Goal: Task Accomplishment & Management: Manage account settings

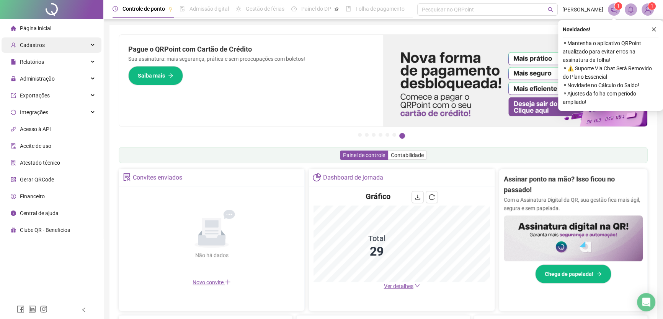
click at [37, 43] on span "Cadastros" at bounding box center [32, 45] width 25 height 6
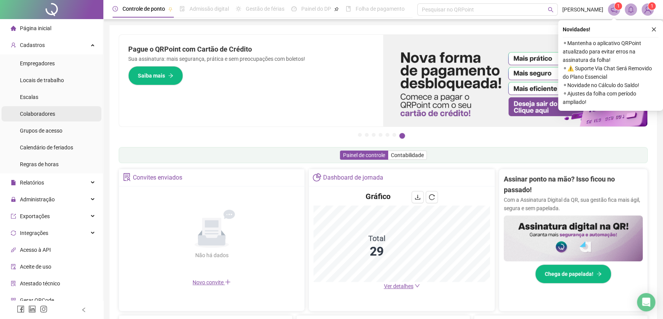
click at [41, 108] on div "Colaboradores" at bounding box center [37, 113] width 35 height 15
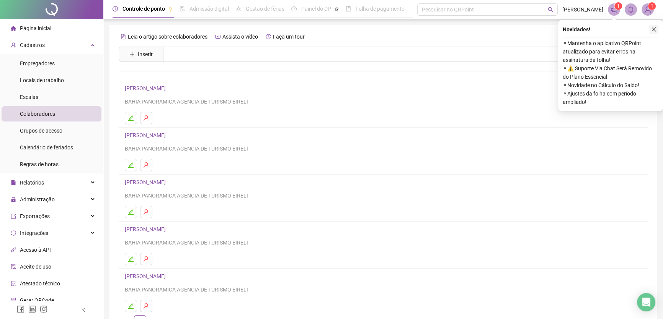
click at [653, 28] on icon "close" at bounding box center [653, 29] width 5 height 5
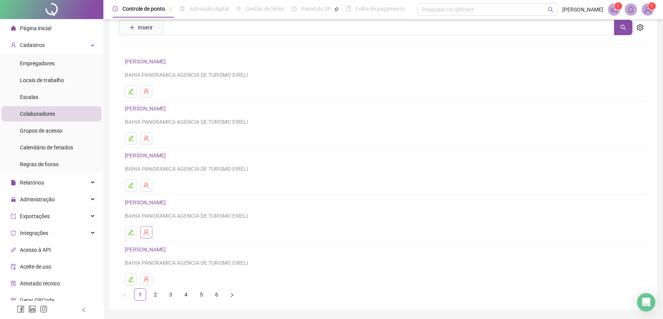
scroll to position [34, 0]
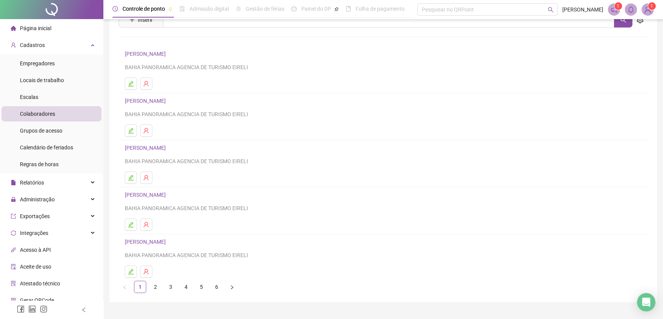
click at [148, 239] on link "[PERSON_NAME]" at bounding box center [146, 242] width 43 height 6
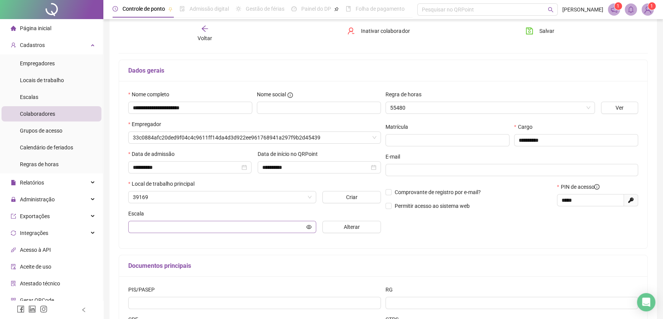
scroll to position [38, 0]
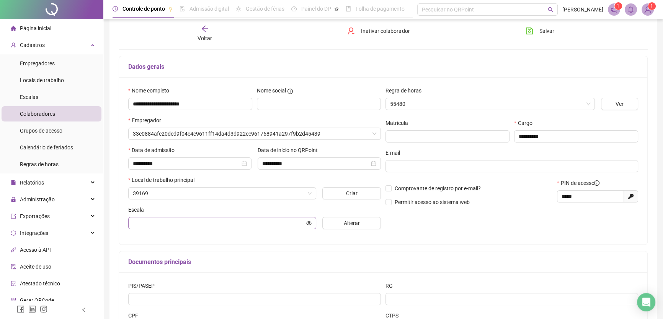
type input "**********"
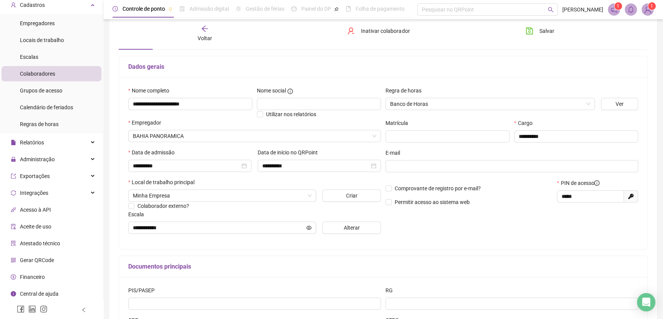
scroll to position [41, 0]
click at [33, 257] on span "Gerar QRCode" at bounding box center [37, 260] width 34 height 6
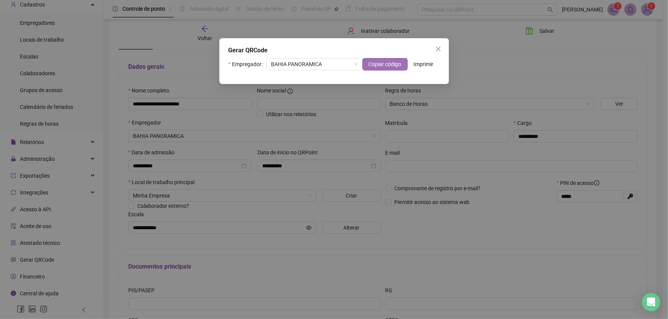
click at [391, 62] on span "Copiar código" at bounding box center [384, 64] width 33 height 8
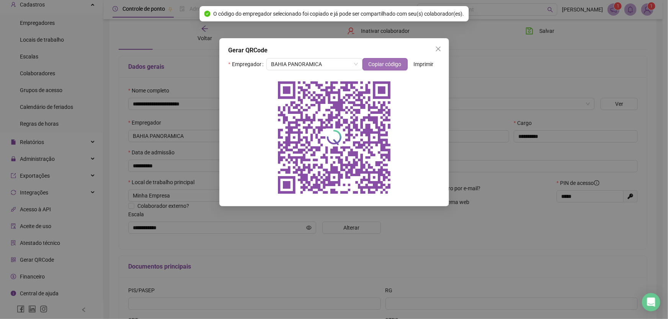
click at [382, 65] on span "Copiar código" at bounding box center [384, 64] width 33 height 8
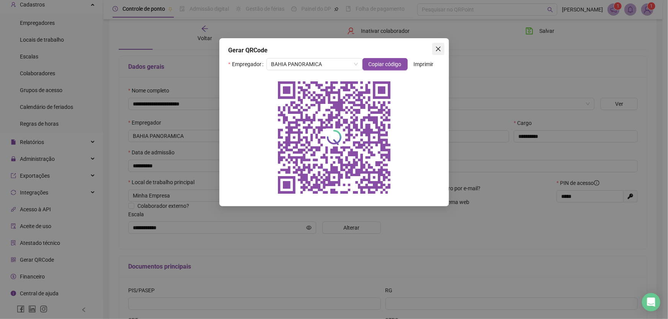
click at [441, 48] on span "Close" at bounding box center [438, 49] width 12 height 6
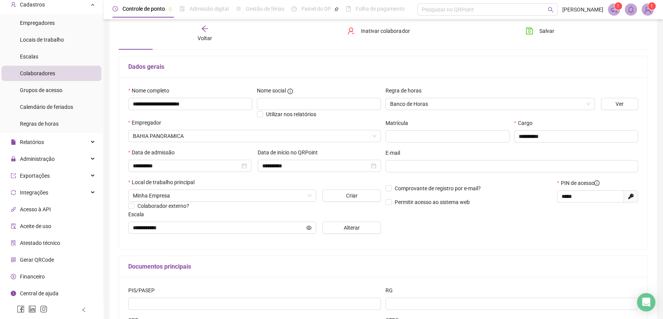
click at [202, 29] on icon "arrow-left" at bounding box center [205, 29] width 8 height 8
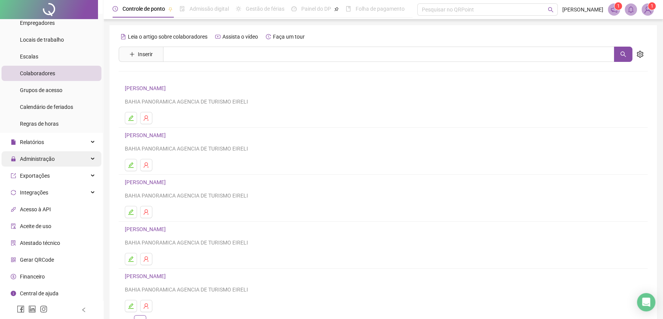
click at [34, 161] on span "Administração" at bounding box center [37, 159] width 35 height 6
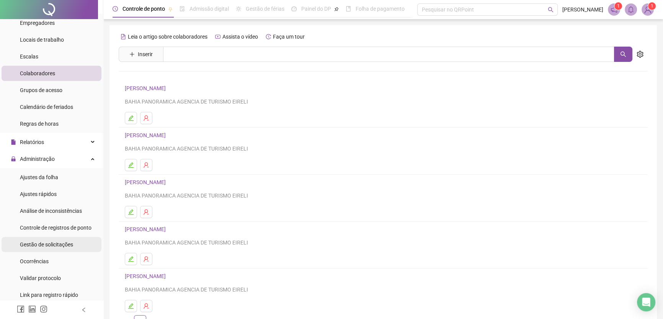
click at [45, 242] on span "Gestão de solicitações" at bounding box center [46, 245] width 53 height 6
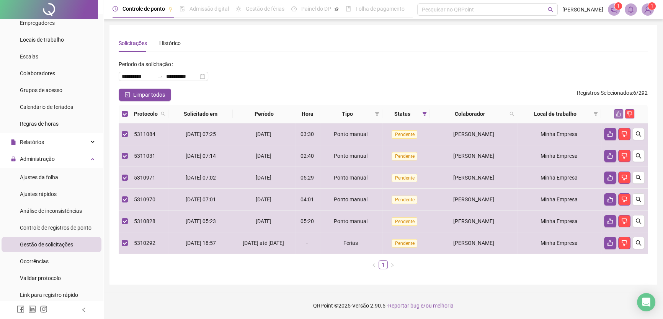
click at [620, 112] on icon "like" at bounding box center [618, 113] width 5 height 5
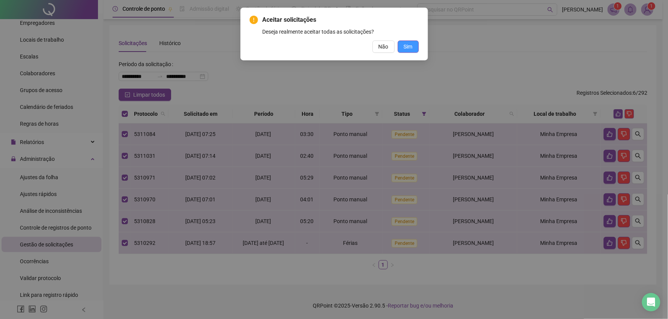
click at [413, 47] on button "Sim" at bounding box center [407, 47] width 21 height 12
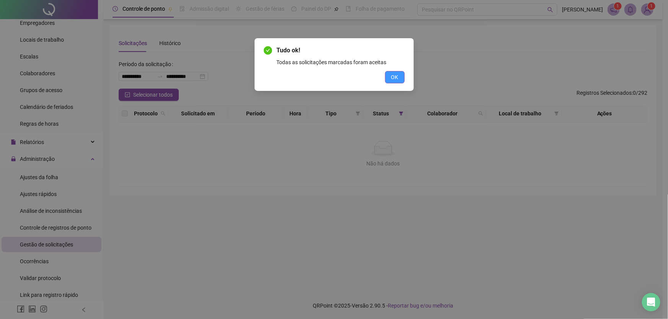
click at [396, 78] on span "OK" at bounding box center [394, 77] width 7 height 8
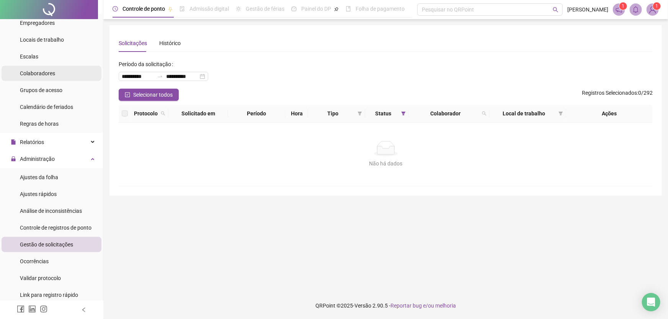
click at [50, 73] on span "Colaboradores" at bounding box center [37, 73] width 35 height 6
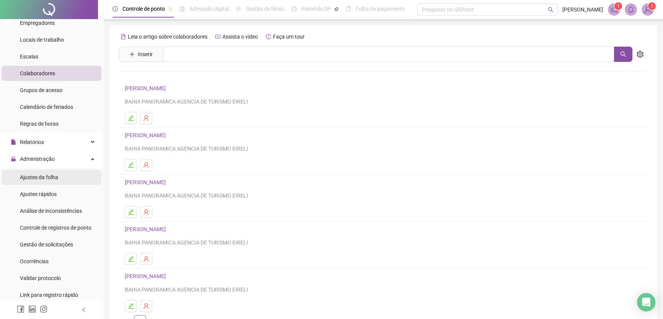
click at [54, 174] on span "Ajustes da folha" at bounding box center [39, 177] width 38 height 6
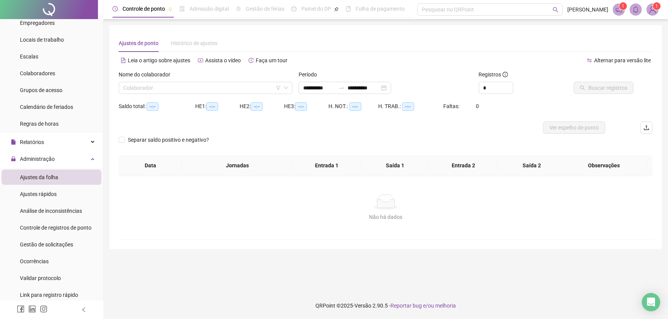
type input "**********"
click at [248, 92] on input "search" at bounding box center [202, 87] width 158 height 11
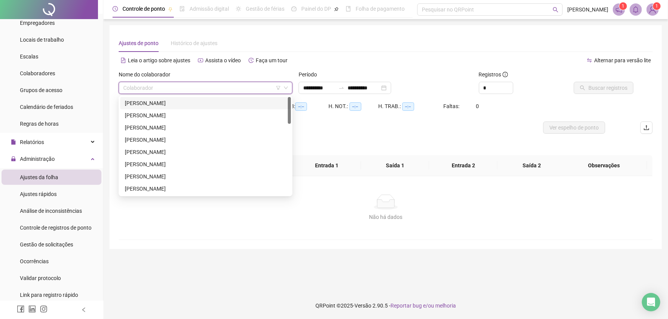
click at [183, 104] on div "[PERSON_NAME]" at bounding box center [205, 103] width 161 height 8
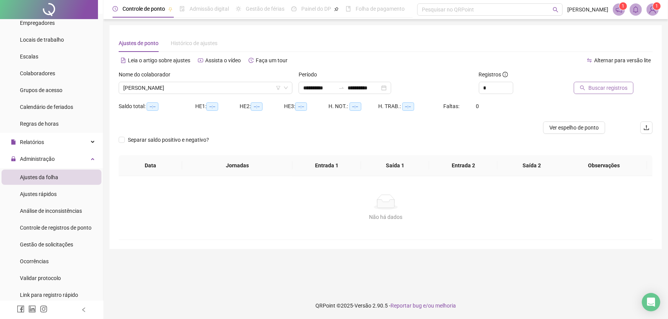
click at [601, 86] on span "Buscar registros" at bounding box center [607, 88] width 39 height 8
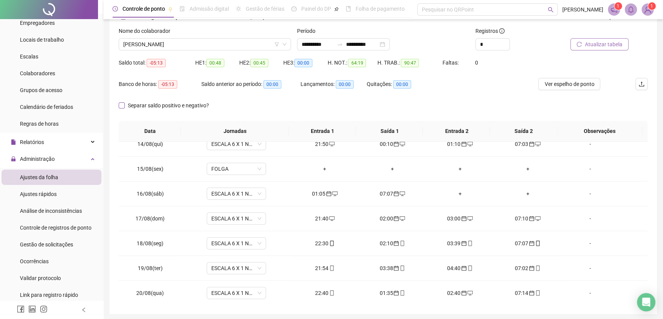
scroll to position [2, 0]
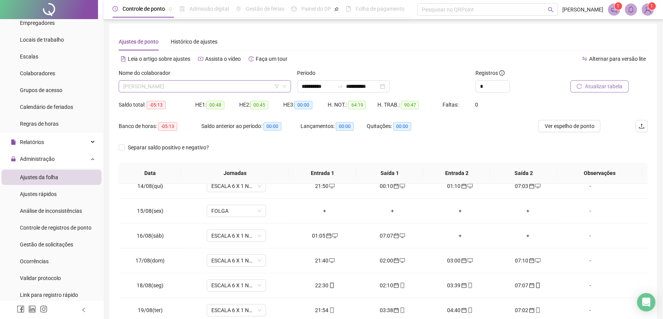
click at [217, 85] on span "[PERSON_NAME]" at bounding box center [204, 86] width 163 height 11
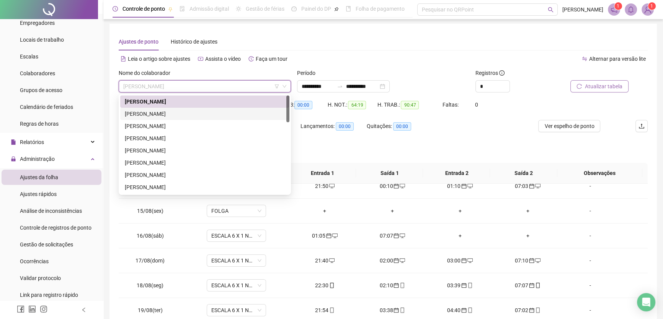
click at [181, 114] on div "[PERSON_NAME]" at bounding box center [205, 114] width 160 height 8
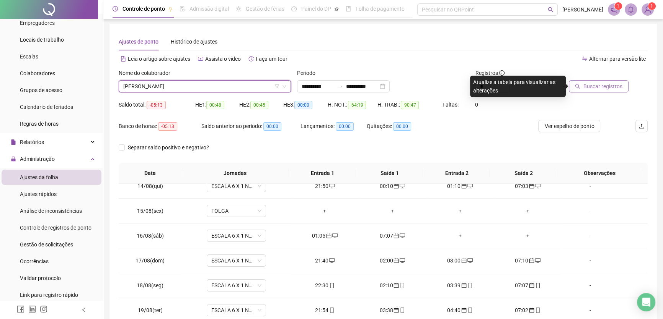
click at [594, 85] on span "Buscar registros" at bounding box center [602, 86] width 39 height 8
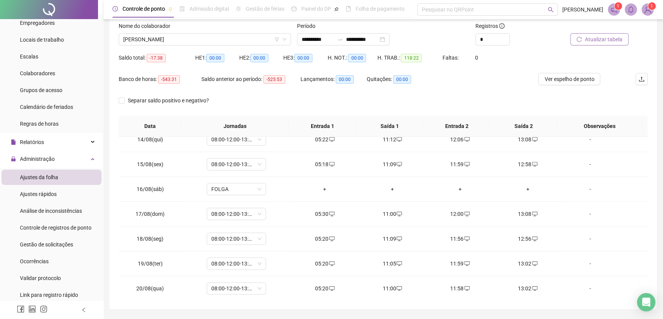
scroll to position [36, 0]
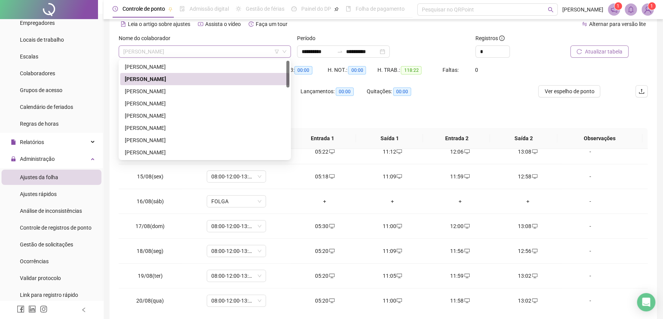
click at [248, 50] on span "[PERSON_NAME]" at bounding box center [204, 51] width 163 height 11
click at [171, 90] on div "[PERSON_NAME]" at bounding box center [205, 91] width 160 height 8
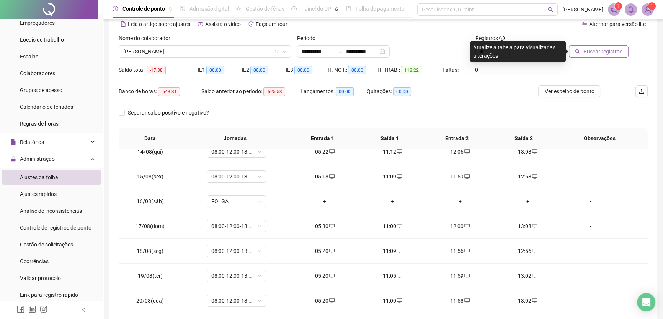
click at [588, 48] on span "Buscar registros" at bounding box center [602, 51] width 39 height 8
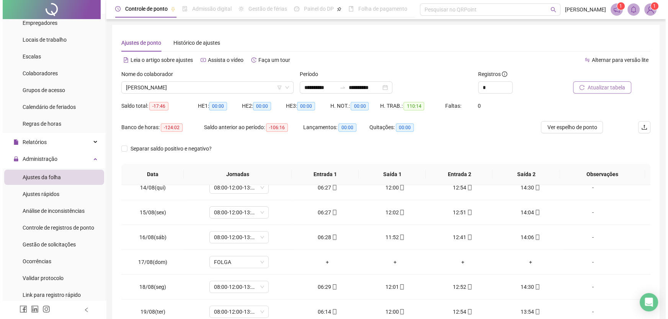
scroll to position [0, 0]
click at [223, 85] on span "[PERSON_NAME]" at bounding box center [204, 87] width 163 height 11
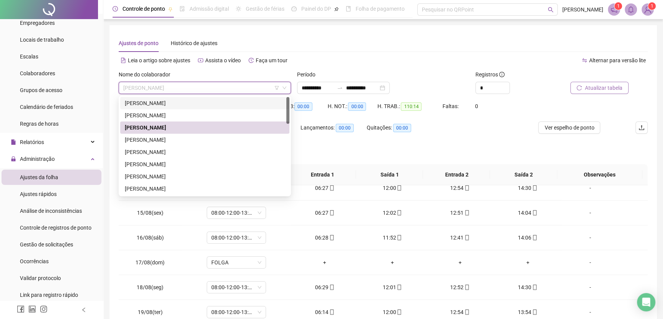
click at [193, 103] on div "[PERSON_NAME]" at bounding box center [205, 103] width 160 height 8
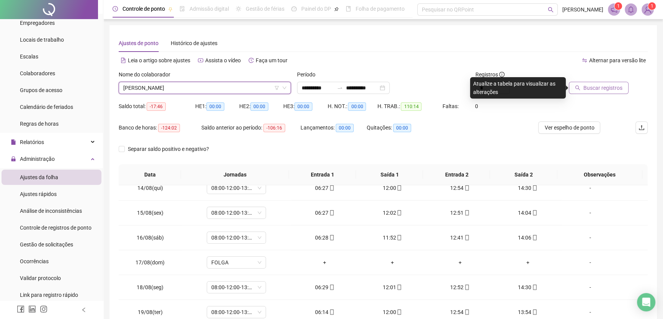
drag, startPoint x: 202, startPoint y: 91, endPoint x: 210, endPoint y: 88, distance: 9.4
click at [202, 91] on span "[PERSON_NAME]" at bounding box center [204, 87] width 163 height 11
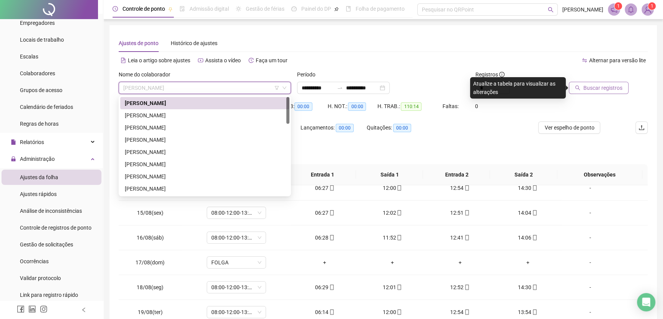
click at [168, 101] on div "[PERSON_NAME]" at bounding box center [205, 103] width 160 height 8
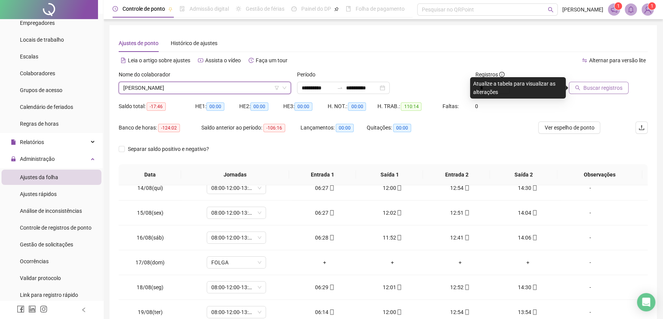
click at [590, 86] on span "Buscar registros" at bounding box center [602, 88] width 39 height 8
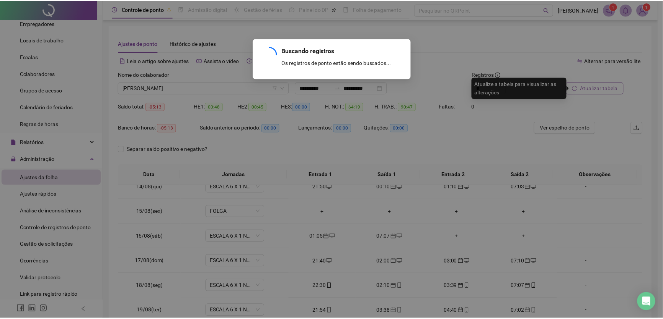
scroll to position [159, 0]
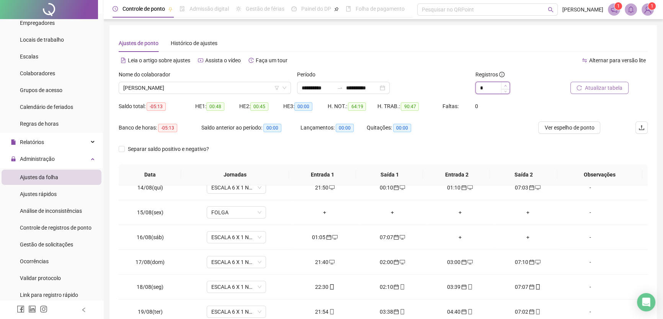
click at [505, 85] on icon "up" at bounding box center [505, 86] width 3 height 3
type input "*"
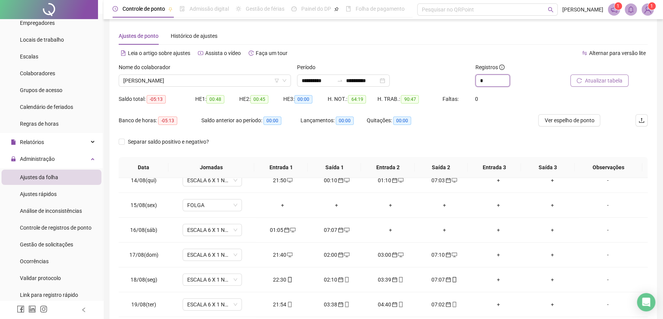
scroll to position [2, 0]
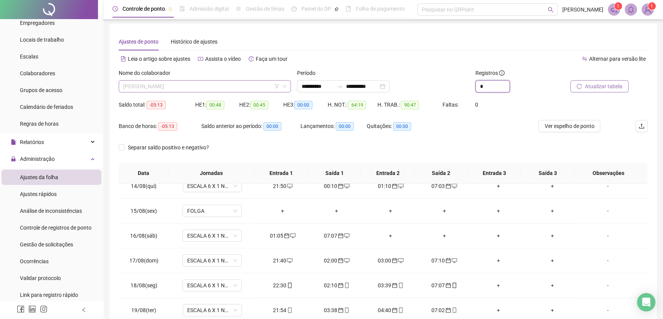
click at [221, 86] on span "[PERSON_NAME]" at bounding box center [204, 86] width 163 height 11
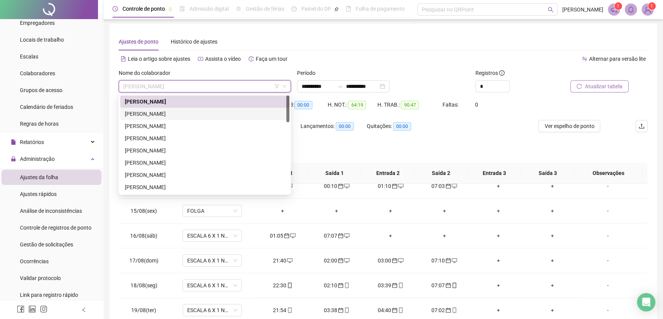
click at [169, 113] on div "[PERSON_NAME]" at bounding box center [205, 114] width 160 height 8
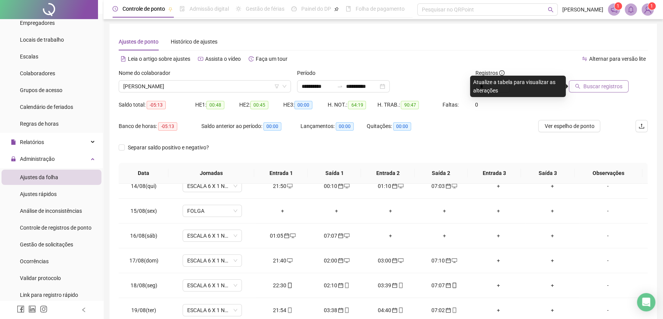
click at [616, 88] on span "Buscar registros" at bounding box center [602, 86] width 39 height 8
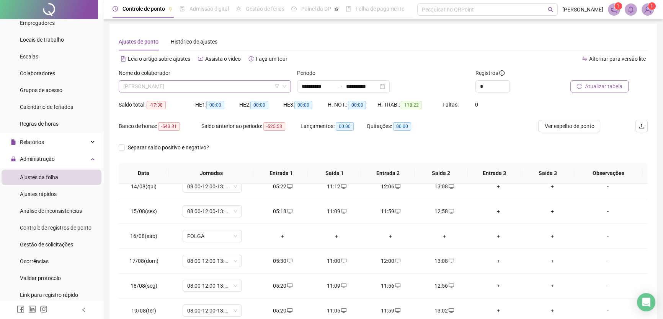
click at [221, 88] on span "[PERSON_NAME]" at bounding box center [204, 86] width 163 height 11
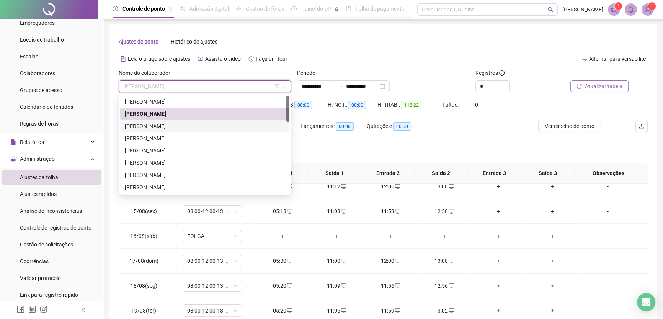
click at [179, 125] on div "[PERSON_NAME]" at bounding box center [205, 126] width 160 height 8
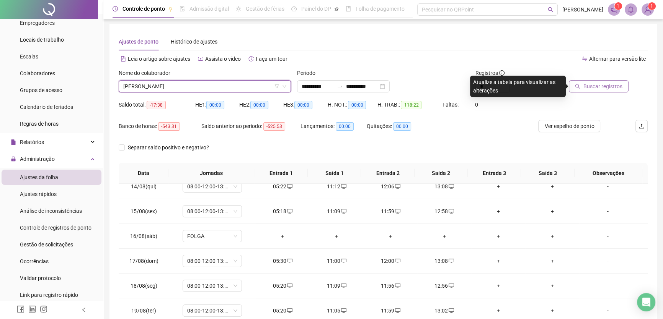
click at [594, 88] on span "Buscar registros" at bounding box center [602, 86] width 39 height 8
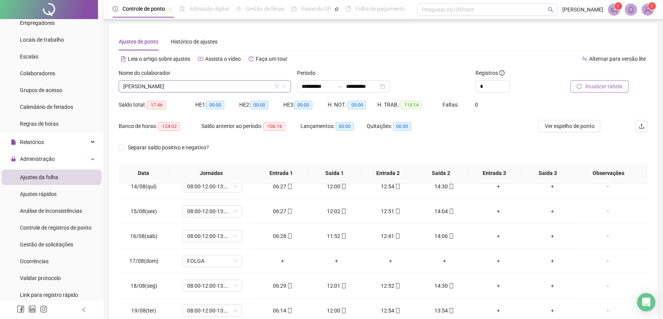
click at [232, 86] on span "[PERSON_NAME]" at bounding box center [204, 86] width 163 height 11
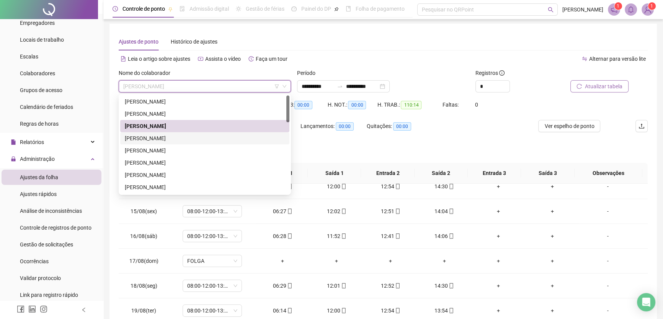
click at [174, 138] on div "[PERSON_NAME]" at bounding box center [205, 138] width 160 height 8
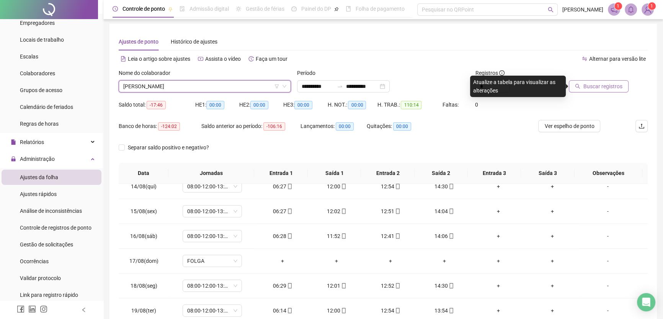
click at [598, 88] on span "Buscar registros" at bounding box center [602, 86] width 39 height 8
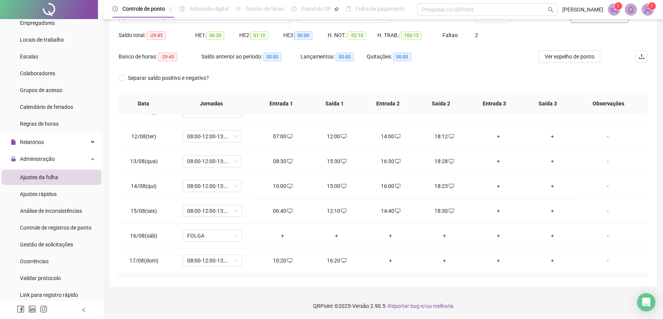
scroll to position [333, 0]
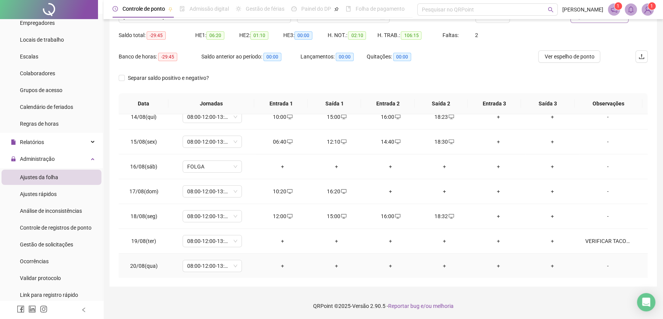
click at [280, 264] on div "+" at bounding box center [283, 266] width 42 height 8
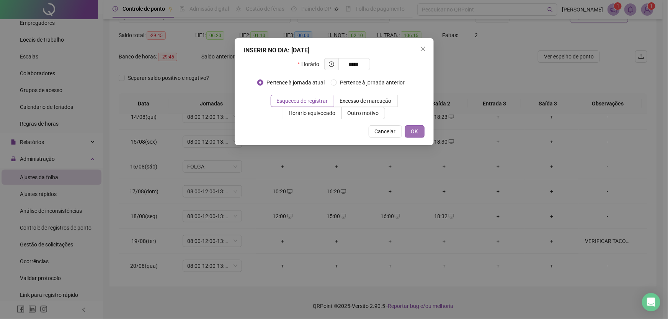
type input "*****"
click at [415, 132] on span "OK" at bounding box center [414, 131] width 7 height 8
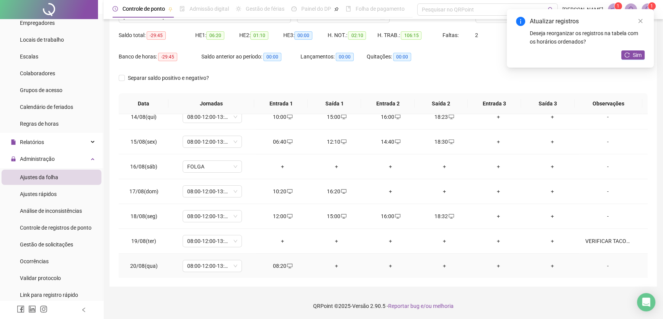
click at [333, 264] on div "+" at bounding box center [337, 266] width 42 height 8
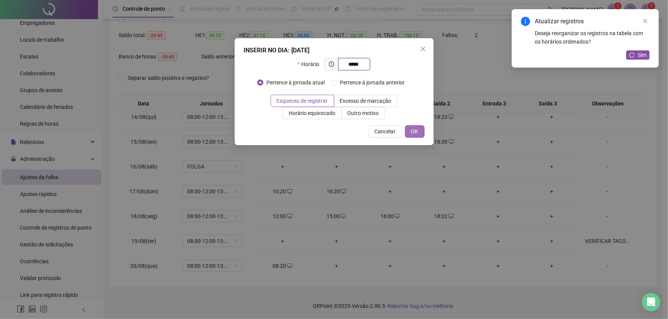
type input "*****"
click at [409, 131] on button "OK" at bounding box center [415, 131] width 20 height 12
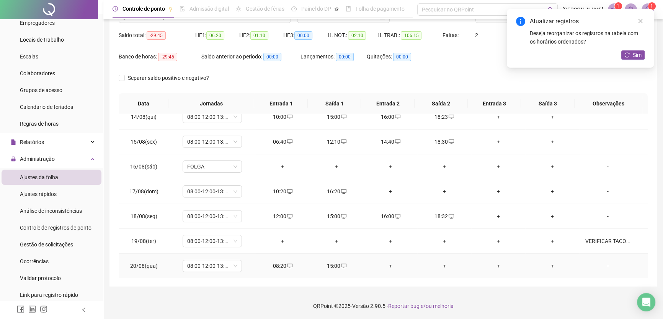
click at [386, 265] on div "+" at bounding box center [391, 266] width 42 height 8
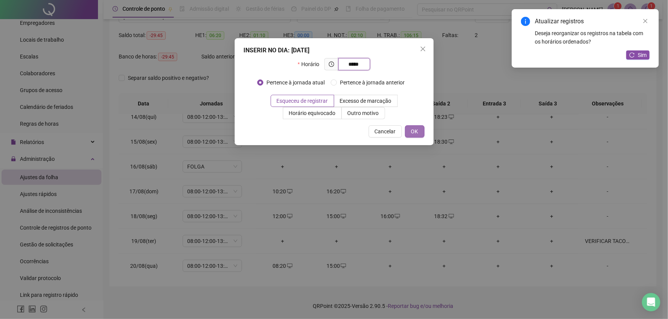
type input "*****"
click at [416, 133] on span "OK" at bounding box center [414, 131] width 7 height 8
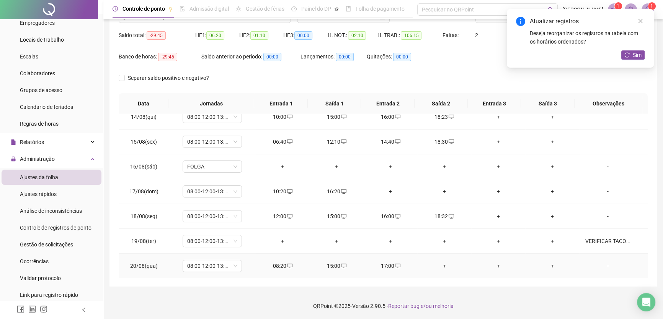
click at [440, 262] on div "+" at bounding box center [444, 266] width 42 height 8
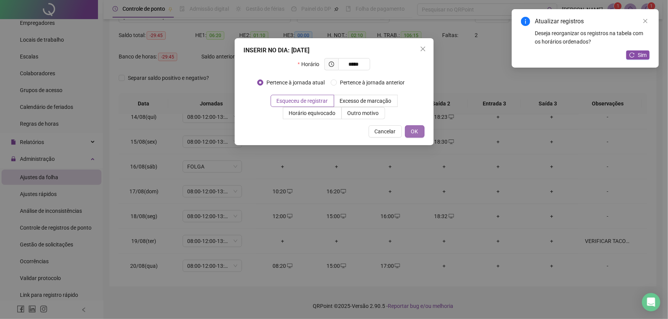
type input "*****"
click at [420, 128] on button "OK" at bounding box center [415, 131] width 20 height 12
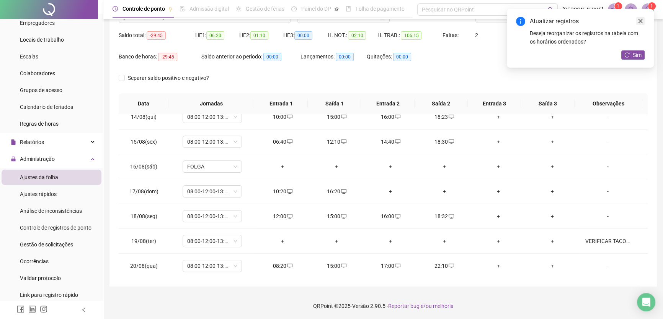
click at [642, 18] on icon "close" at bounding box center [639, 20] width 5 height 5
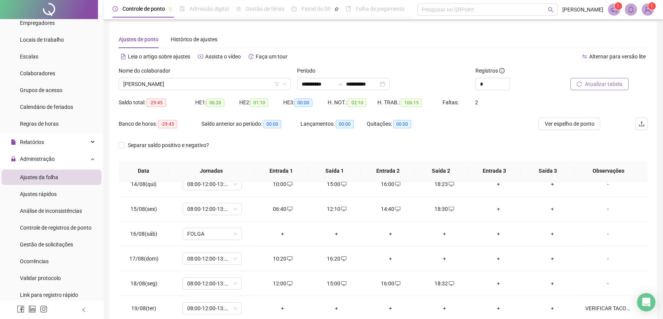
scroll to position [2, 0]
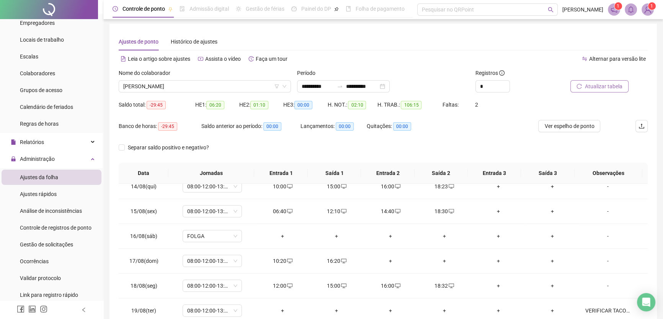
click at [601, 86] on span "Atualizar tabela" at bounding box center [603, 86] width 37 height 8
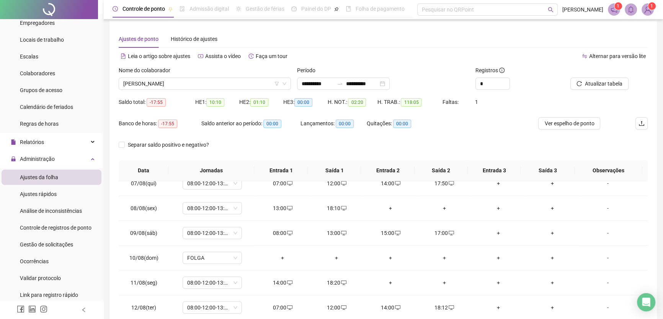
scroll to position [0, 0]
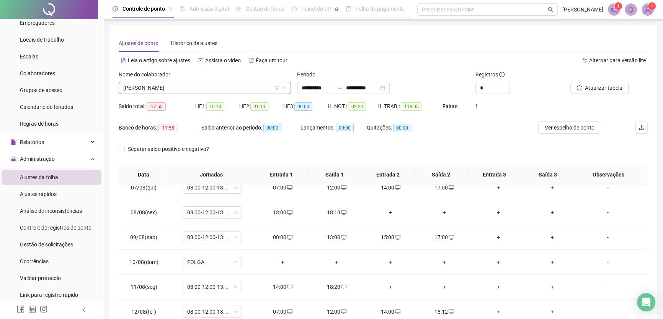
click at [230, 88] on span "[PERSON_NAME]" at bounding box center [204, 87] width 163 height 11
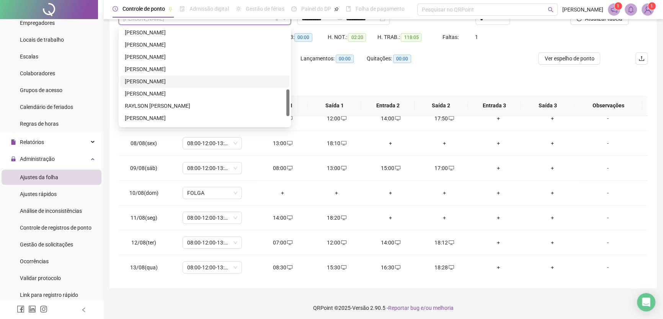
scroll to position [187, 0]
click at [160, 77] on div "[PERSON_NAME]" at bounding box center [205, 79] width 160 height 8
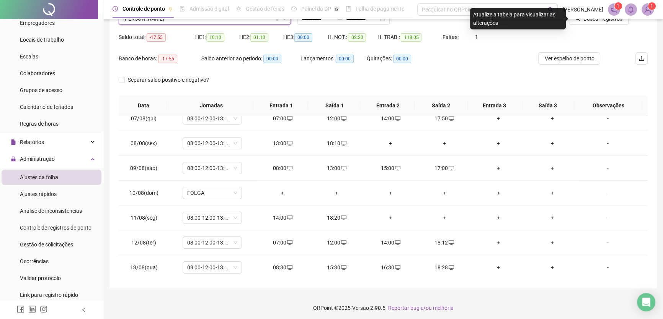
scroll to position [34, 0]
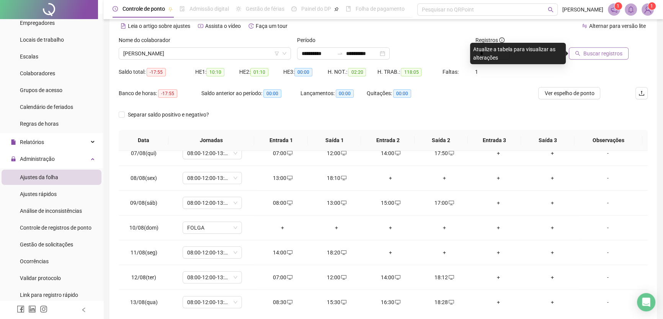
click at [607, 54] on span "Buscar registros" at bounding box center [602, 53] width 39 height 8
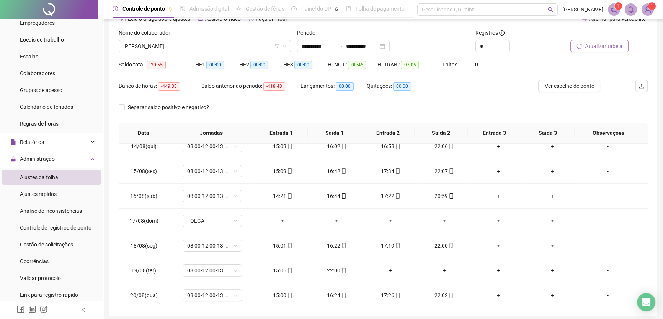
scroll to position [2, 0]
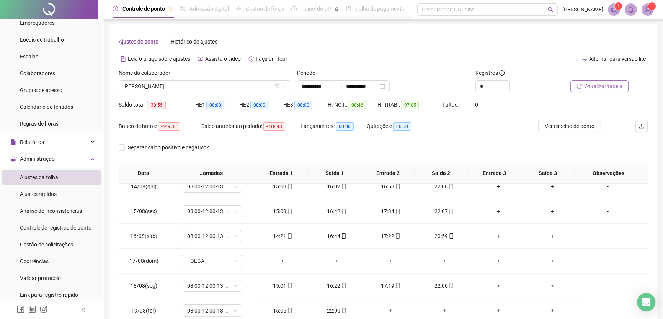
click at [207, 92] on div "Nome do colaborador [PERSON_NAME]" at bounding box center [205, 84] width 178 height 30
click at [284, 85] on icon "down" at bounding box center [284, 86] width 5 height 5
click at [283, 87] on icon "down" at bounding box center [284, 86] width 5 height 5
click at [285, 85] on icon "down" at bounding box center [284, 86] width 5 height 5
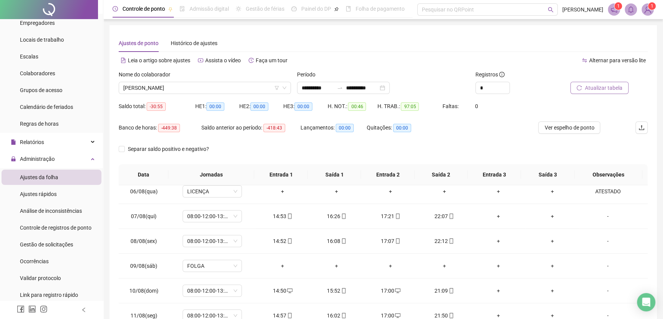
scroll to position [124, 0]
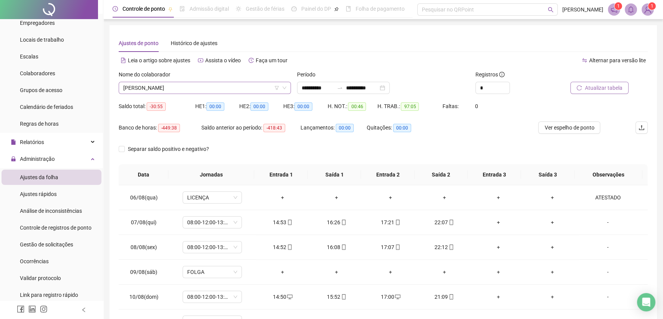
click at [283, 86] on icon "down" at bounding box center [284, 88] width 5 height 5
click at [275, 86] on icon "filter" at bounding box center [276, 88] width 5 height 5
click at [298, 73] on span "Cancelar" at bounding box center [292, 72] width 21 height 8
click at [284, 90] on icon "down" at bounding box center [284, 88] width 5 height 5
click at [43, 68] on div "Colaboradores" at bounding box center [37, 73] width 35 height 15
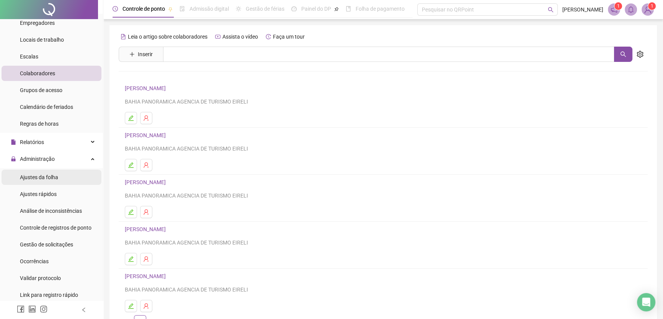
click at [34, 176] on span "Ajustes da folha" at bounding box center [39, 177] width 38 height 6
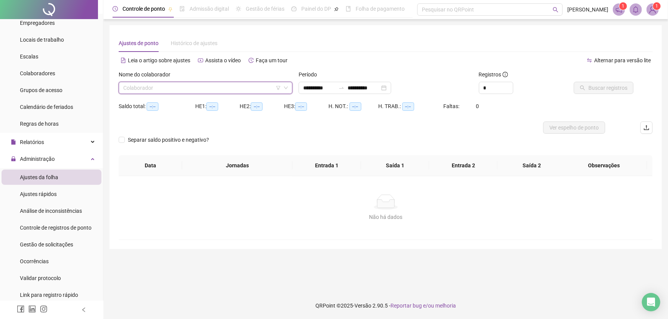
click at [224, 91] on input "search" at bounding box center [202, 87] width 158 height 11
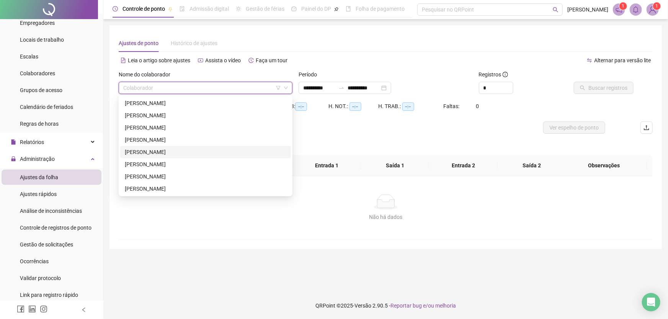
click at [173, 151] on div "[PERSON_NAME]" at bounding box center [205, 152] width 161 height 8
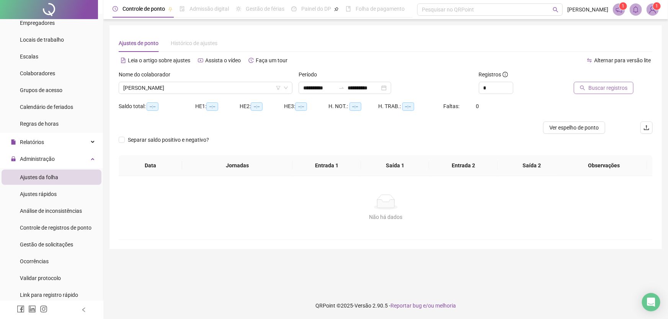
click at [606, 86] on span "Buscar registros" at bounding box center [607, 88] width 39 height 8
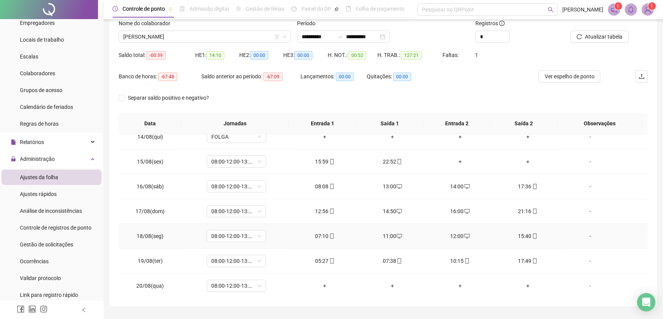
scroll to position [71, 0]
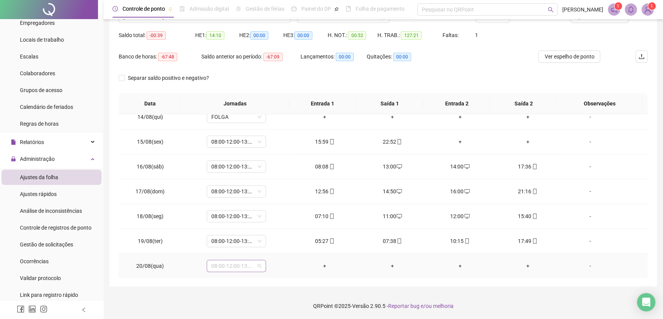
click at [254, 264] on span "08:00-12:00-13:00-17:00" at bounding box center [236, 266] width 50 height 11
click at [231, 201] on div "Folga" at bounding box center [245, 199] width 58 height 8
click at [268, 245] on span "Sim" at bounding box center [271, 245] width 9 height 8
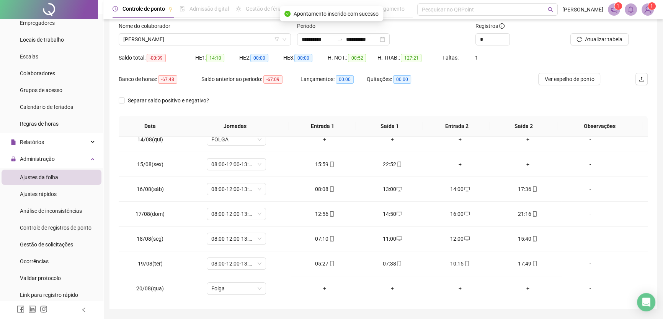
scroll to position [36, 0]
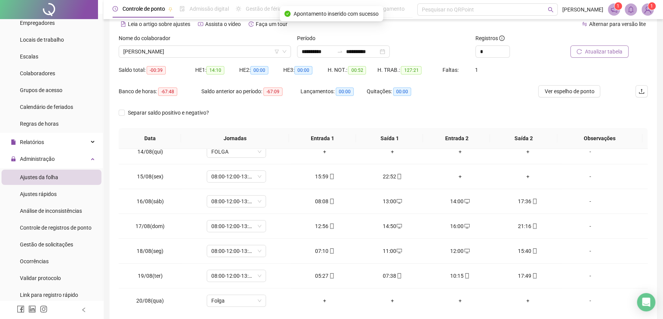
click at [594, 52] on span "Atualizar tabela" at bounding box center [603, 51] width 37 height 8
click at [226, 50] on span "[PERSON_NAME]" at bounding box center [204, 51] width 163 height 11
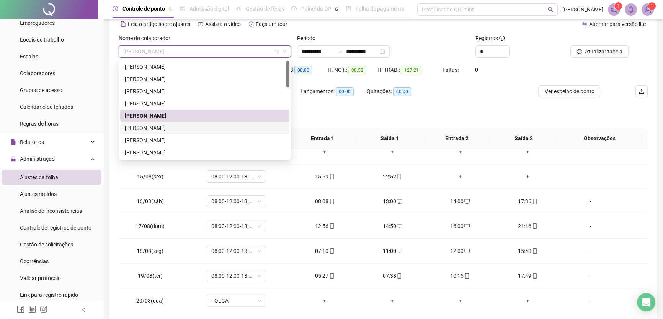
click at [179, 126] on div "[PERSON_NAME]" at bounding box center [205, 128] width 160 height 8
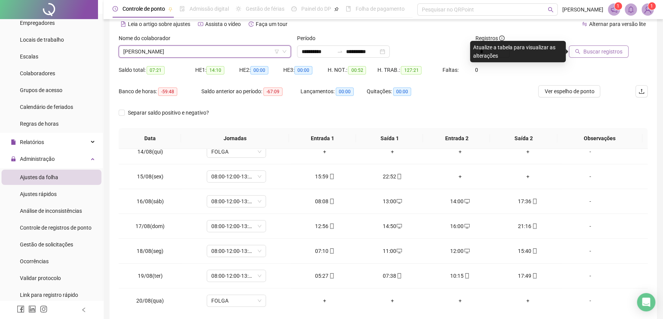
click at [604, 55] on span "Buscar registros" at bounding box center [602, 51] width 39 height 8
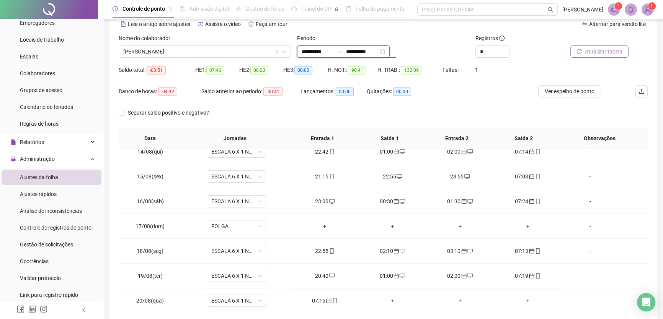
click at [378, 47] on input "**********" at bounding box center [362, 51] width 32 height 8
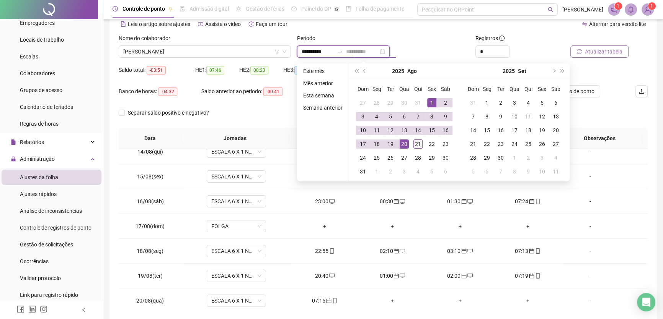
type input "**********"
click at [414, 142] on div "21" at bounding box center [417, 144] width 9 height 9
type input "**********"
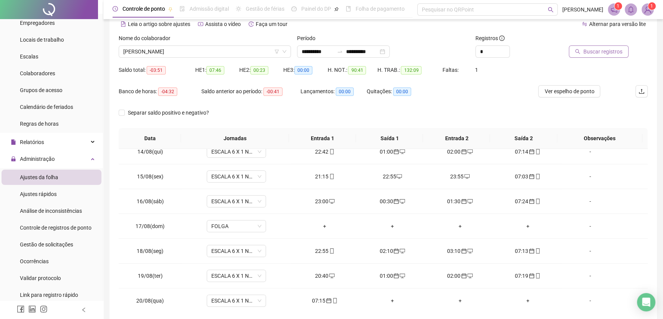
click at [591, 54] on span "Buscar registros" at bounding box center [602, 51] width 39 height 8
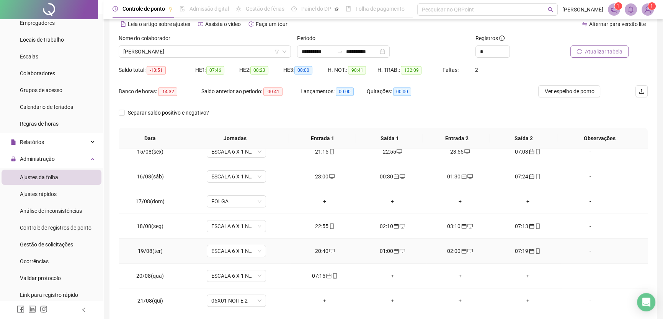
scroll to position [71, 0]
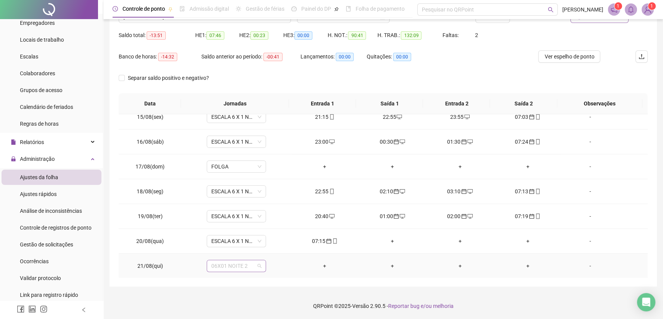
click at [260, 262] on div "06X01 NOITE 2" at bounding box center [236, 266] width 59 height 12
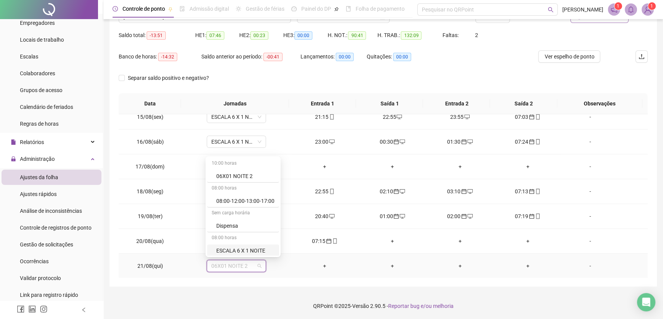
click at [251, 251] on div "ESCALA 6 X 1 NOITE" at bounding box center [245, 251] width 58 height 8
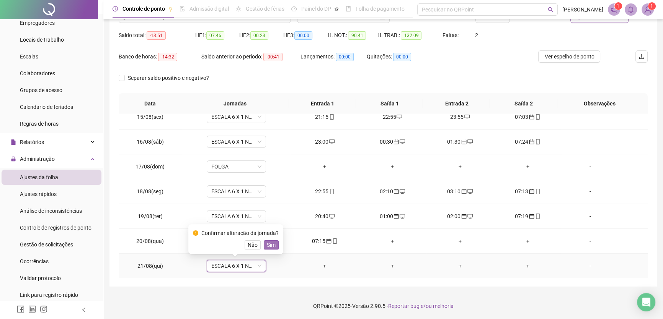
click at [268, 243] on span "Sim" at bounding box center [271, 245] width 9 height 8
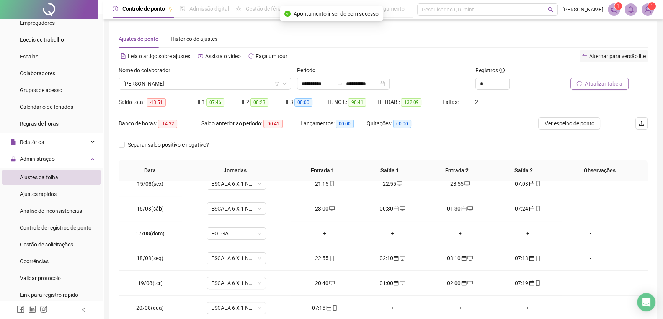
scroll to position [2, 0]
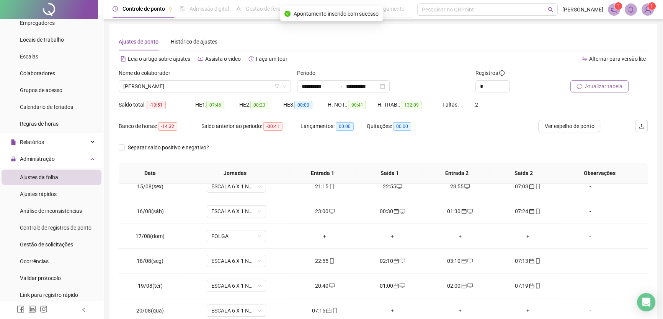
click at [598, 85] on span "Atualizar tabela" at bounding box center [603, 86] width 37 height 8
click at [378, 86] on input "**********" at bounding box center [362, 86] width 32 height 8
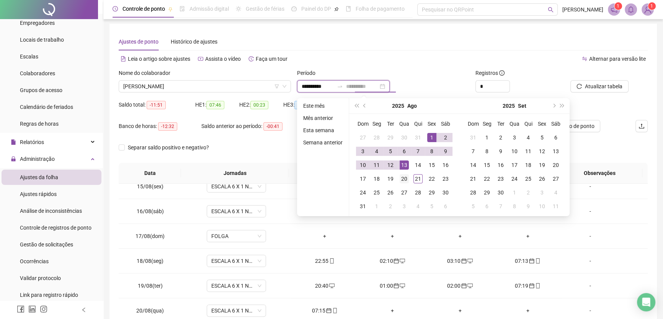
type input "**********"
click at [405, 180] on div "20" at bounding box center [403, 178] width 9 height 9
type input "**********"
click at [603, 80] on button "Atualizar tabela" at bounding box center [599, 86] width 58 height 12
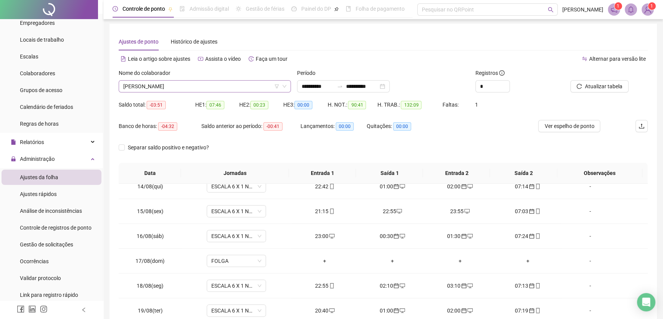
click at [258, 88] on span "[PERSON_NAME]" at bounding box center [204, 86] width 163 height 11
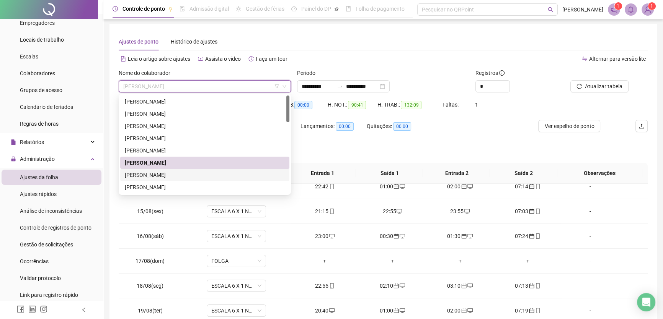
click at [160, 174] on div "[PERSON_NAME]" at bounding box center [205, 175] width 160 height 8
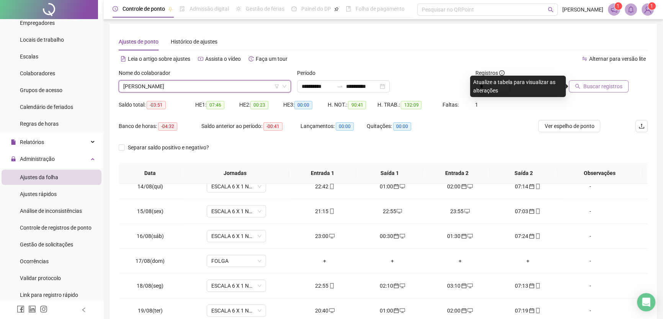
click at [589, 82] on button "Buscar registros" at bounding box center [598, 86] width 60 height 12
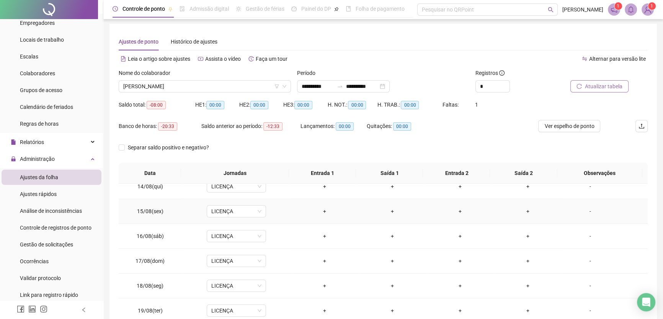
scroll to position [71, 0]
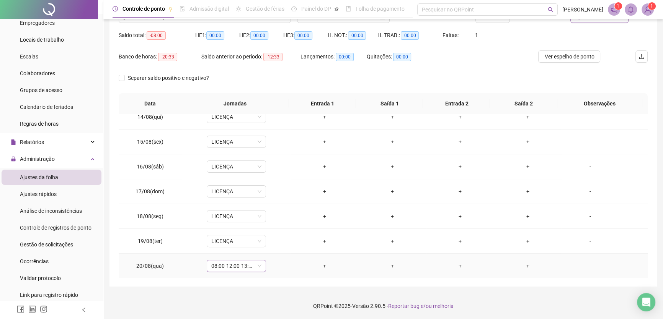
click at [247, 261] on span "08:00-12:00-13:00-17:00" at bounding box center [236, 266] width 50 height 11
click at [240, 247] on div "Licença" at bounding box center [245, 249] width 58 height 8
click at [269, 243] on span "Sim" at bounding box center [271, 245] width 9 height 8
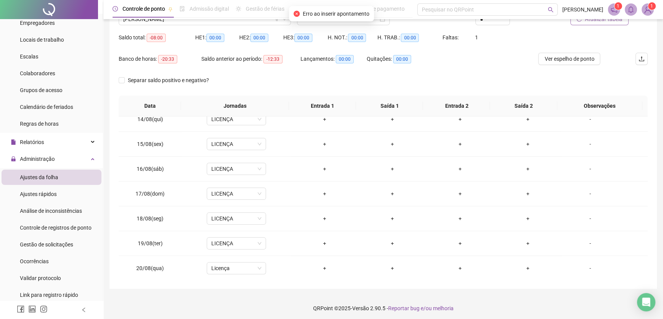
scroll to position [36, 0]
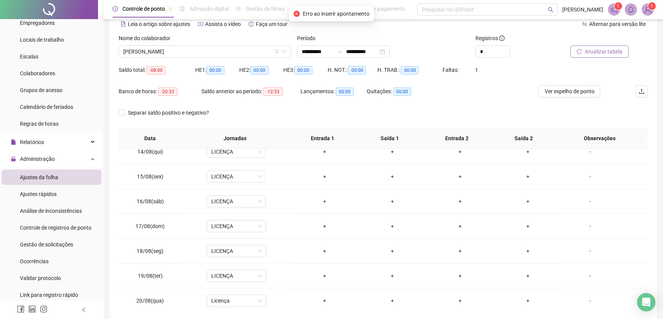
click at [603, 50] on span "Atualizar tabela" at bounding box center [603, 51] width 37 height 8
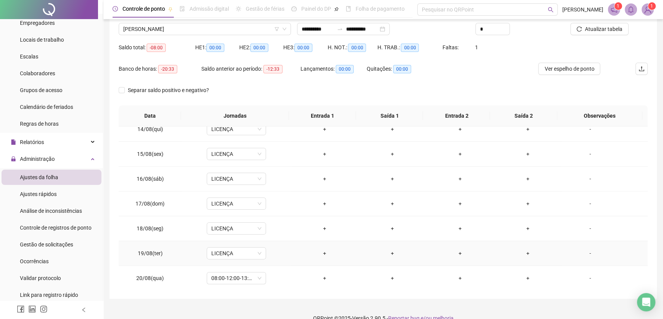
scroll to position [71, 0]
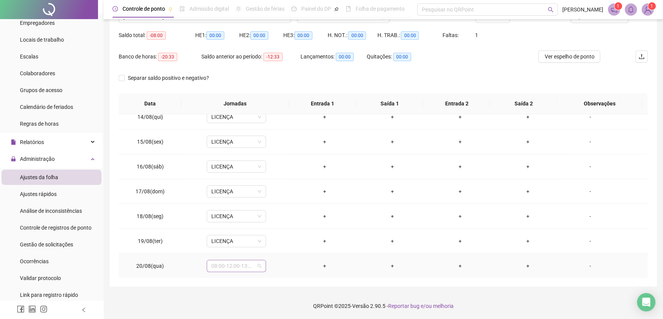
click at [252, 266] on span "08:00-12:00-13:00-17:00" at bounding box center [236, 266] width 50 height 11
click at [229, 247] on div "Licença" at bounding box center [245, 249] width 58 height 8
click at [270, 245] on span "Sim" at bounding box center [271, 245] width 9 height 8
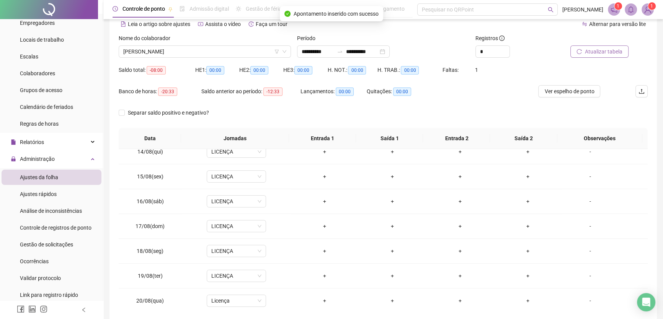
click at [604, 54] on span "Atualizar tabela" at bounding box center [603, 51] width 37 height 8
click at [254, 54] on span "[PERSON_NAME]" at bounding box center [204, 51] width 163 height 11
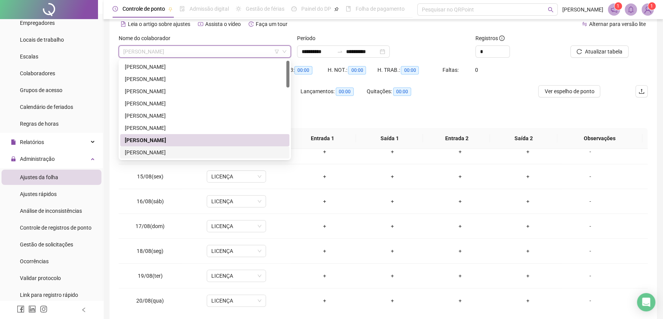
click at [166, 150] on div "[PERSON_NAME]" at bounding box center [205, 152] width 160 height 8
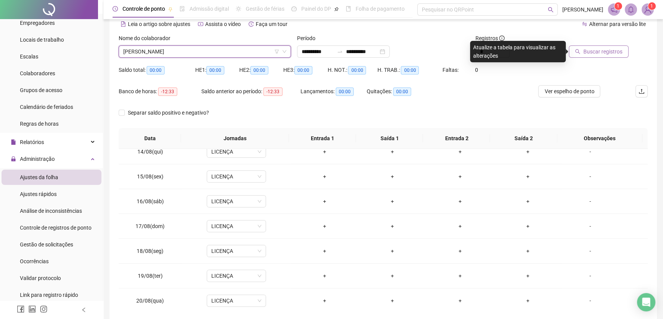
click at [604, 54] on span "Buscar registros" at bounding box center [602, 51] width 39 height 8
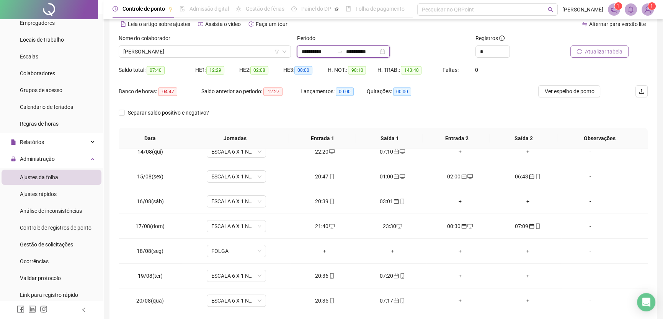
click at [378, 50] on input "**********" at bounding box center [362, 51] width 32 height 8
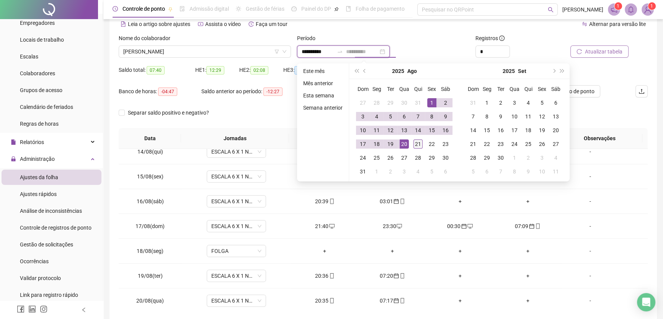
type input "**********"
click at [418, 143] on div "21" at bounding box center [417, 144] width 9 height 9
type input "**********"
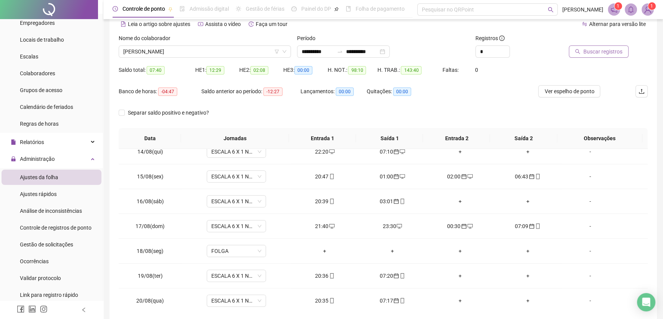
click at [603, 50] on span "Buscar registros" at bounding box center [602, 51] width 39 height 8
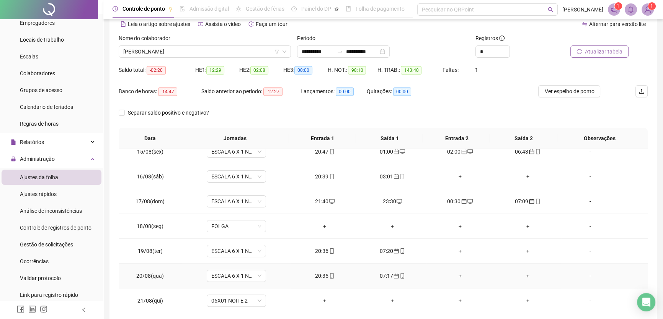
scroll to position [71, 0]
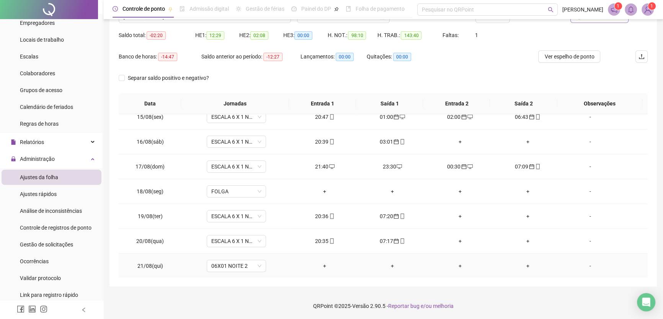
click at [247, 257] on td "06X01 NOITE 2" at bounding box center [236, 266] width 109 height 25
click at [249, 265] on span "06X01 NOITE 2" at bounding box center [236, 266] width 50 height 11
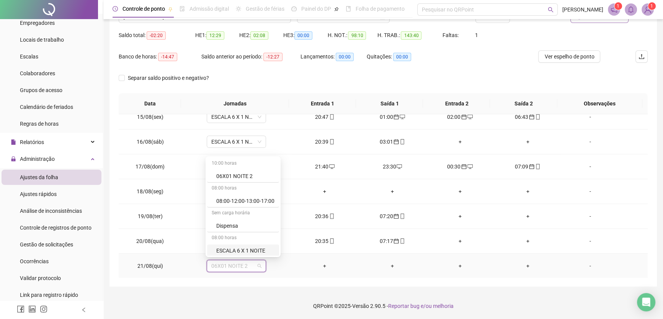
click at [255, 249] on div "ESCALA 6 X 1 NOITE" at bounding box center [245, 251] width 58 height 8
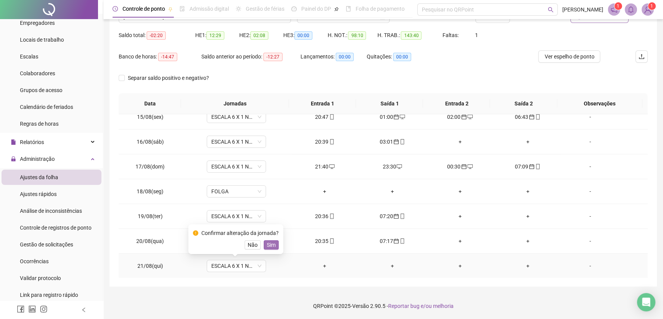
click at [272, 244] on span "Sim" at bounding box center [271, 245] width 9 height 8
click at [454, 264] on div "+" at bounding box center [459, 266] width 55 height 8
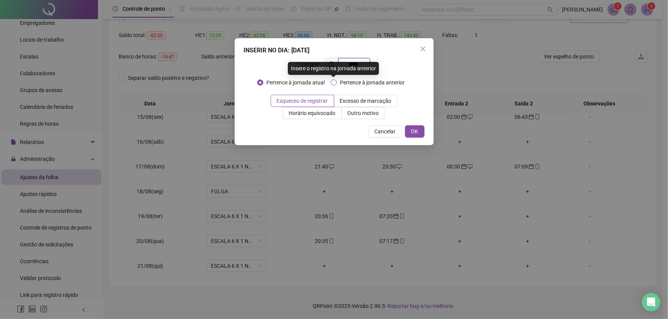
type input "*****"
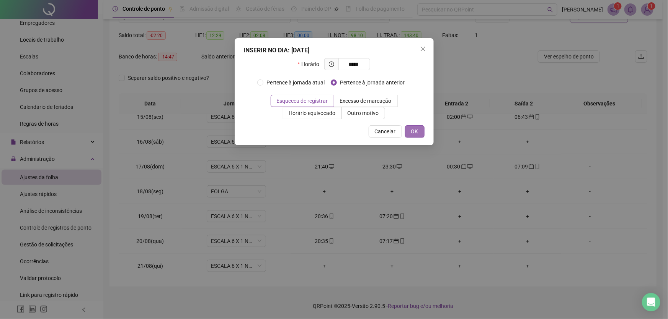
click at [422, 130] on button "OK" at bounding box center [415, 131] width 20 height 12
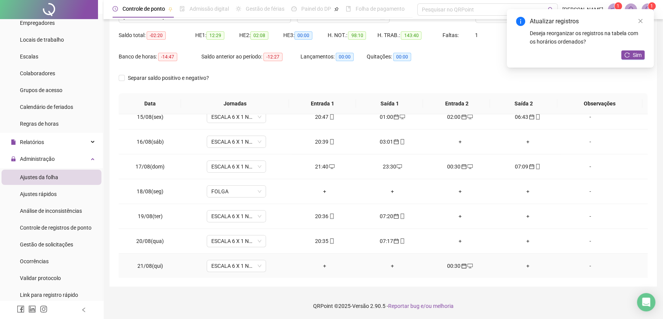
click at [523, 260] on td "+" at bounding box center [527, 266] width 68 height 25
click at [523, 264] on div "+" at bounding box center [527, 266] width 55 height 8
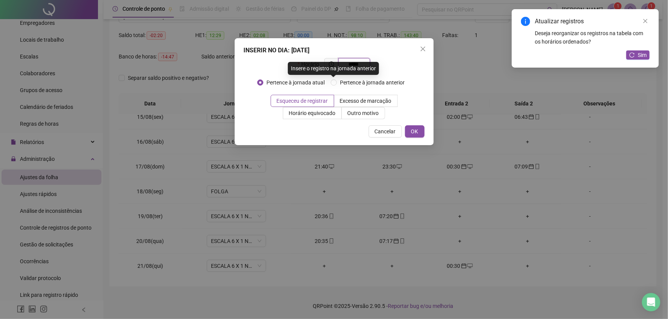
type input "*****"
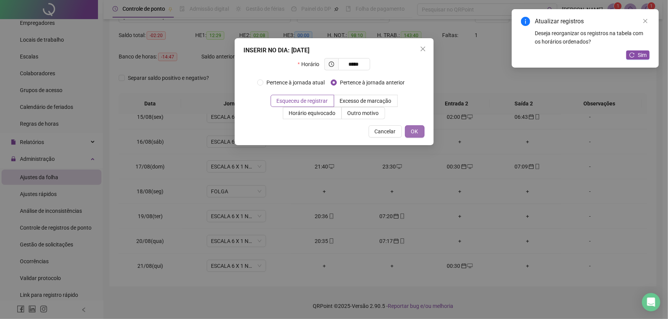
click at [420, 131] on button "OK" at bounding box center [415, 131] width 20 height 12
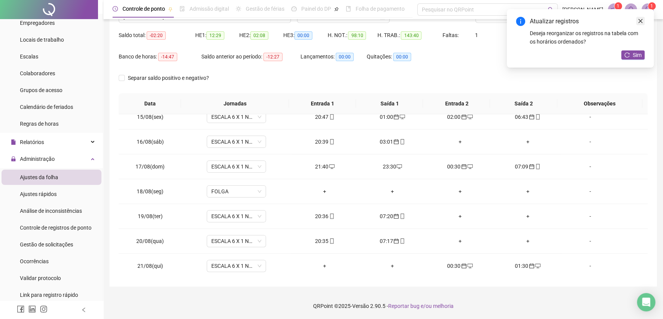
click at [640, 21] on icon "close" at bounding box center [639, 20] width 5 height 5
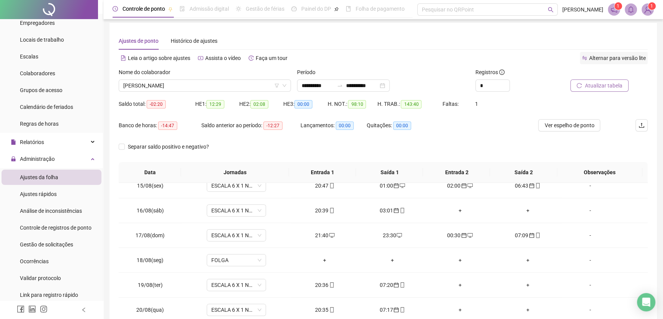
scroll to position [2, 0]
click at [605, 86] on span "Atualizar tabela" at bounding box center [603, 86] width 37 height 8
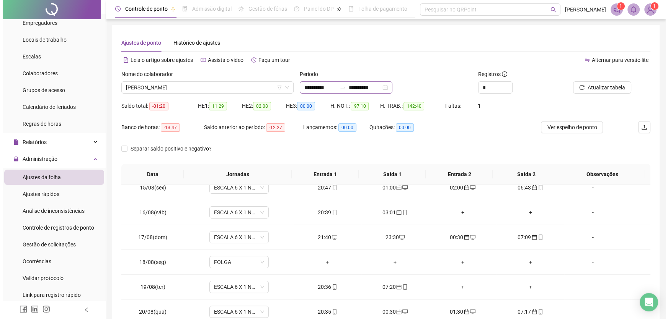
scroll to position [0, 0]
click at [378, 86] on input "**********" at bounding box center [362, 88] width 32 height 8
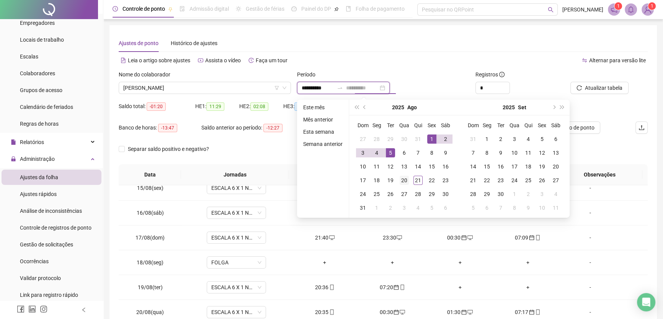
type input "**********"
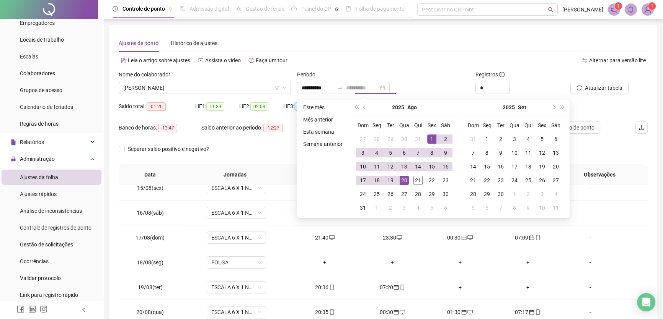
click at [402, 178] on div "20" at bounding box center [403, 180] width 9 height 9
type input "**********"
click at [592, 82] on button "Atualizar tabela" at bounding box center [599, 88] width 58 height 12
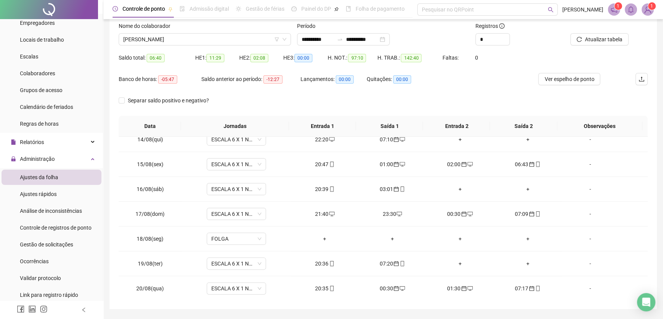
scroll to position [36, 0]
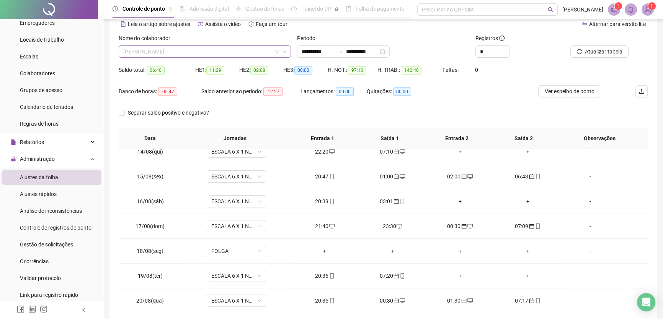
click at [218, 51] on span "[PERSON_NAME]" at bounding box center [204, 51] width 163 height 11
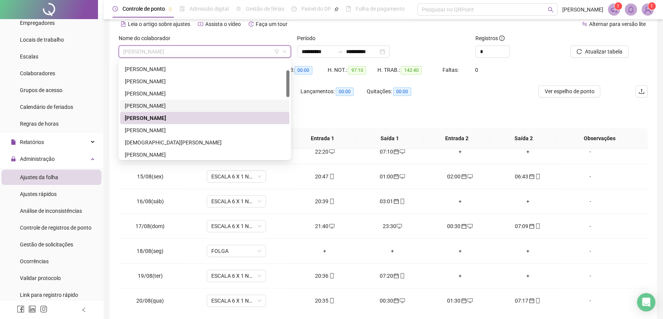
scroll to position [69, 0]
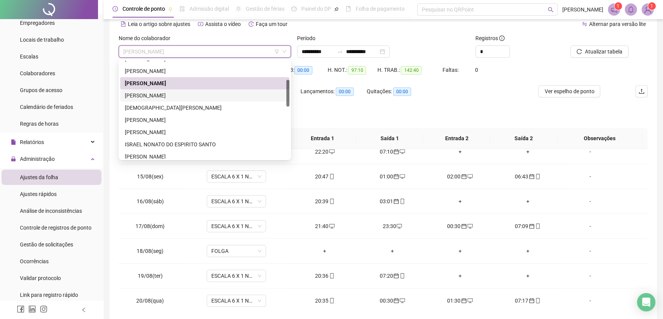
click at [163, 93] on div "[PERSON_NAME]" at bounding box center [205, 95] width 160 height 8
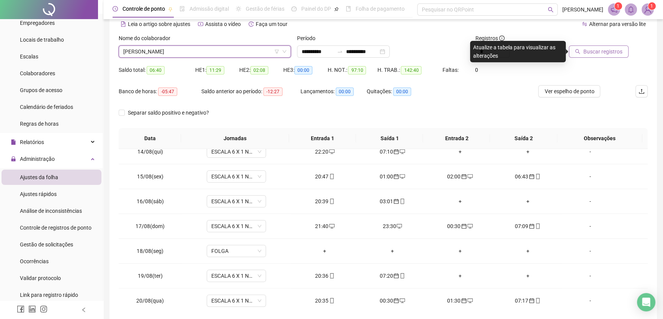
click at [609, 51] on span "Buscar registros" at bounding box center [602, 51] width 39 height 8
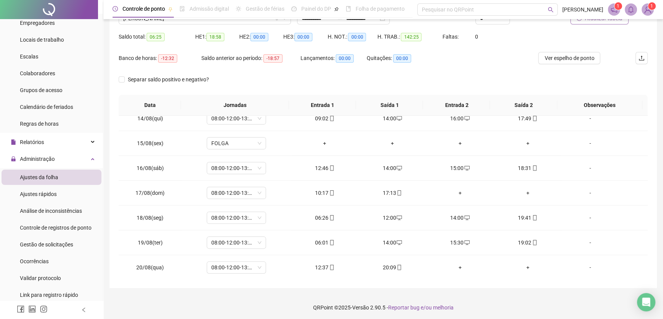
scroll to position [71, 0]
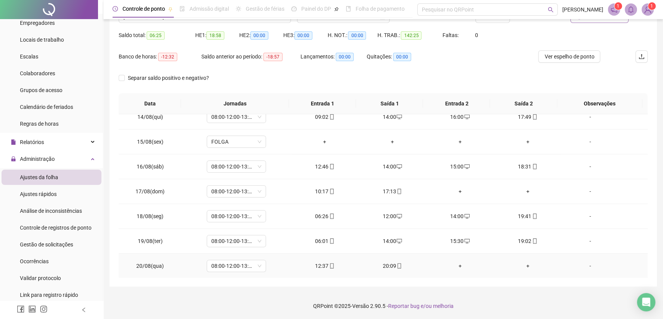
click at [457, 263] on div "+" at bounding box center [459, 266] width 55 height 8
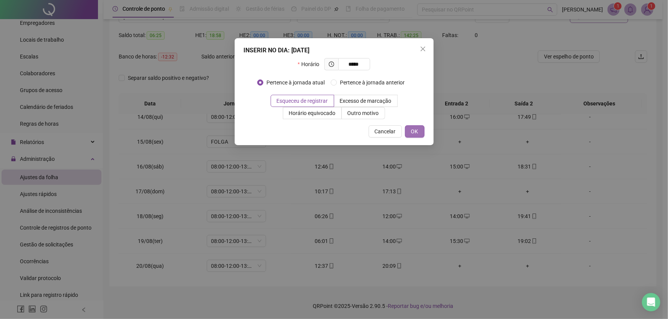
type input "*****"
click at [413, 129] on span "OK" at bounding box center [414, 131] width 7 height 8
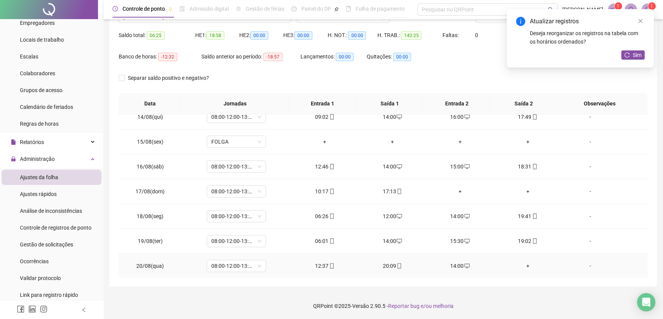
click at [524, 262] on div "+" at bounding box center [527, 266] width 55 height 8
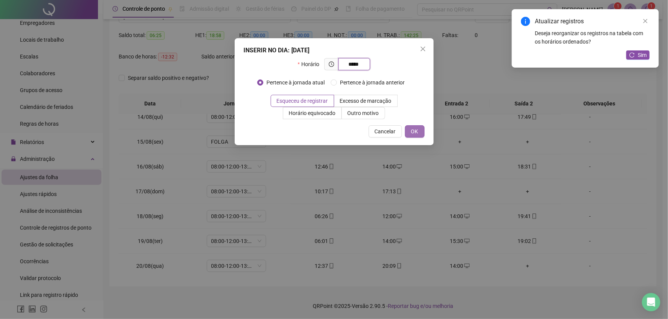
type input "*****"
click at [413, 130] on span "OK" at bounding box center [414, 131] width 7 height 8
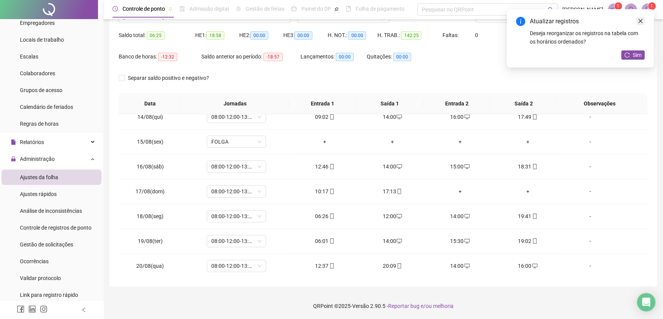
click at [639, 19] on icon "close" at bounding box center [639, 20] width 5 height 5
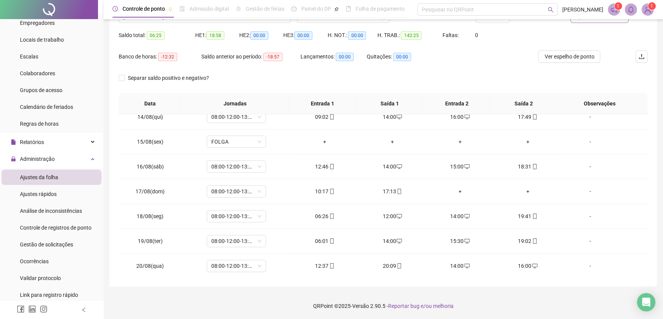
scroll to position [36, 0]
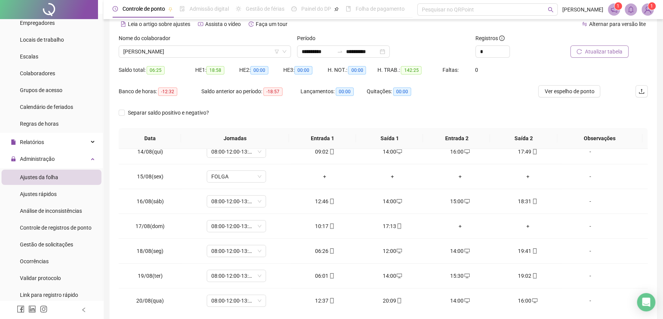
click at [599, 51] on span "Atualizar tabela" at bounding box center [603, 51] width 37 height 8
click at [209, 54] on span "[PERSON_NAME]" at bounding box center [204, 51] width 163 height 11
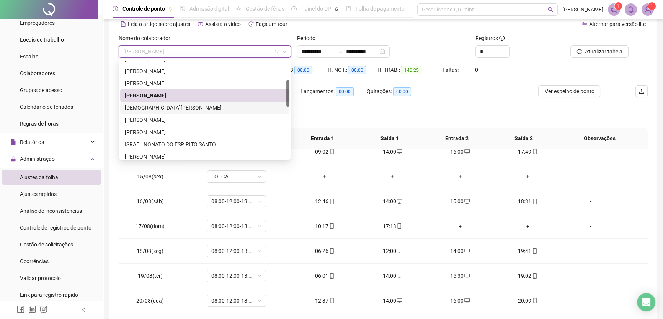
click at [171, 104] on div "[DEMOGRAPHIC_DATA][PERSON_NAME]" at bounding box center [205, 108] width 160 height 8
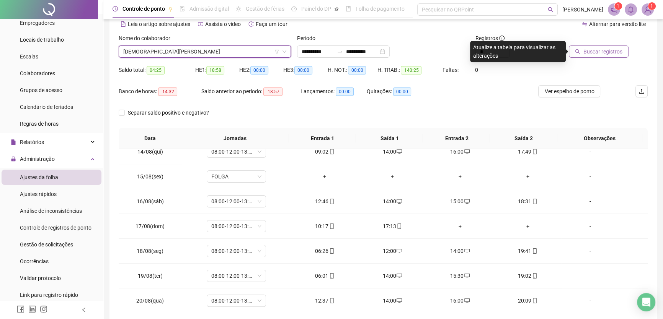
click at [594, 50] on span "Buscar registros" at bounding box center [602, 51] width 39 height 8
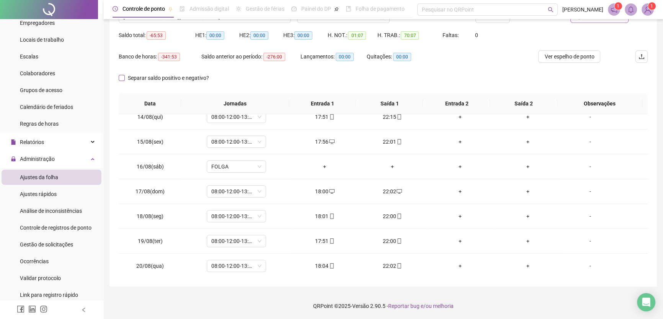
scroll to position [2, 0]
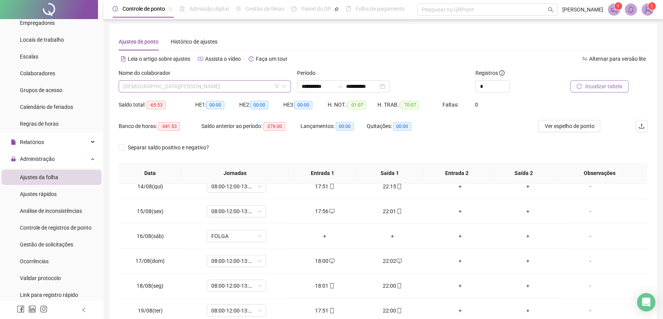
click at [267, 88] on span "[DEMOGRAPHIC_DATA][PERSON_NAME]" at bounding box center [204, 86] width 163 height 11
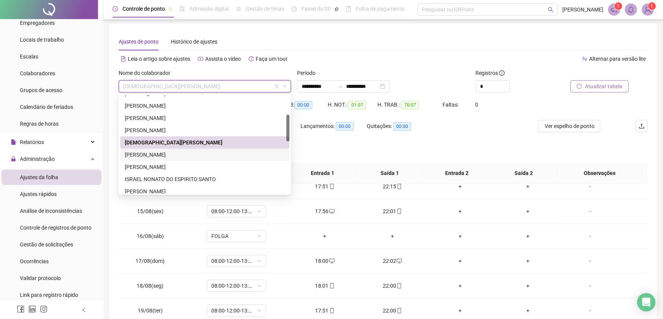
click at [177, 155] on div "[PERSON_NAME]" at bounding box center [205, 155] width 160 height 8
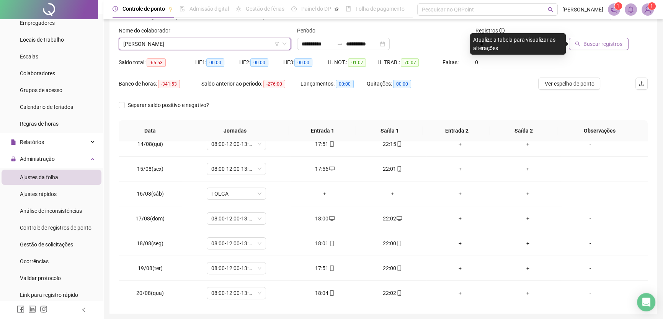
scroll to position [36, 0]
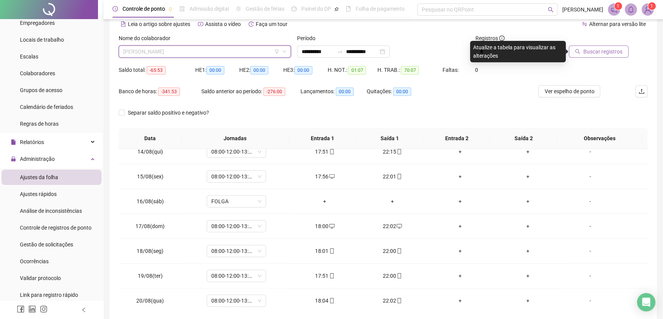
click at [223, 53] on span "[PERSON_NAME]" at bounding box center [204, 51] width 163 height 11
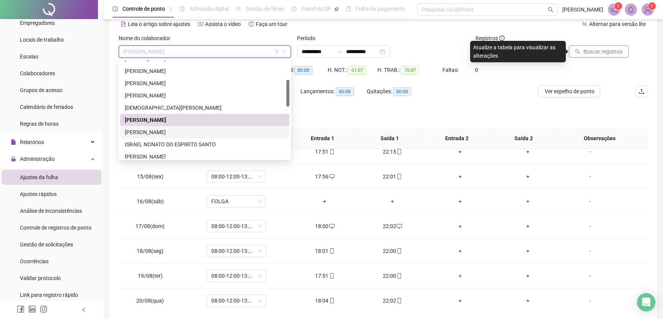
click at [155, 129] on div "[PERSON_NAME]" at bounding box center [205, 132] width 160 height 8
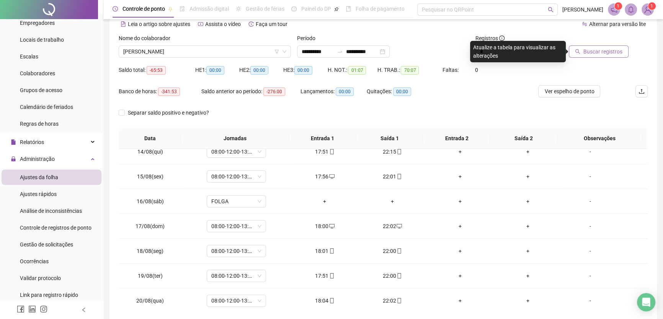
click at [602, 50] on span "Buscar registros" at bounding box center [602, 51] width 39 height 8
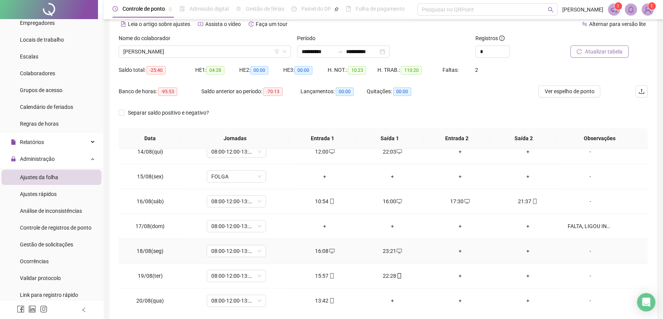
scroll to position [71, 0]
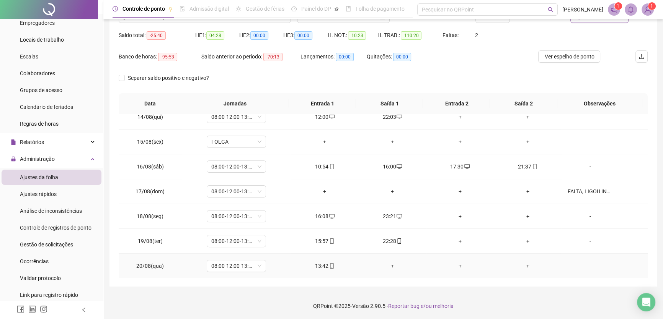
click at [584, 264] on div "-" at bounding box center [589, 266] width 45 height 8
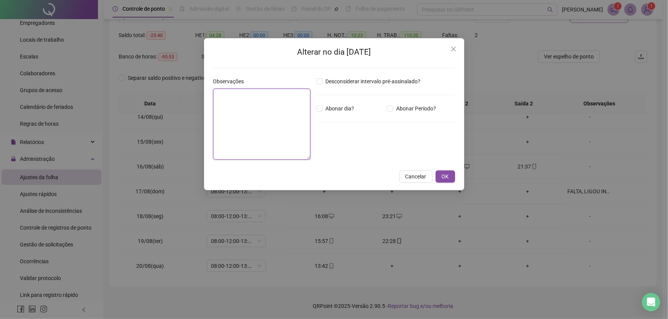
click at [249, 109] on textarea at bounding box center [261, 124] width 97 height 71
type textarea "*"
drag, startPoint x: 253, startPoint y: 105, endPoint x: 217, endPoint y: 91, distance: 38.4
click at [217, 91] on textarea "**********" at bounding box center [261, 124] width 97 height 71
click at [251, 95] on textarea "**********" at bounding box center [261, 124] width 97 height 71
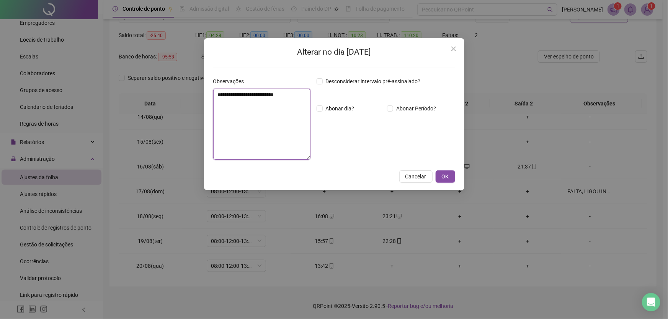
drag, startPoint x: 248, startPoint y: 105, endPoint x: 209, endPoint y: 93, distance: 40.5
click at [209, 93] on div "**********" at bounding box center [334, 114] width 260 height 152
type textarea "**********"
click at [443, 175] on span "OK" at bounding box center [444, 177] width 7 height 8
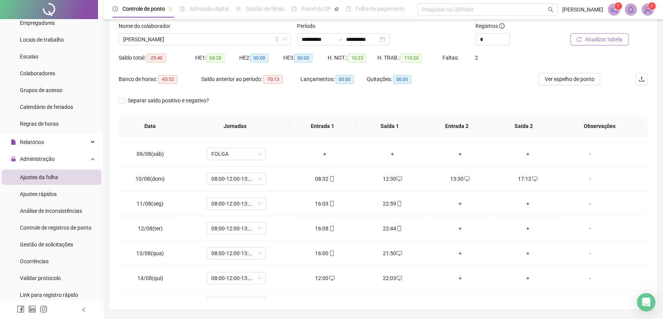
scroll to position [36, 0]
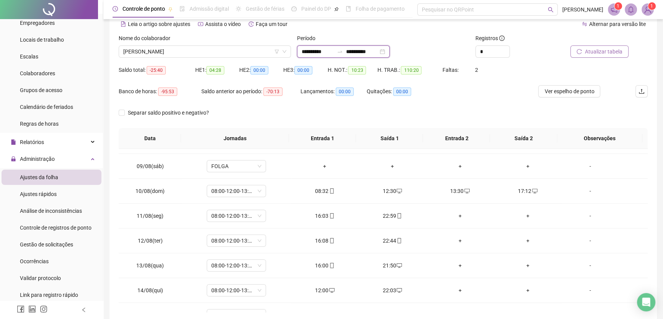
click at [378, 48] on input "**********" at bounding box center [362, 51] width 32 height 8
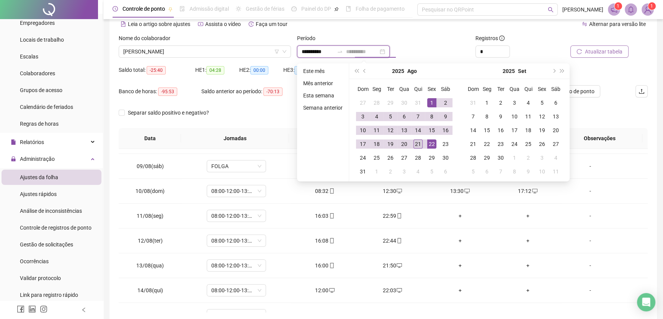
type input "**********"
click at [417, 144] on div "21" at bounding box center [417, 144] width 9 height 9
type input "**********"
click at [613, 46] on div at bounding box center [596, 39] width 64 height 11
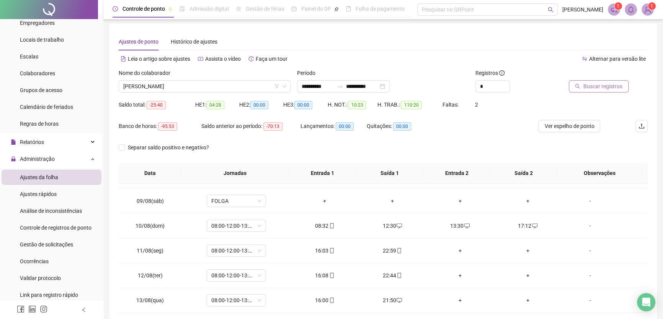
click at [604, 84] on span "Buscar registros" at bounding box center [602, 86] width 39 height 8
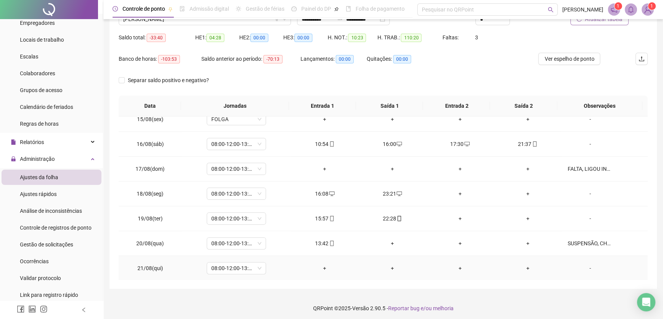
scroll to position [71, 0]
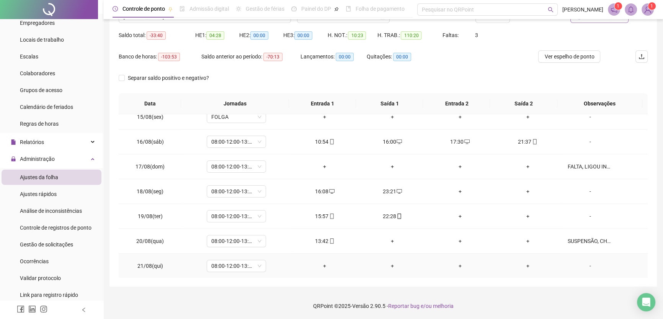
click at [585, 264] on div "-" at bounding box center [589, 266] width 45 height 8
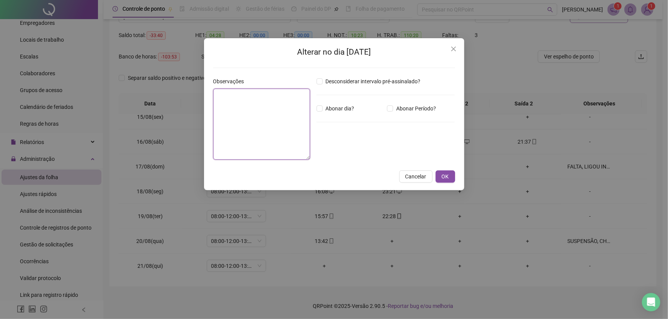
click at [230, 101] on textarea at bounding box center [261, 124] width 97 height 71
paste textarea "**********"
type textarea "**********"
click at [451, 175] on button "OK" at bounding box center [445, 177] width 20 height 12
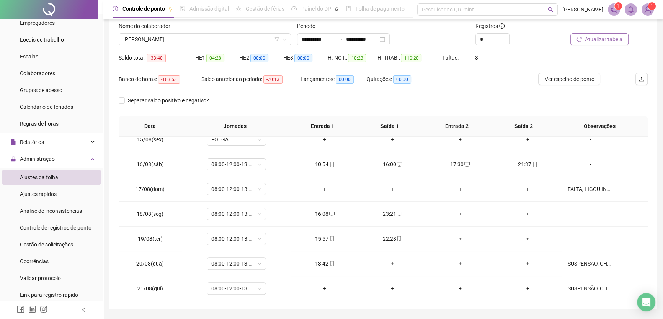
scroll to position [36, 0]
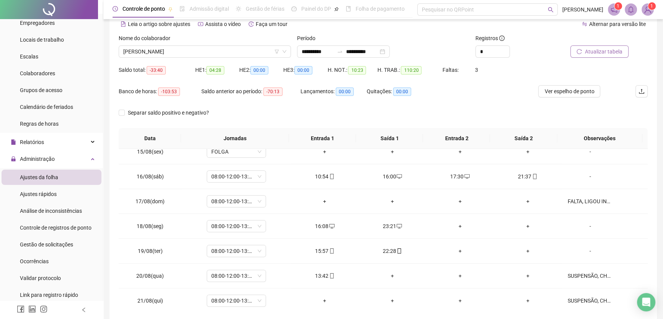
click at [607, 51] on span "Atualizar tabela" at bounding box center [603, 51] width 37 height 8
click at [599, 52] on span "Atualizar tabela" at bounding box center [603, 51] width 37 height 8
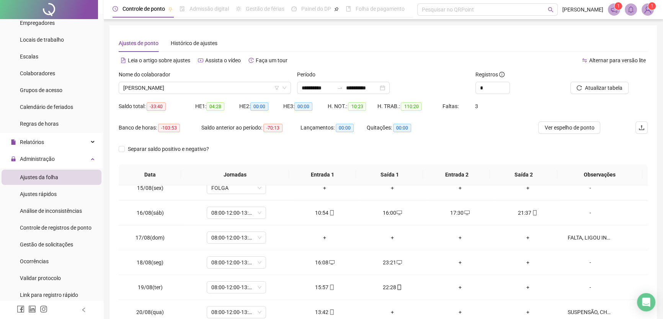
scroll to position [0, 0]
click at [234, 89] on span "[PERSON_NAME]" at bounding box center [204, 87] width 163 height 11
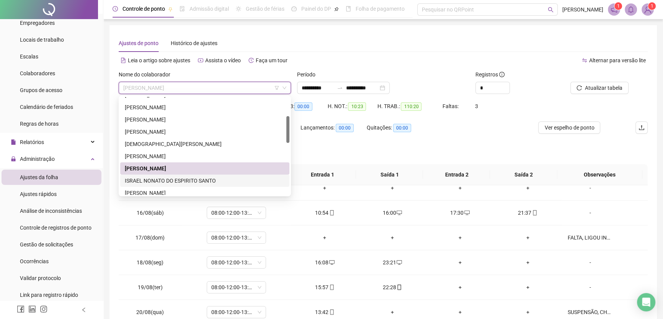
click at [170, 182] on div "ISRAEL NONATO DO ESPIRITO SANTO" at bounding box center [205, 181] width 160 height 8
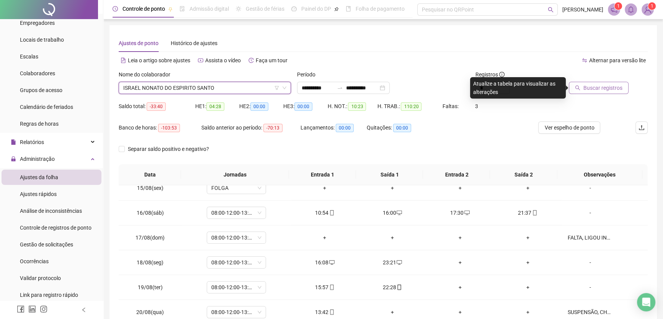
click at [607, 88] on span "Buscar registros" at bounding box center [602, 88] width 39 height 8
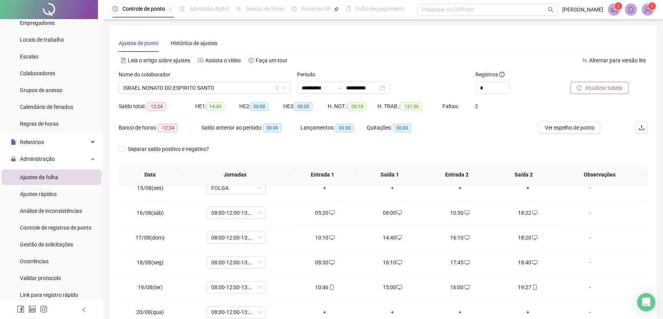
click at [607, 88] on span "Atualizar tabela" at bounding box center [603, 88] width 37 height 8
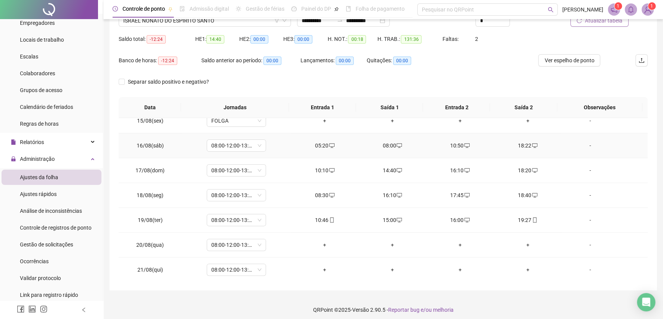
scroll to position [71, 0]
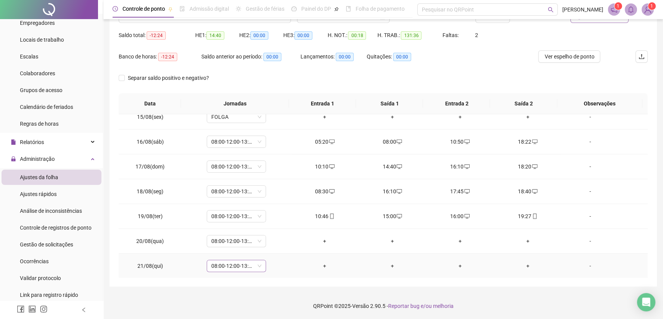
click at [260, 265] on span "08:00-12:00-13:00-17:00" at bounding box center [236, 266] width 50 height 11
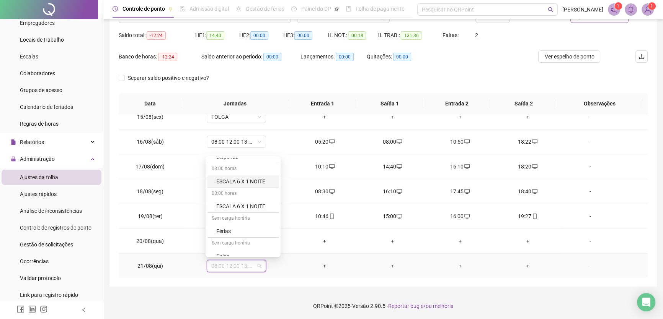
scroll to position [104, 0]
click at [228, 221] on div "Folga" at bounding box center [245, 221] width 58 height 8
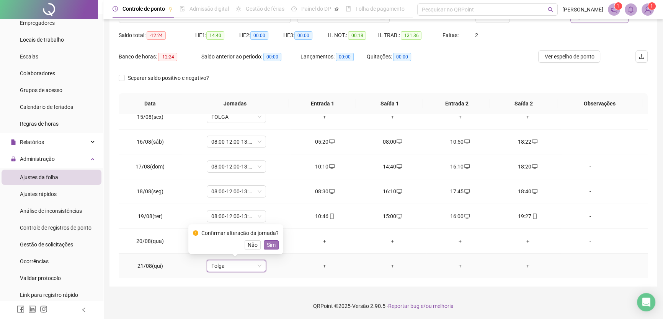
click at [271, 243] on span "Sim" at bounding box center [271, 245] width 9 height 8
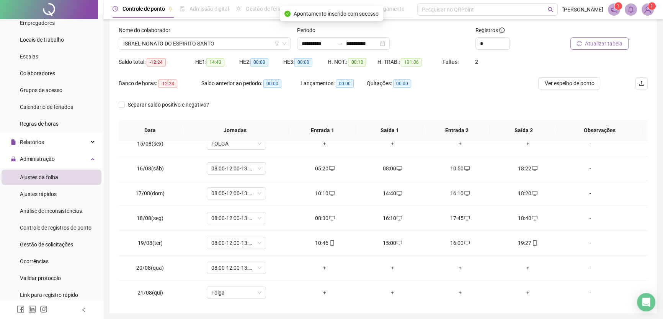
scroll to position [36, 0]
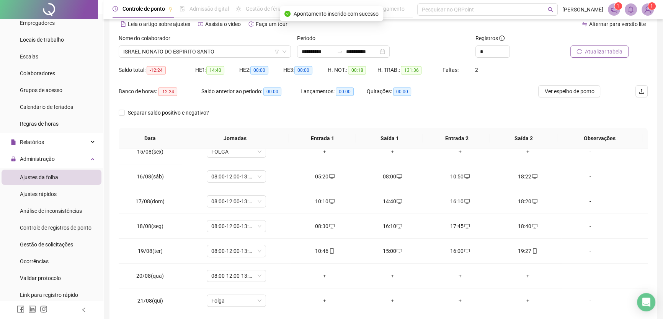
click at [600, 49] on span "Atualizar tabela" at bounding box center [603, 51] width 37 height 8
click at [504, 50] on icon "up" at bounding box center [505, 49] width 3 height 3
type input "*"
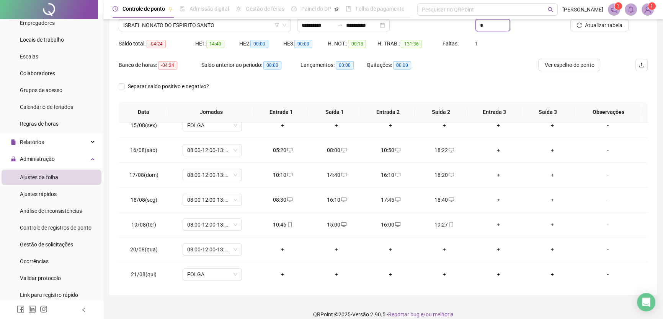
scroll to position [2, 0]
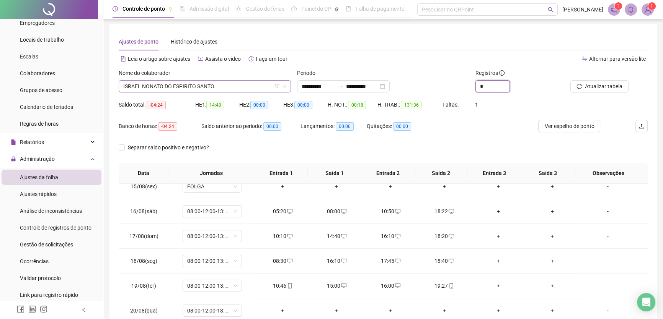
click at [237, 86] on span "ISRAEL NONATO DO ESPIRITO SANTO" at bounding box center [204, 86] width 163 height 11
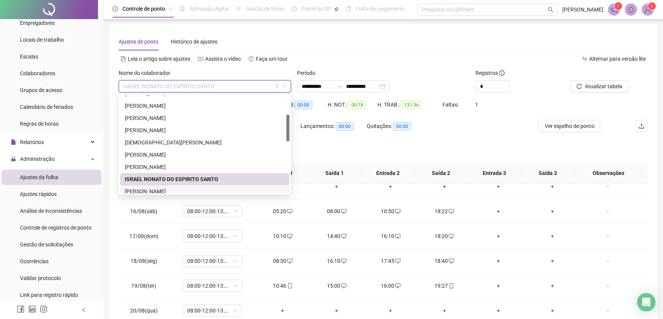
click at [157, 191] on div "[PERSON_NAME]" at bounding box center [205, 191] width 160 height 8
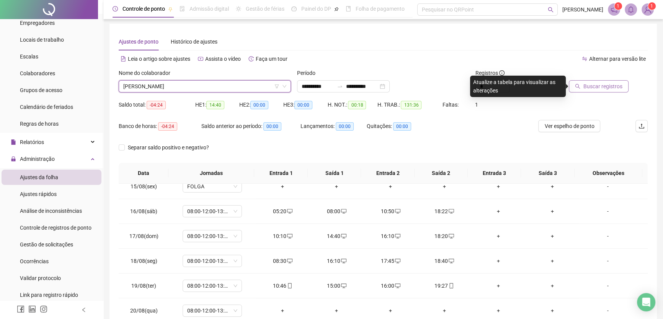
click at [609, 88] on span "Buscar registros" at bounding box center [602, 86] width 39 height 8
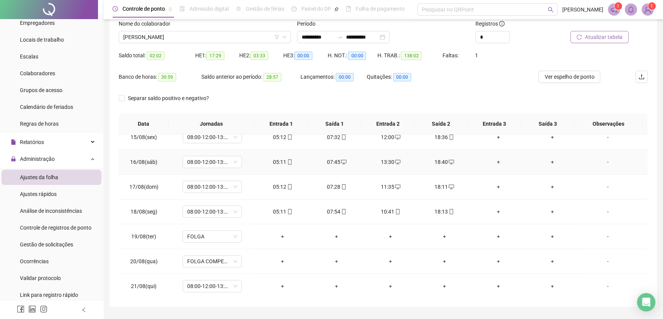
scroll to position [71, 0]
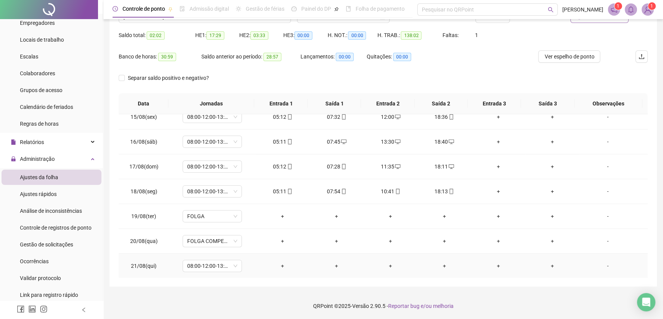
click at [230, 258] on td "08:00-12:00-13:00-17:00" at bounding box center [212, 266] width 87 height 25
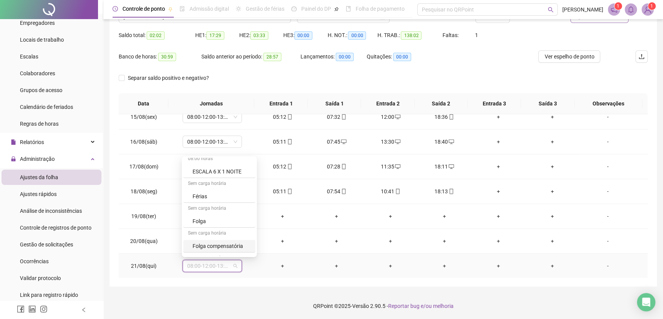
click at [226, 243] on div "Folga compensatória" at bounding box center [221, 246] width 58 height 8
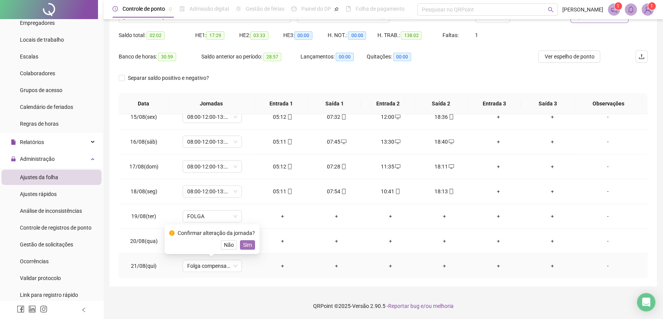
click at [244, 244] on span "Sim" at bounding box center [247, 245] width 9 height 8
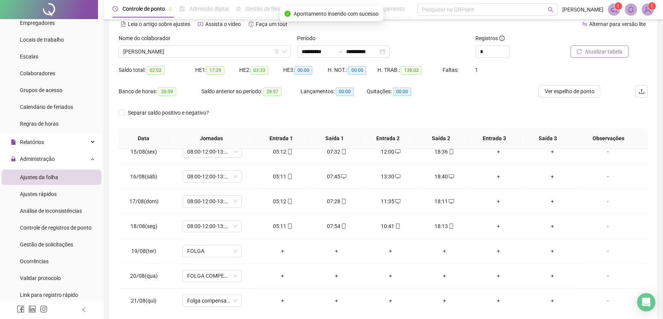
scroll to position [2, 0]
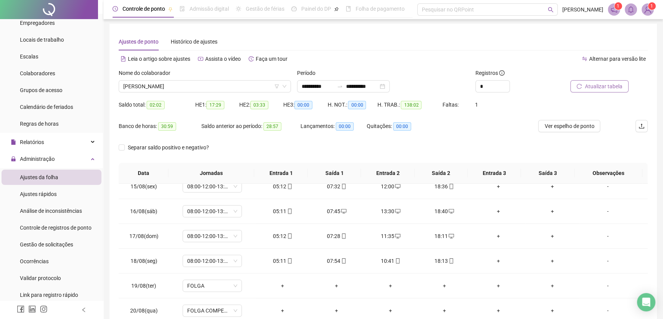
click at [595, 86] on span "Atualizar tabela" at bounding box center [603, 86] width 37 height 8
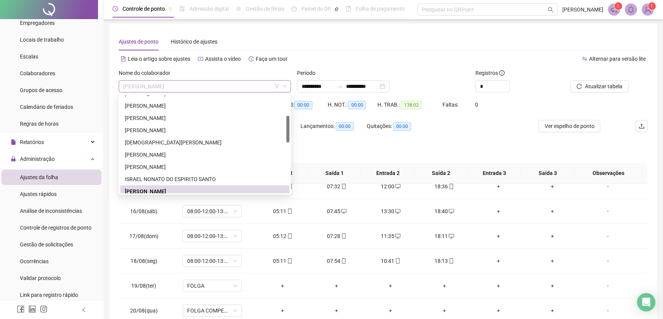
click at [221, 90] on span "[PERSON_NAME]" at bounding box center [204, 86] width 163 height 11
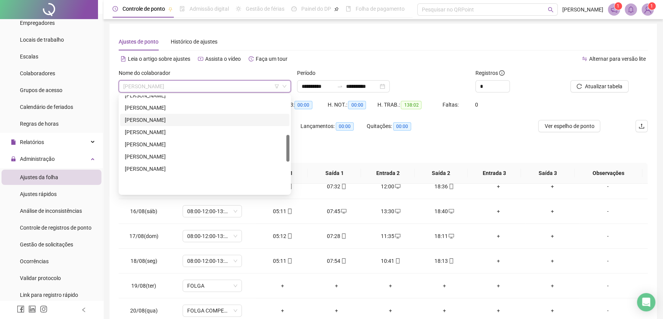
scroll to position [143, 0]
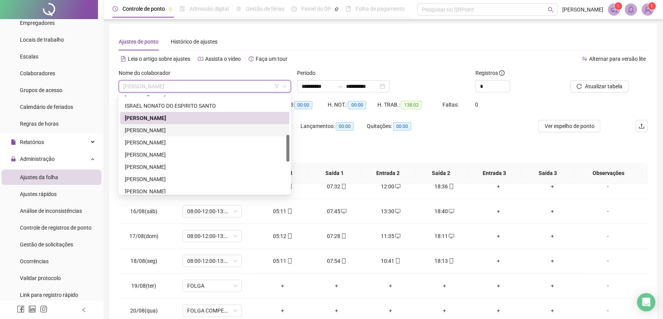
click at [160, 129] on div "[PERSON_NAME]" at bounding box center [205, 130] width 160 height 8
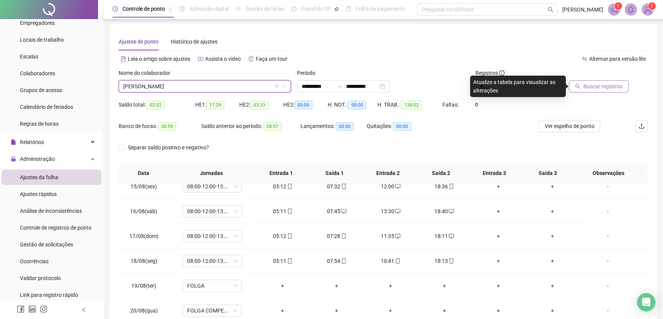
click at [596, 85] on span "Buscar registros" at bounding box center [602, 86] width 39 height 8
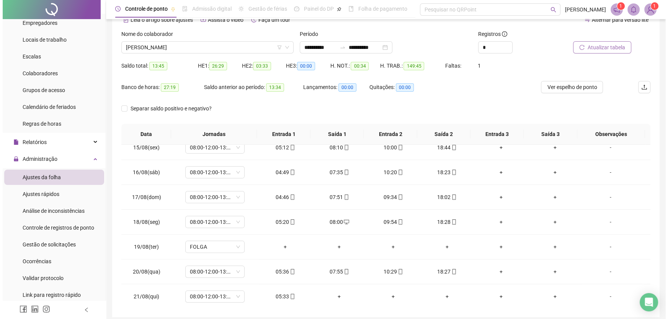
scroll to position [2, 0]
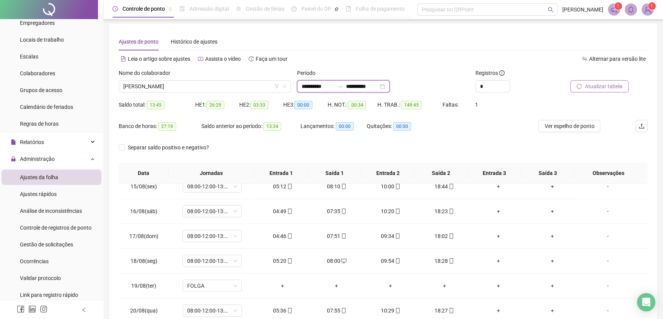
click at [378, 86] on input "**********" at bounding box center [362, 86] width 32 height 8
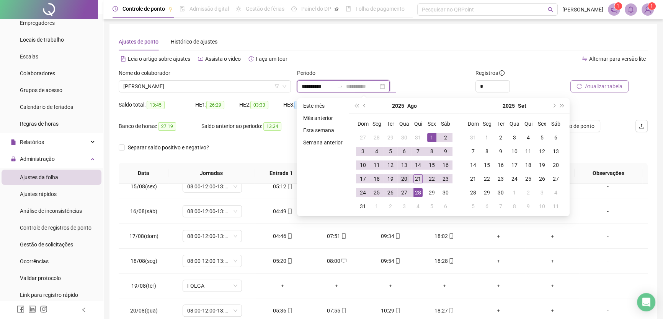
type input "**********"
click at [405, 176] on div "20" at bounding box center [403, 178] width 9 height 9
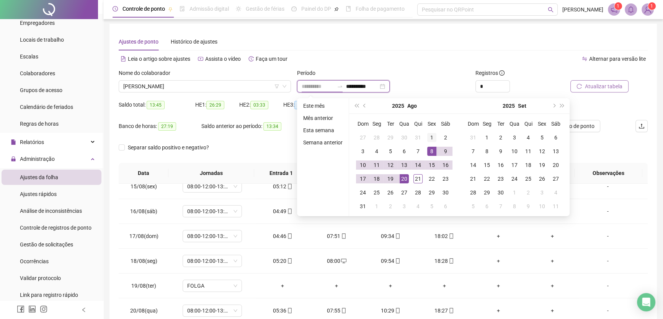
type input "**********"
click at [426, 133] on td "1" at bounding box center [432, 138] width 14 height 14
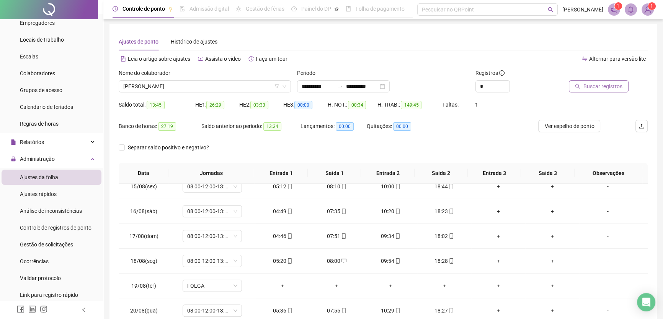
click at [596, 84] on span "Buscar registros" at bounding box center [602, 86] width 39 height 8
click at [249, 85] on span "[PERSON_NAME]" at bounding box center [204, 86] width 163 height 11
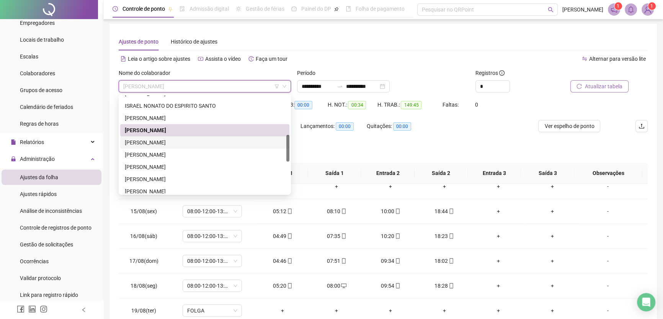
click at [161, 141] on div "[PERSON_NAME]" at bounding box center [205, 142] width 160 height 8
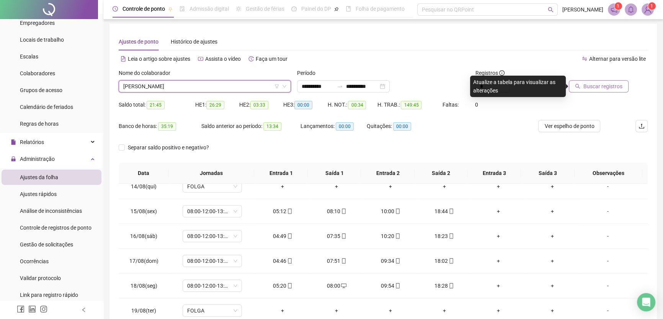
click at [610, 89] on span "Buscar registros" at bounding box center [602, 86] width 39 height 8
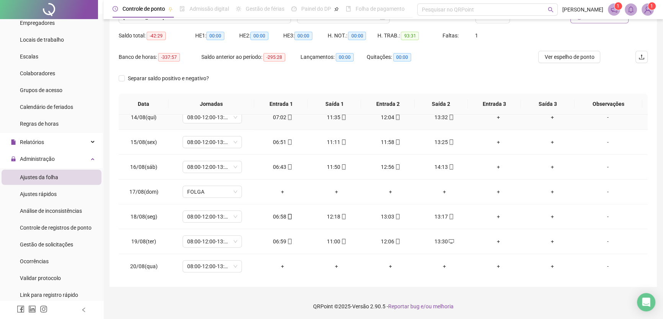
scroll to position [71, 0]
click at [604, 264] on div "-" at bounding box center [607, 266] width 45 height 8
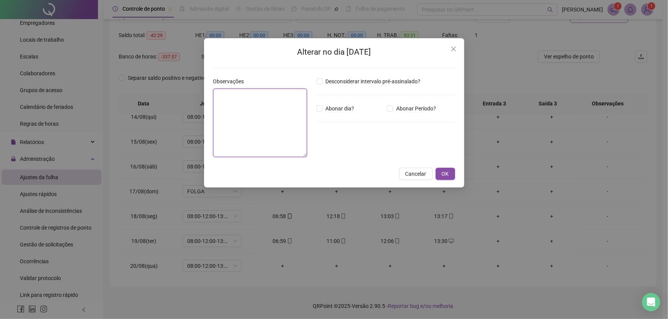
click at [254, 120] on textarea at bounding box center [260, 123] width 94 height 68
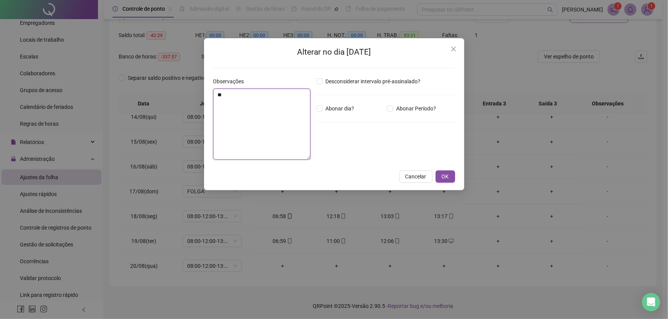
type textarea "*"
type textarea "**********"
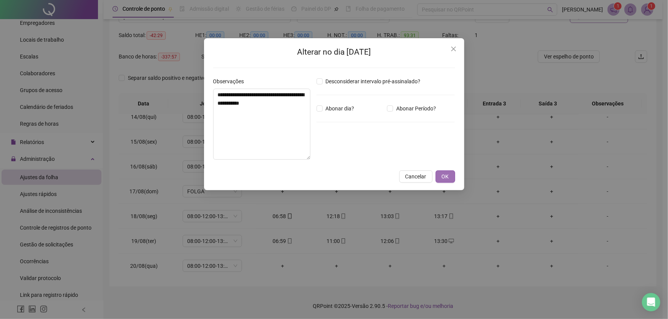
click at [447, 176] on span "OK" at bounding box center [444, 177] width 7 height 8
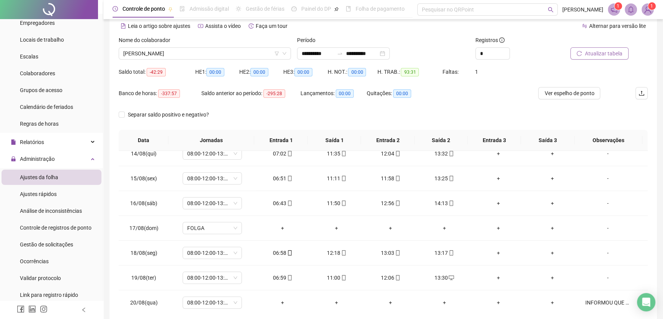
scroll to position [2, 0]
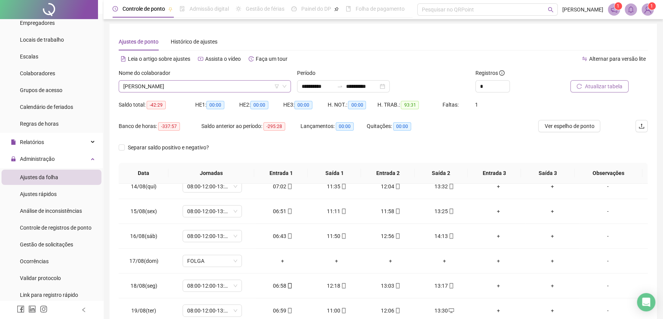
click at [218, 89] on span "[PERSON_NAME]" at bounding box center [204, 86] width 163 height 11
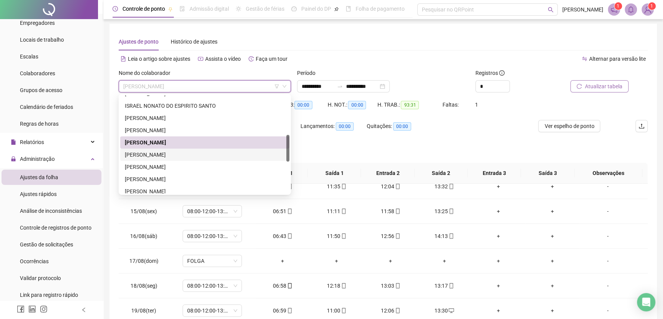
click at [139, 155] on div "[PERSON_NAME]" at bounding box center [205, 155] width 160 height 8
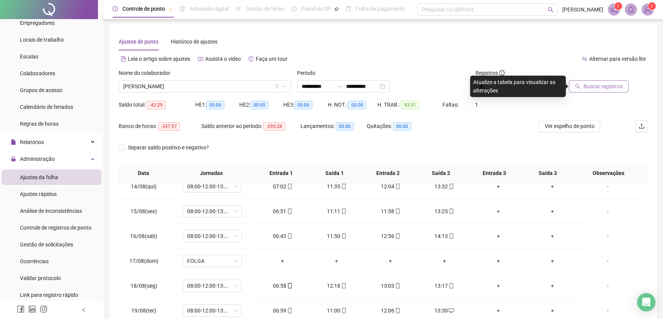
click at [602, 84] on span "Buscar registros" at bounding box center [602, 86] width 39 height 8
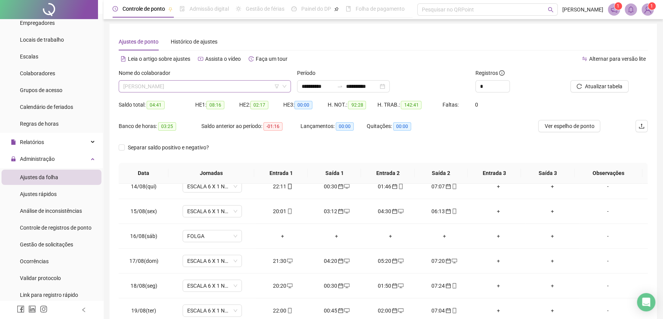
click at [234, 86] on span "[PERSON_NAME]" at bounding box center [204, 86] width 163 height 11
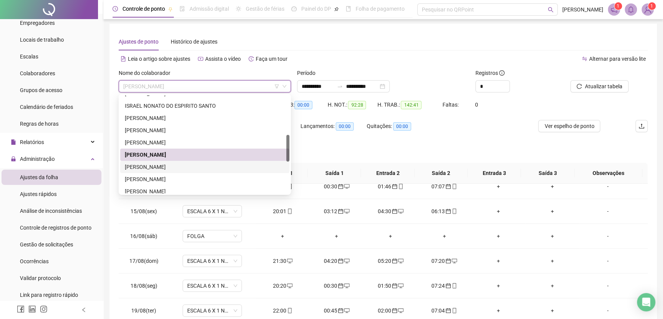
click at [155, 164] on div "[PERSON_NAME]" at bounding box center [205, 167] width 160 height 8
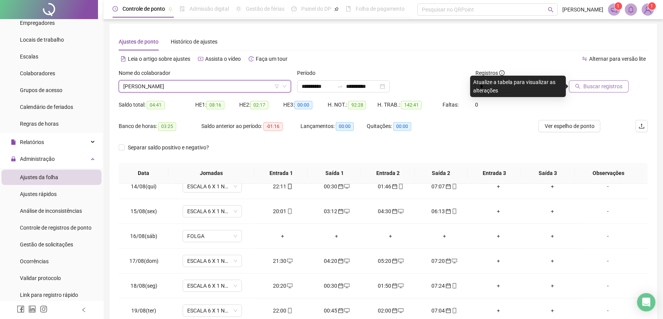
click at [596, 84] on span "Buscar registros" at bounding box center [602, 86] width 39 height 8
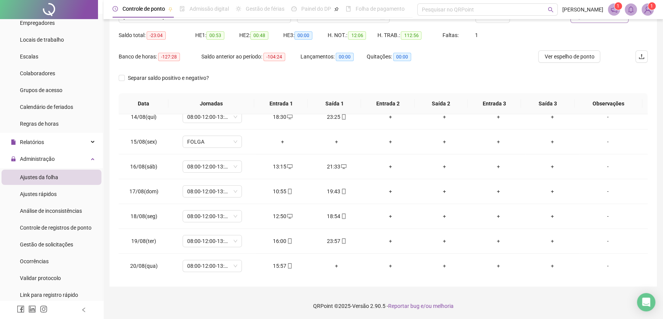
scroll to position [36, 0]
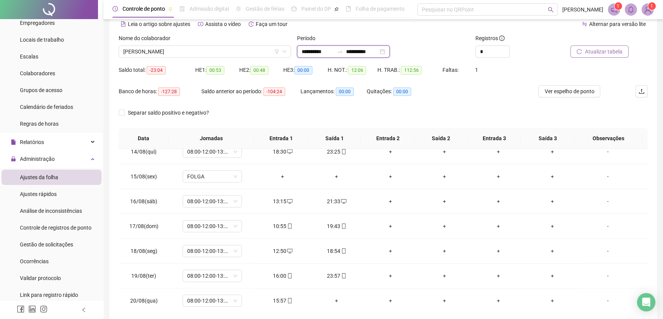
click at [378, 50] on input "**********" at bounding box center [362, 51] width 32 height 8
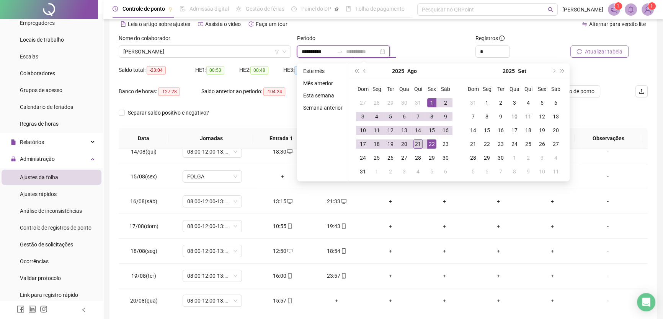
type input "**********"
click at [417, 144] on div "21" at bounding box center [417, 144] width 9 height 9
type input "**********"
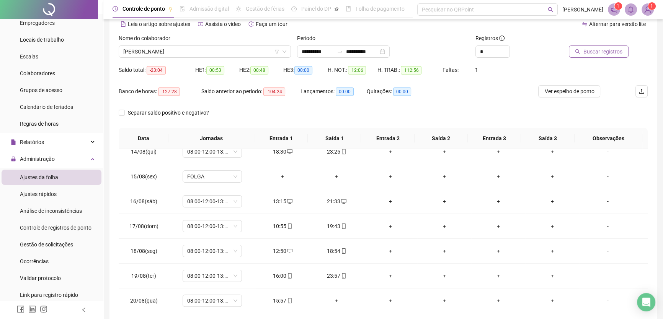
click at [603, 53] on span "Buscar registros" at bounding box center [602, 51] width 39 height 8
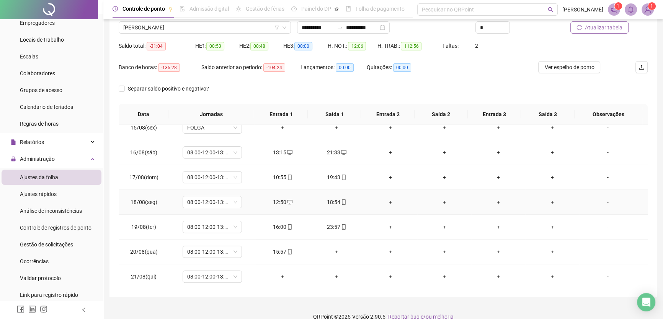
scroll to position [71, 0]
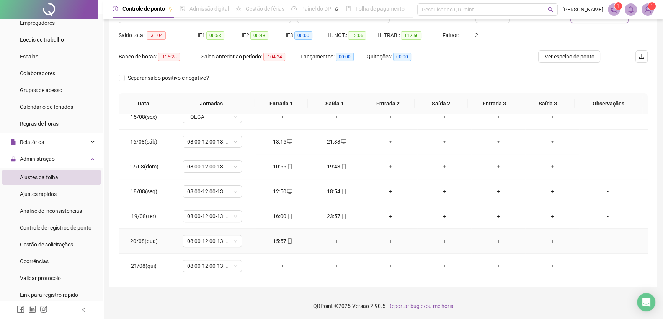
click at [335, 239] on div "+" at bounding box center [337, 241] width 42 height 8
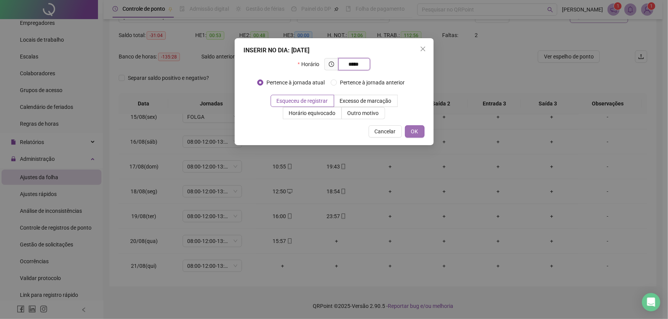
type input "*****"
click at [415, 130] on span "OK" at bounding box center [414, 131] width 7 height 8
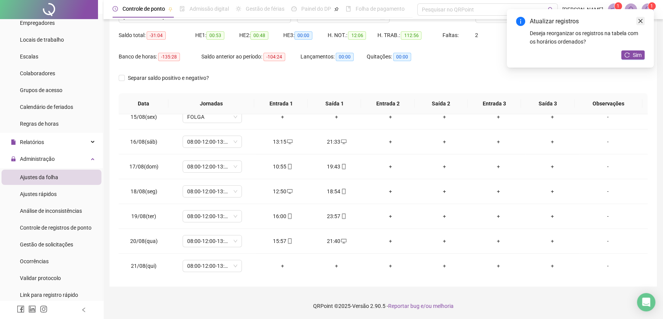
click at [639, 21] on icon "close" at bounding box center [639, 20] width 5 height 5
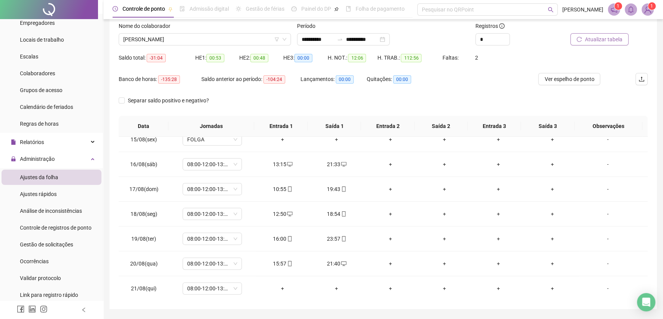
scroll to position [36, 0]
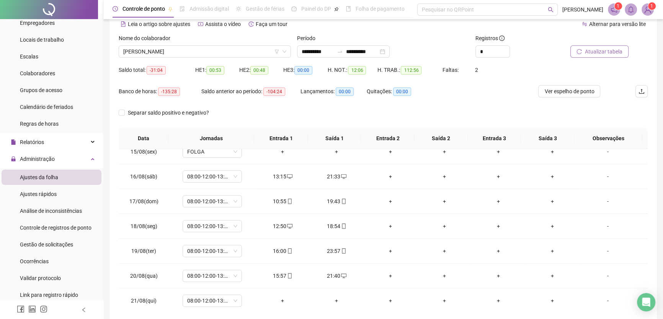
click at [611, 52] on span "Atualizar tabela" at bounding box center [603, 51] width 37 height 8
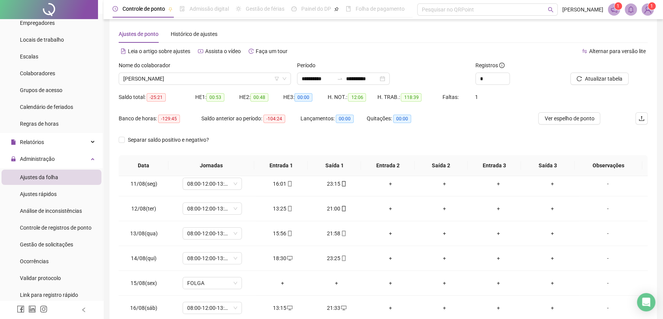
scroll to position [2, 0]
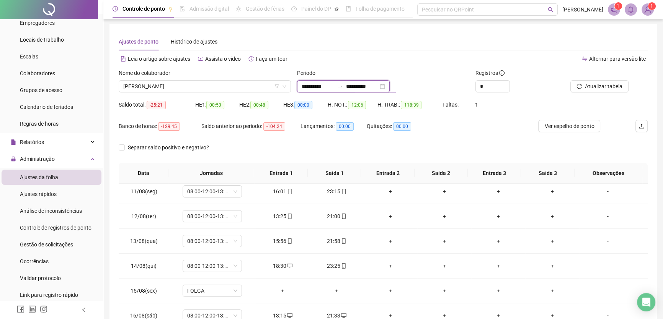
click at [378, 84] on input "**********" at bounding box center [362, 86] width 32 height 8
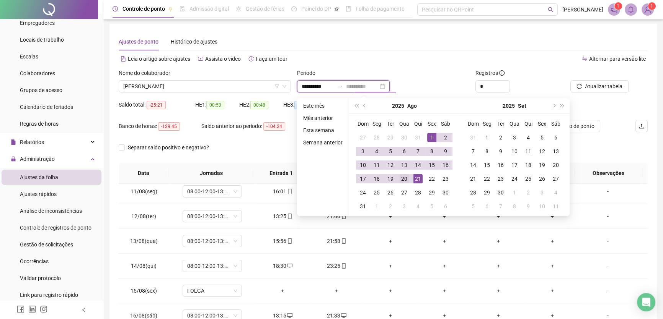
type input "**********"
click at [405, 176] on div "20" at bounding box center [403, 178] width 9 height 9
type input "**********"
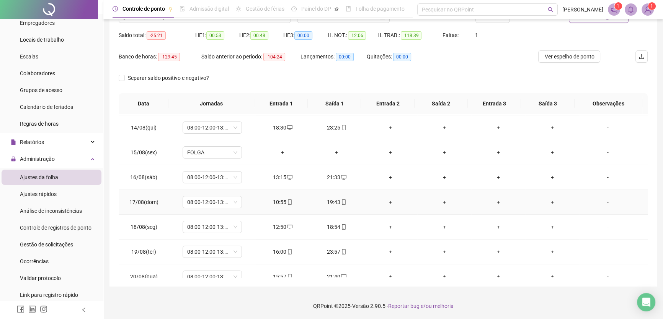
scroll to position [358, 0]
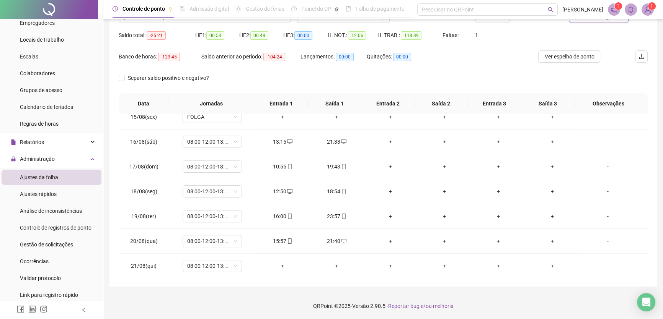
click at [574, 301] on footer "QRPoint © 2025 - Versão 2.90.5 - Reportar bug e/ou melhoria" at bounding box center [382, 306] width 559 height 27
click at [505, 204] on td "+" at bounding box center [498, 216] width 54 height 25
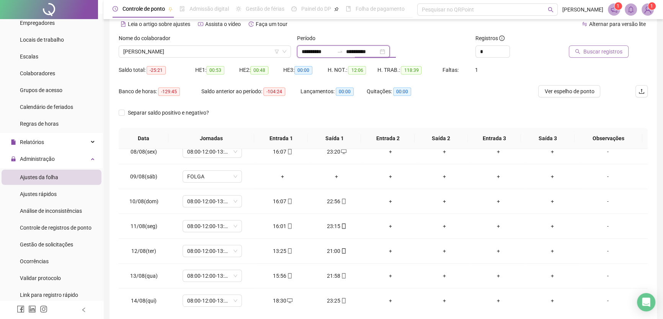
click at [378, 51] on input "**********" at bounding box center [362, 51] width 32 height 8
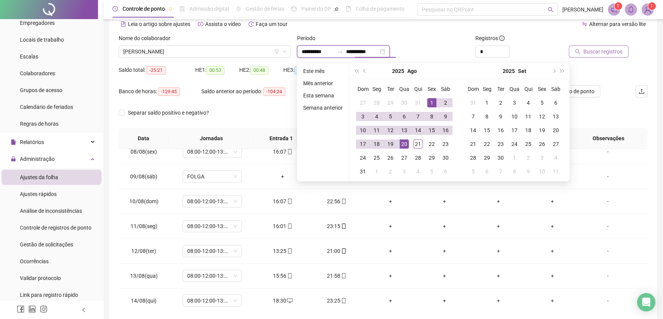
click at [378, 51] on input "**********" at bounding box center [362, 51] width 32 height 8
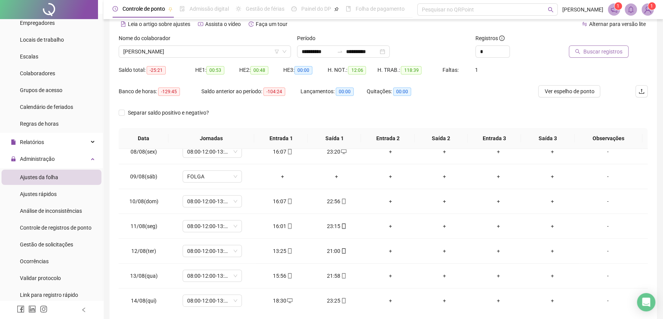
click at [606, 54] on span "Buscar registros" at bounding box center [602, 51] width 39 height 8
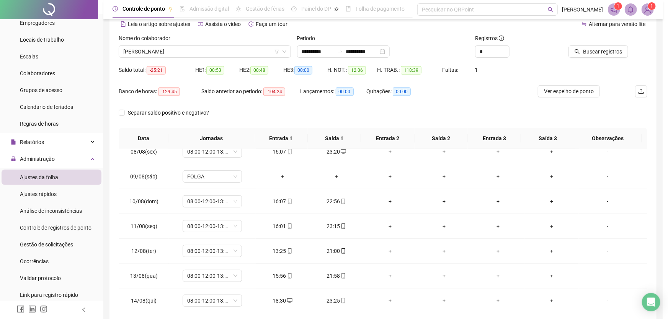
click at [607, 53] on div "Buscando registros Os registros de ponto estão sendo buscados... OK" at bounding box center [334, 159] width 668 height 319
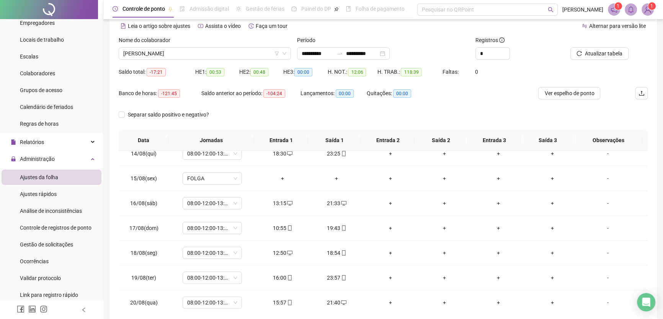
scroll to position [0, 0]
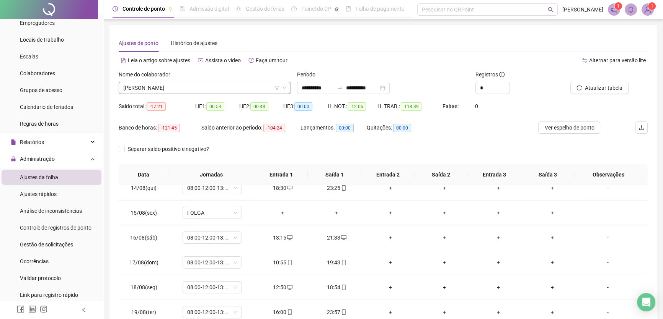
click at [252, 86] on span "[PERSON_NAME]" at bounding box center [204, 87] width 163 height 11
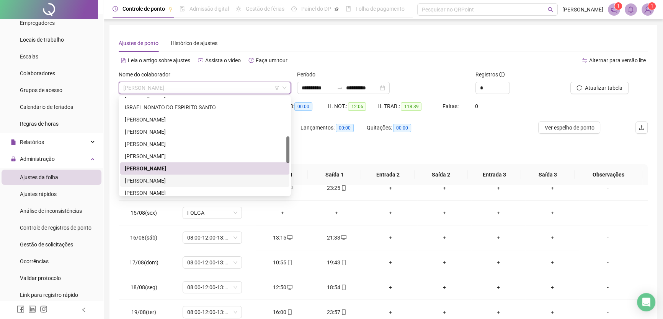
click at [156, 177] on div "[PERSON_NAME]" at bounding box center [205, 181] width 160 height 8
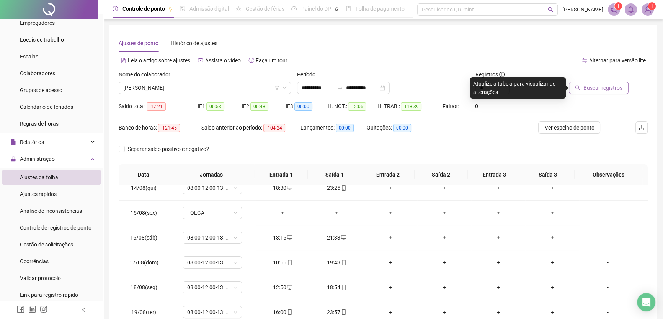
click at [601, 88] on span "Buscar registros" at bounding box center [602, 88] width 39 height 8
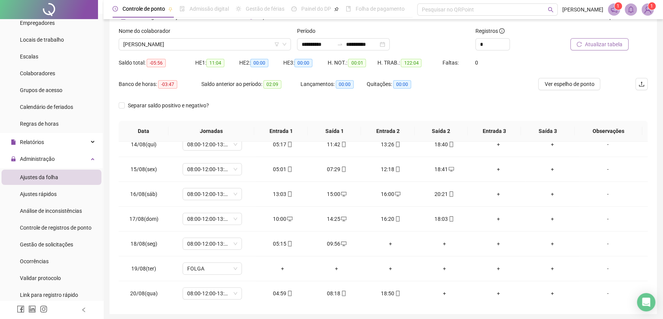
scroll to position [2, 0]
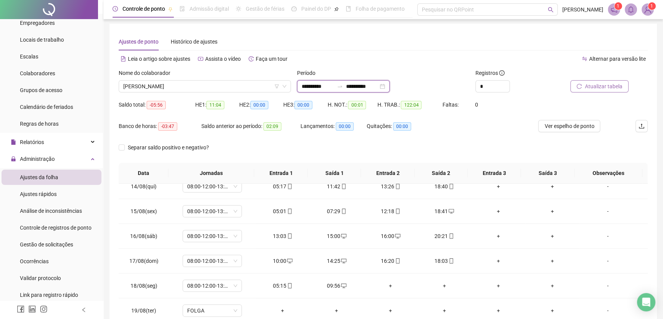
click at [378, 88] on input "**********" at bounding box center [362, 86] width 32 height 8
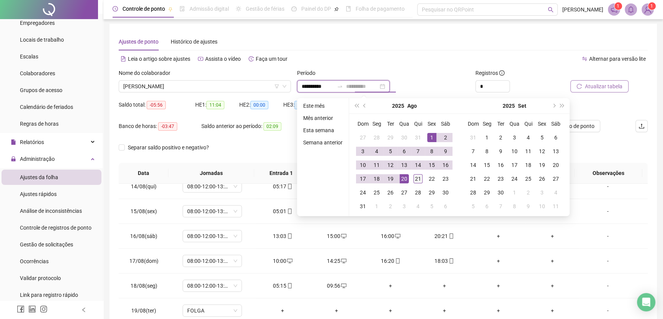
type input "**********"
click at [420, 177] on div "21" at bounding box center [417, 178] width 9 height 9
type input "**********"
click at [433, 136] on div "1" at bounding box center [431, 137] width 9 height 9
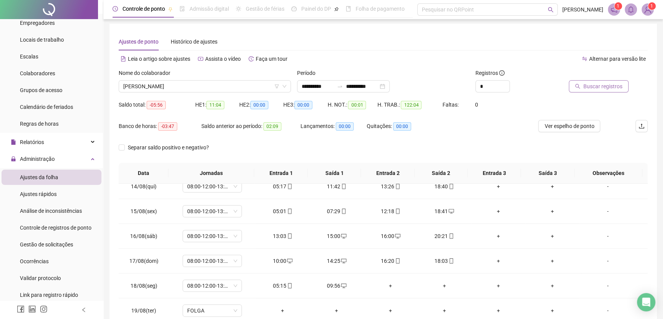
click at [606, 87] on span "Buscar registros" at bounding box center [602, 86] width 39 height 8
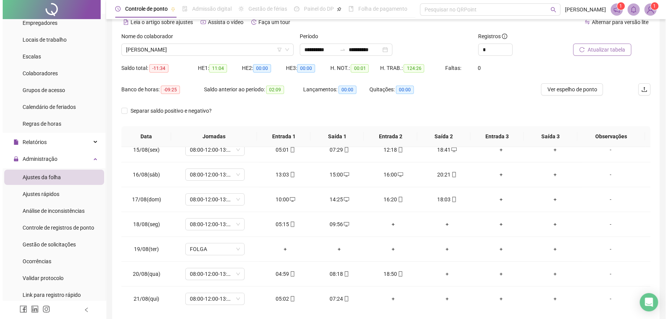
scroll to position [36, 0]
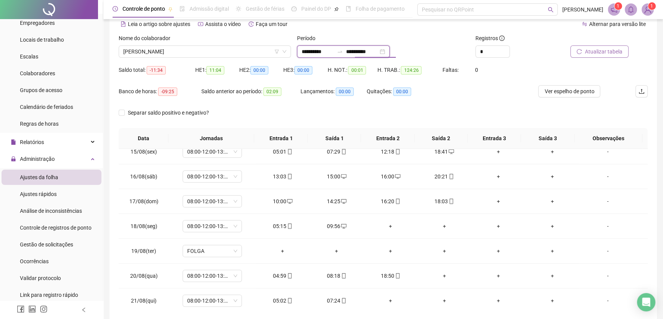
click at [378, 53] on input "**********" at bounding box center [362, 51] width 32 height 8
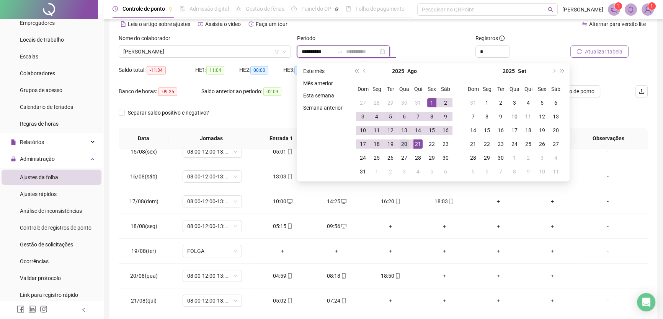
type input "**********"
click at [405, 143] on div "20" at bounding box center [403, 144] width 9 height 9
type input "**********"
click at [431, 101] on div "1" at bounding box center [431, 102] width 9 height 9
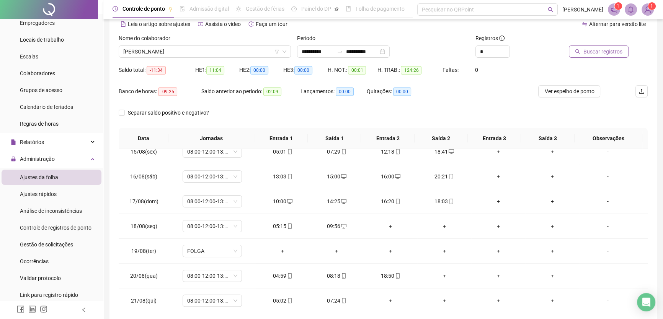
click at [588, 54] on span "Buscar registros" at bounding box center [602, 51] width 39 height 8
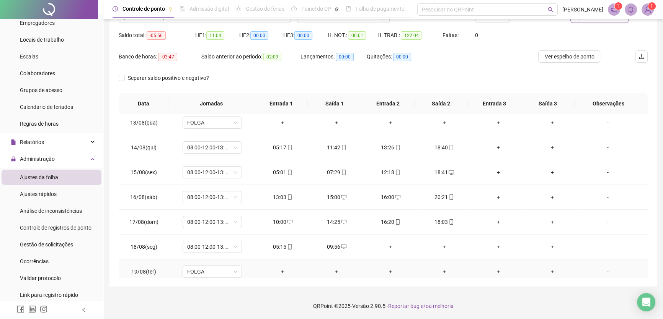
scroll to position [333, 0]
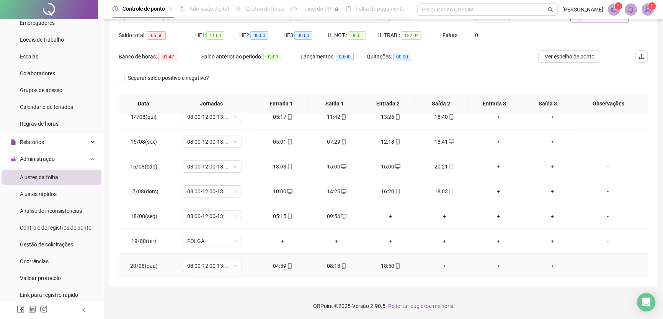
click at [438, 262] on div "+" at bounding box center [444, 266] width 42 height 8
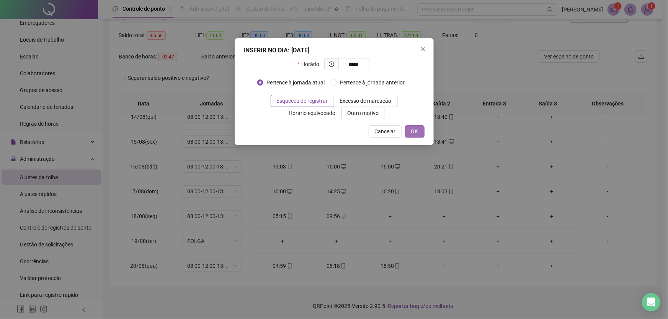
type input "*****"
click at [424, 129] on button "OK" at bounding box center [415, 131] width 20 height 12
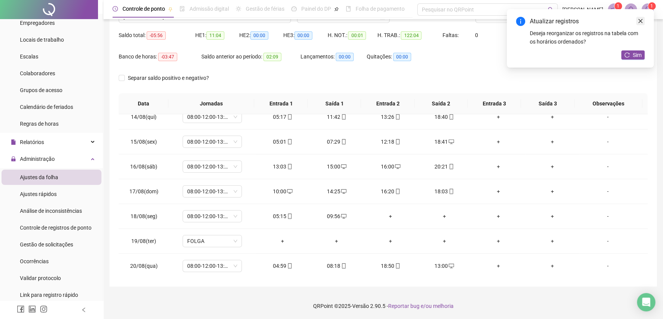
click at [640, 19] on icon "close" at bounding box center [639, 20] width 5 height 5
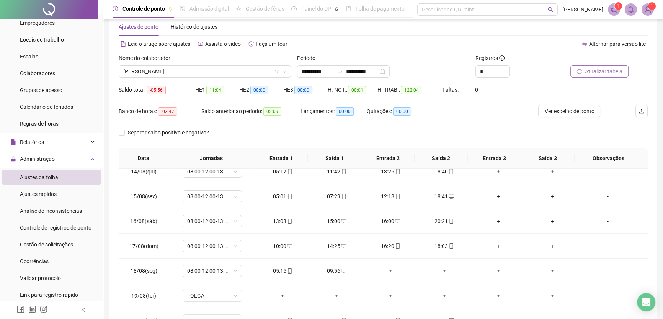
scroll to position [2, 0]
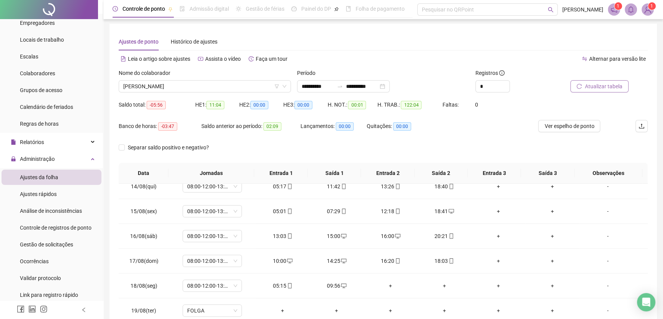
click at [609, 84] on span "Atualizar tabela" at bounding box center [603, 86] width 37 height 8
click at [234, 86] on span "[PERSON_NAME]" at bounding box center [204, 86] width 163 height 11
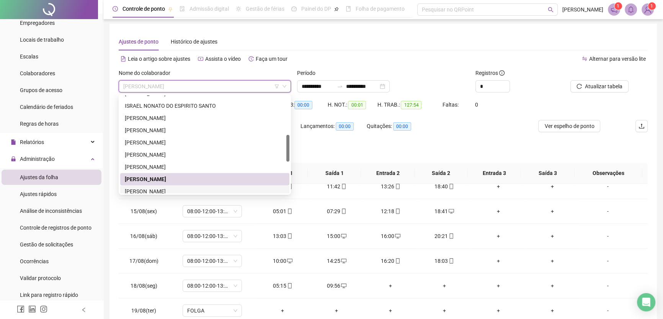
click at [164, 188] on div "[PERSON_NAME]" at bounding box center [205, 191] width 160 height 8
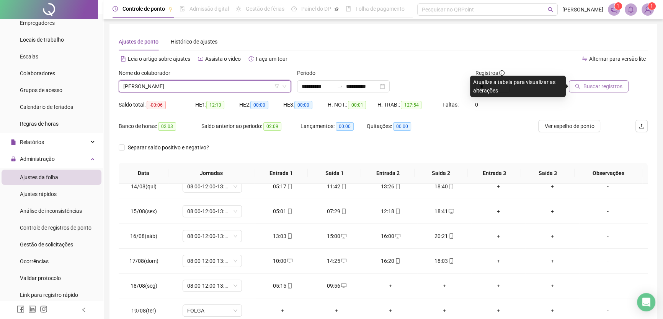
click at [603, 86] on span "Buscar registros" at bounding box center [602, 86] width 39 height 8
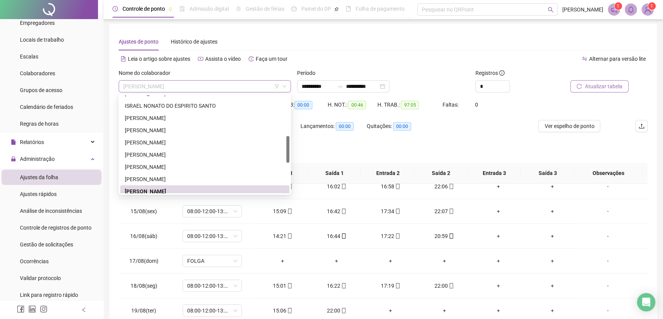
click at [205, 86] on span "[PERSON_NAME]" at bounding box center [204, 86] width 163 height 11
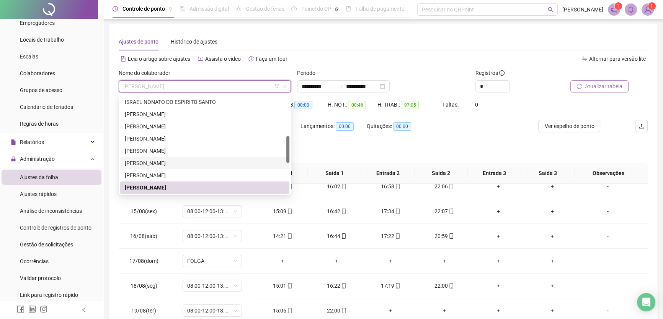
scroll to position [216, 0]
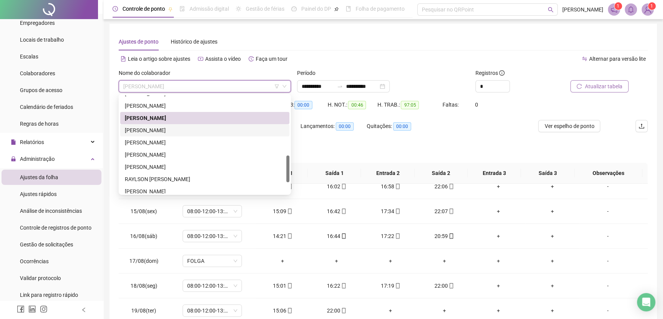
click at [143, 127] on div "[PERSON_NAME]" at bounding box center [205, 130] width 160 height 8
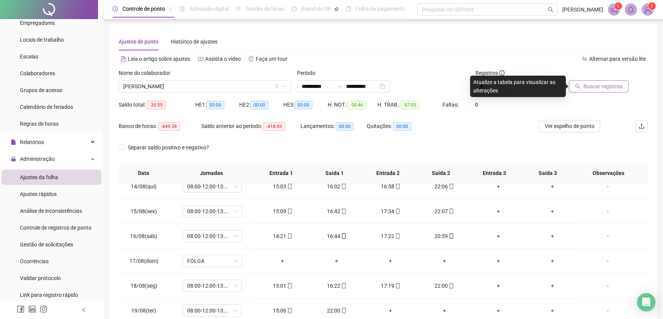
click at [596, 84] on span "Buscar registros" at bounding box center [602, 86] width 39 height 8
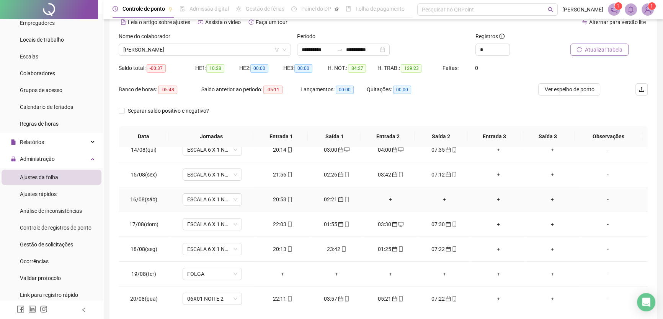
scroll to position [71, 0]
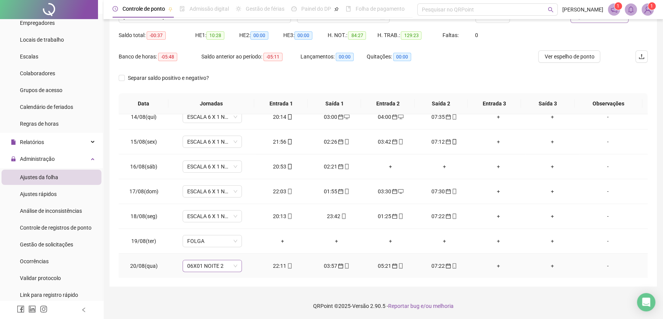
click at [238, 267] on div "06X01 NOITE 2" at bounding box center [211, 266] width 59 height 12
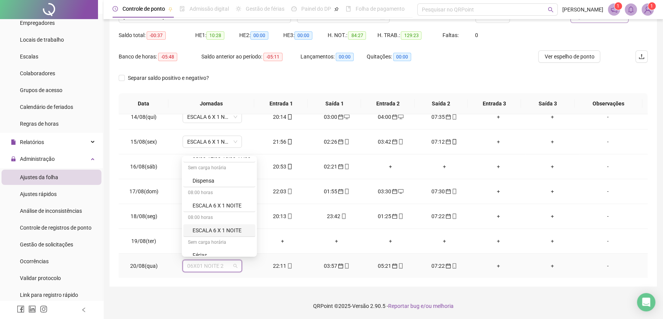
scroll to position [34, 0]
click at [237, 215] on div "ESCALA 6 X 1 NOITE" at bounding box center [221, 216] width 58 height 8
click at [243, 243] on span "Sim" at bounding box center [247, 245] width 9 height 8
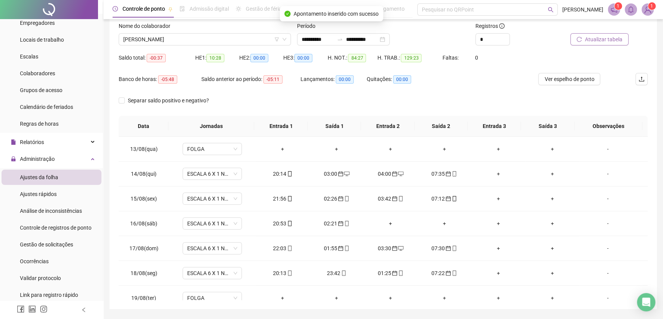
scroll to position [36, 0]
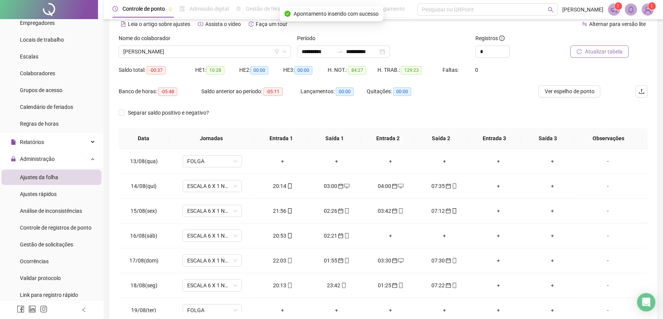
click at [601, 51] on span "Atualizar tabela" at bounding box center [603, 51] width 37 height 8
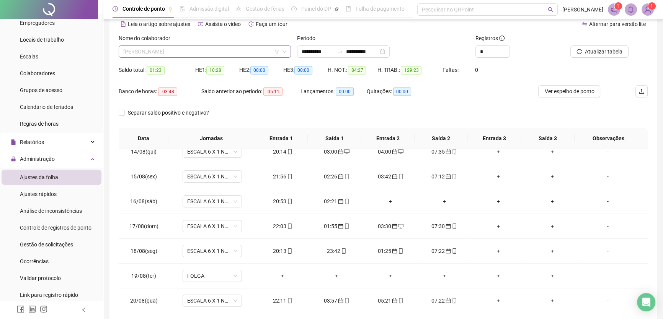
click at [225, 51] on span "[PERSON_NAME]" at bounding box center [204, 51] width 163 height 11
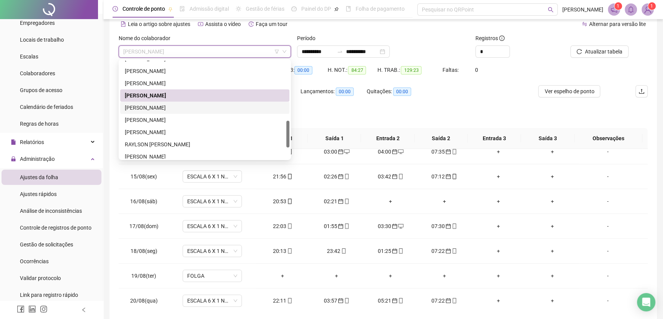
click at [154, 104] on div "[PERSON_NAME]" at bounding box center [205, 108] width 160 height 8
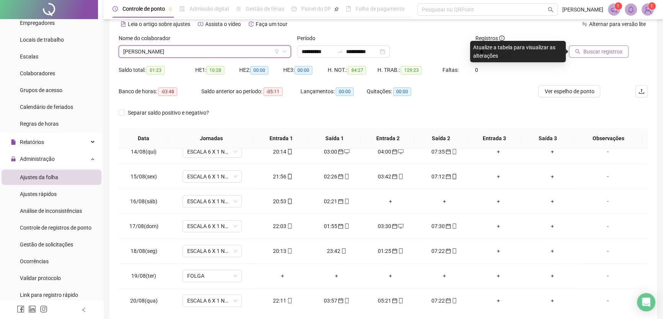
click at [604, 49] on span "Buscar registros" at bounding box center [602, 51] width 39 height 8
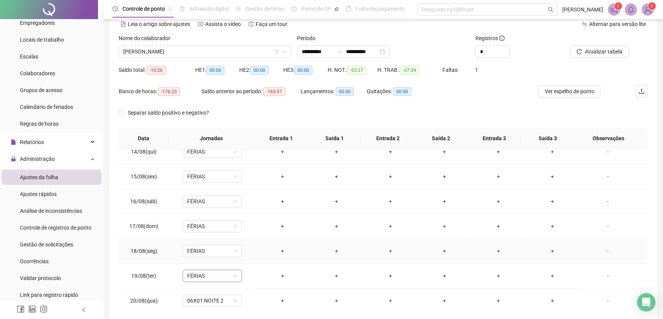
scroll to position [71, 0]
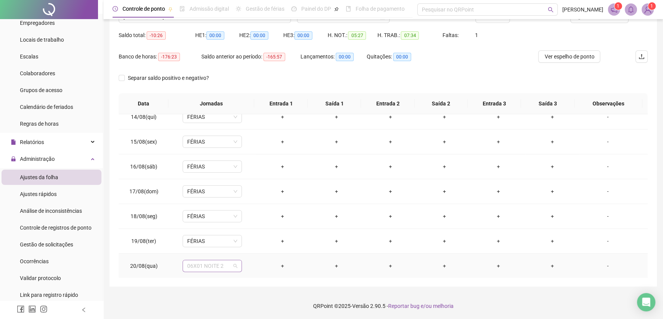
click at [225, 261] on span "06X01 NOITE 2" at bounding box center [212, 266] width 50 height 11
click at [209, 171] on div "Férias" at bounding box center [221, 175] width 58 height 8
click at [246, 243] on span "Sim" at bounding box center [247, 245] width 9 height 8
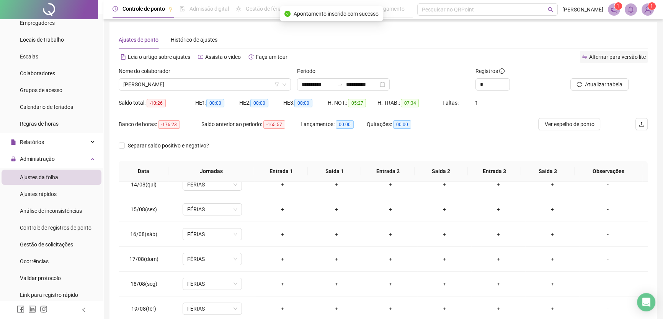
scroll to position [2, 0]
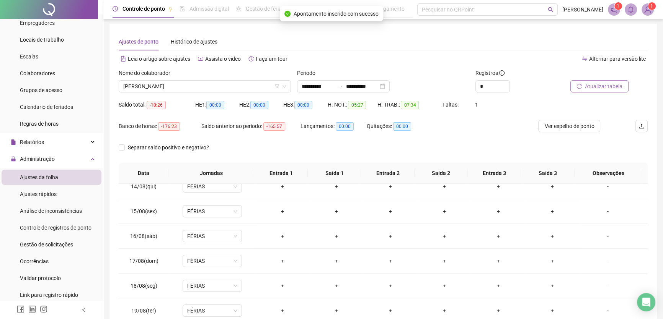
click at [594, 85] on span "Atualizar tabela" at bounding box center [603, 86] width 37 height 8
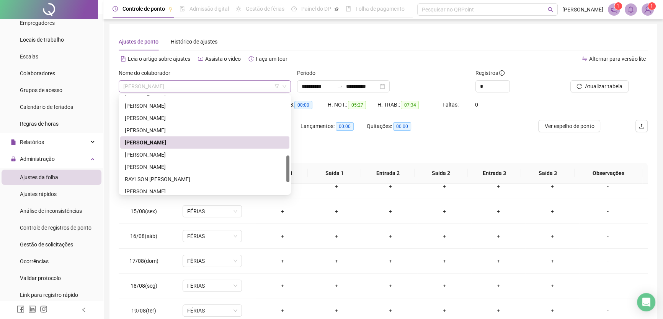
click at [214, 91] on span "[PERSON_NAME]" at bounding box center [204, 86] width 163 height 11
click at [142, 155] on div "[PERSON_NAME]" at bounding box center [205, 155] width 160 height 8
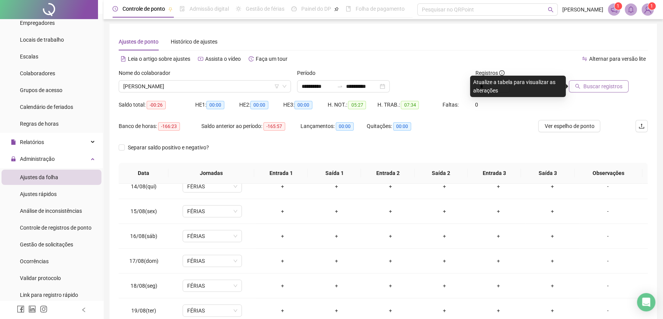
click at [600, 84] on span "Buscar registros" at bounding box center [602, 86] width 39 height 8
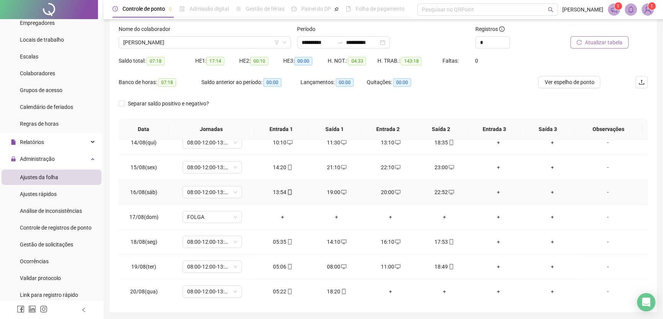
scroll to position [71, 0]
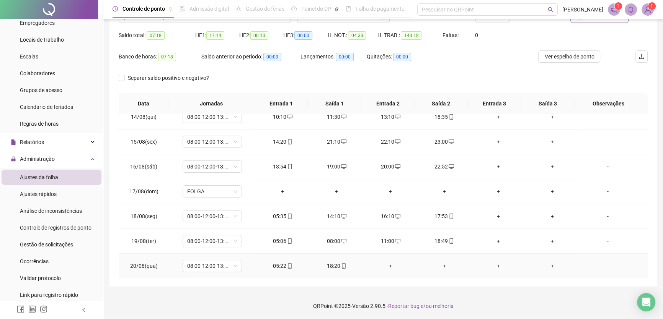
click at [387, 264] on div "+" at bounding box center [391, 266] width 42 height 8
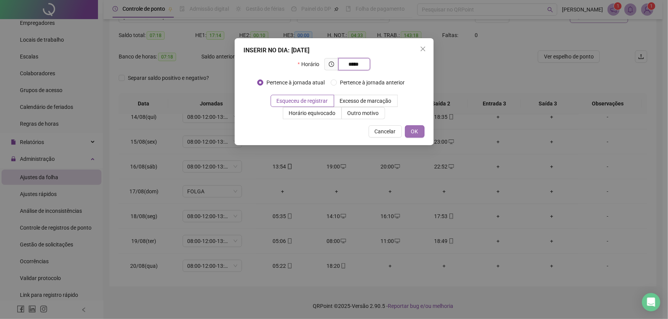
type input "*****"
click at [417, 132] on span "OK" at bounding box center [414, 131] width 7 height 8
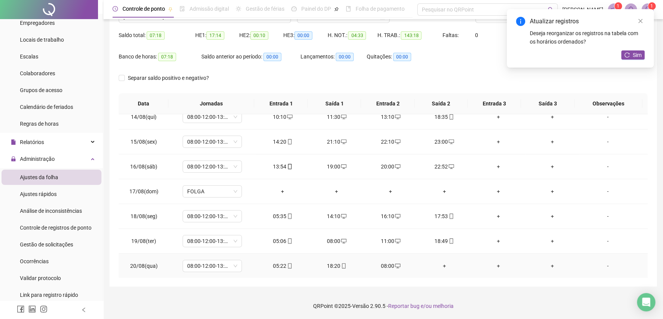
click at [440, 264] on div "+" at bounding box center [444, 266] width 42 height 8
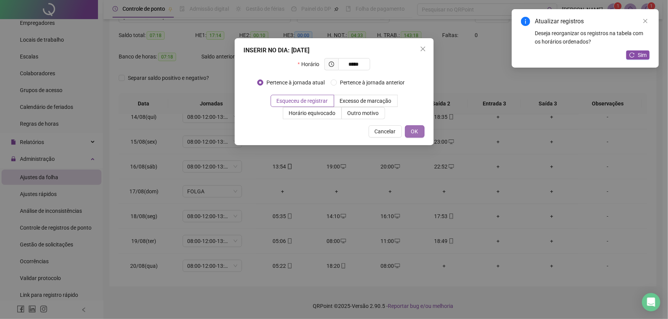
type input "*****"
click at [412, 131] on span "OK" at bounding box center [414, 131] width 7 height 8
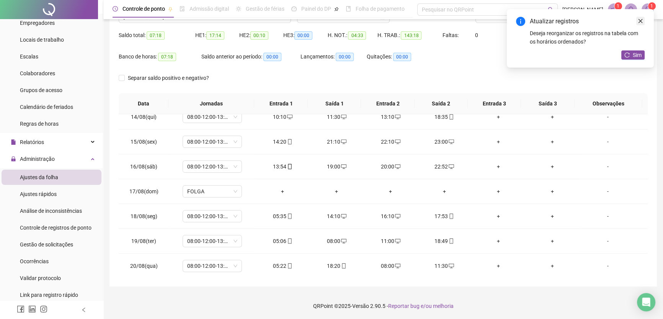
click at [640, 23] on icon "close" at bounding box center [639, 20] width 5 height 5
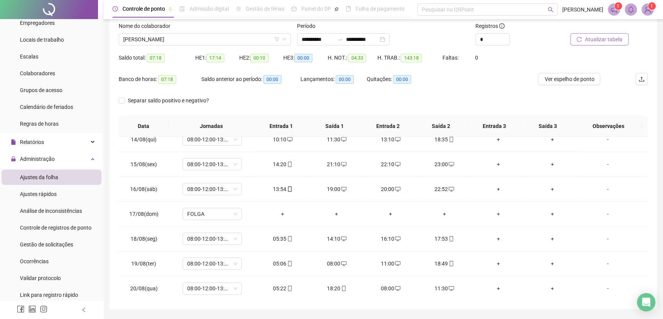
scroll to position [36, 0]
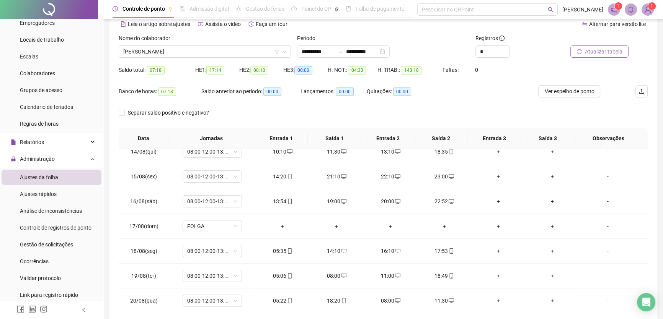
click at [612, 50] on span "Atualizar tabela" at bounding box center [603, 51] width 37 height 8
click at [602, 49] on span "Atualizar tabela" at bounding box center [603, 51] width 37 height 8
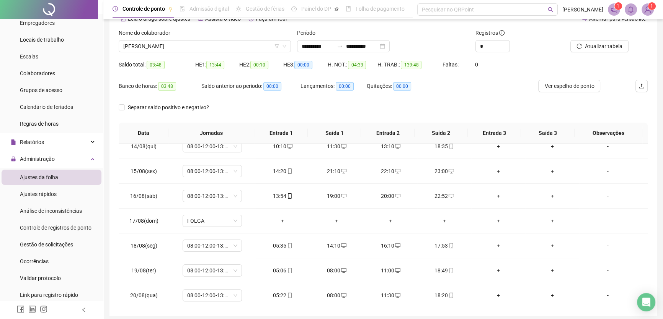
scroll to position [0, 0]
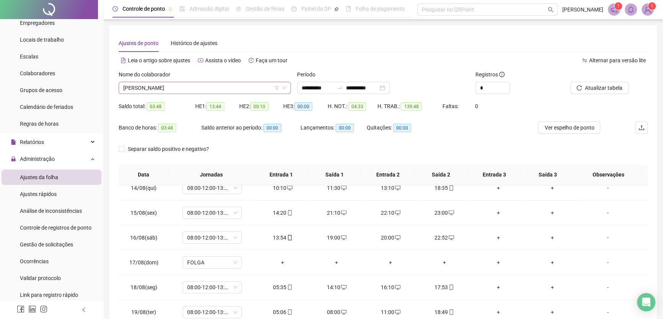
click at [226, 91] on span "[PERSON_NAME]" at bounding box center [204, 87] width 163 height 11
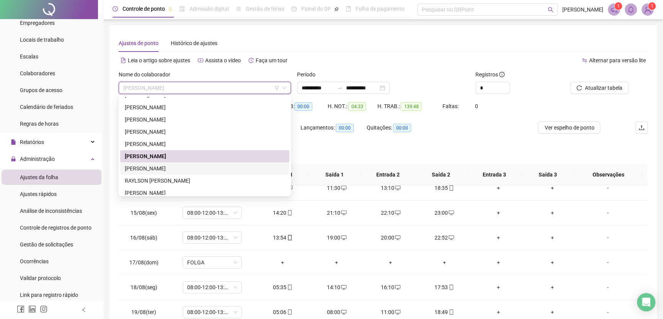
click at [181, 167] on div "[PERSON_NAME]" at bounding box center [205, 168] width 160 height 8
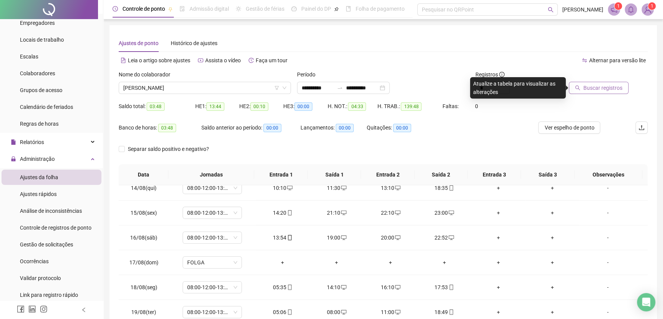
click at [609, 87] on span "Buscar registros" at bounding box center [602, 88] width 39 height 8
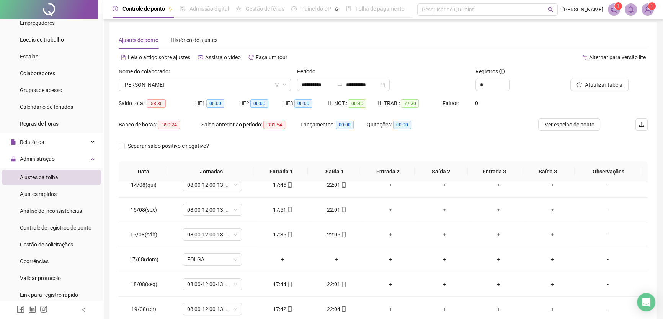
scroll to position [2, 0]
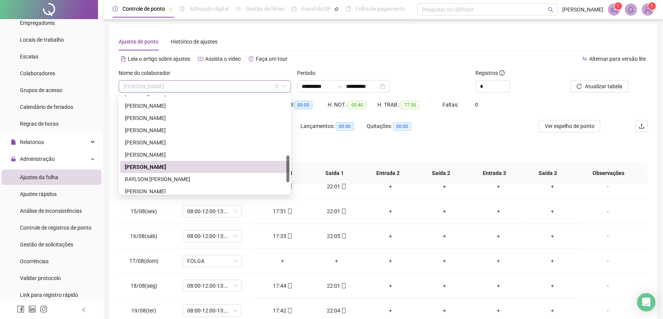
click at [241, 89] on span "[PERSON_NAME]" at bounding box center [204, 86] width 163 height 11
click at [151, 175] on div "RAYLSON [PERSON_NAME]" at bounding box center [205, 179] width 160 height 8
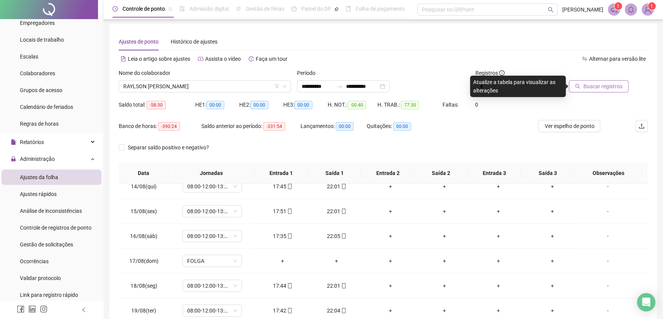
click at [591, 86] on span "Buscar registros" at bounding box center [602, 86] width 39 height 8
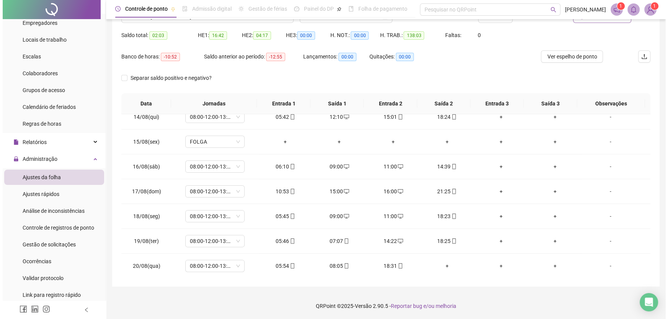
scroll to position [36, 0]
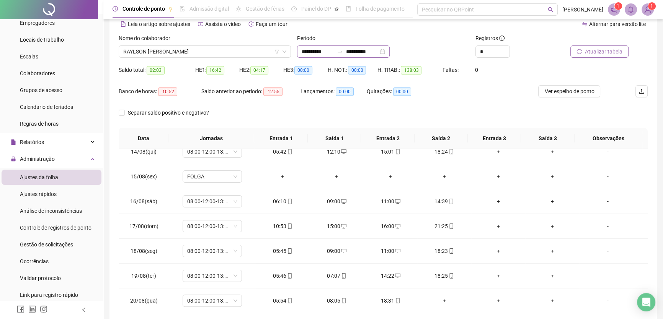
click at [382, 46] on div "**********" at bounding box center [343, 52] width 93 height 12
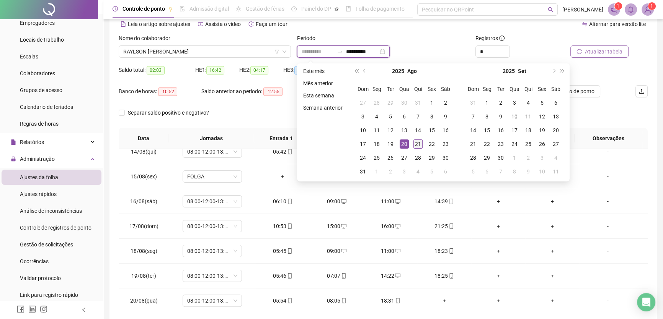
type input "**********"
click at [416, 141] on div "21" at bounding box center [417, 144] width 9 height 9
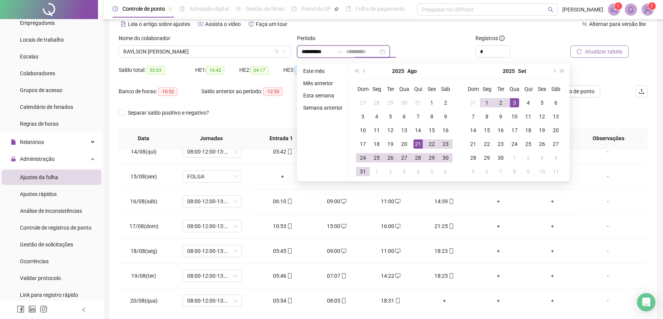
type input "**********"
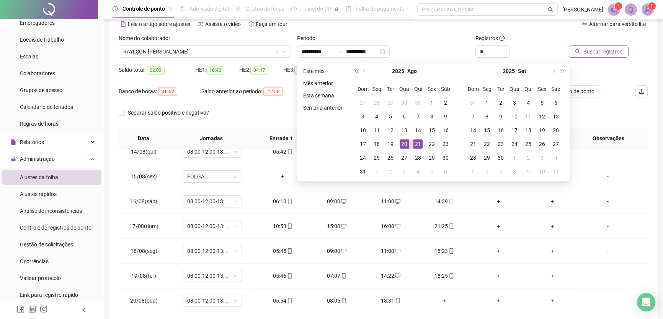
type input "**********"
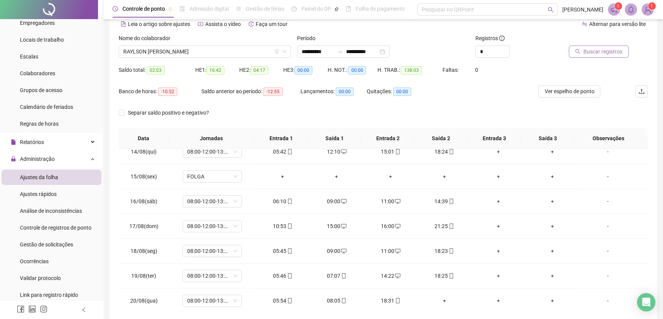
click at [592, 49] on span "Buscar registros" at bounding box center [602, 51] width 39 height 8
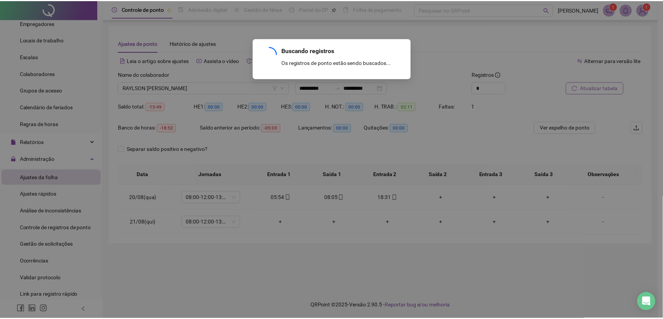
scroll to position [0, 0]
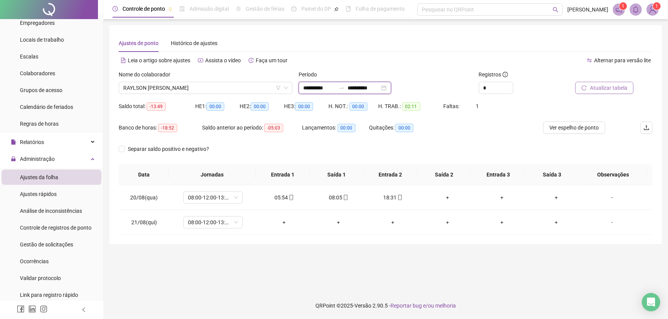
click at [379, 86] on input "**********" at bounding box center [363, 88] width 32 height 8
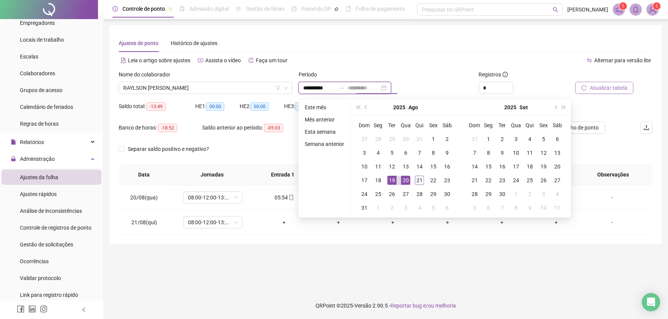
type input "**********"
click at [407, 179] on div "20" at bounding box center [405, 180] width 9 height 9
type input "**********"
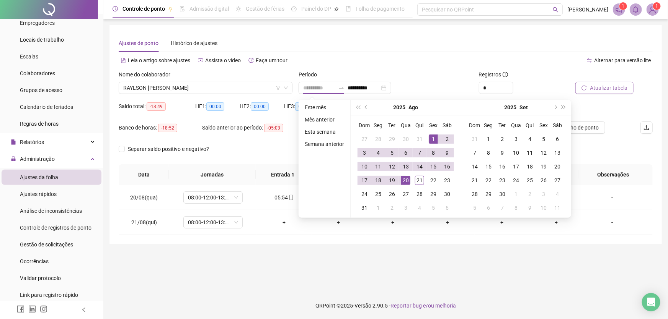
click at [434, 138] on div "1" at bounding box center [432, 139] width 9 height 9
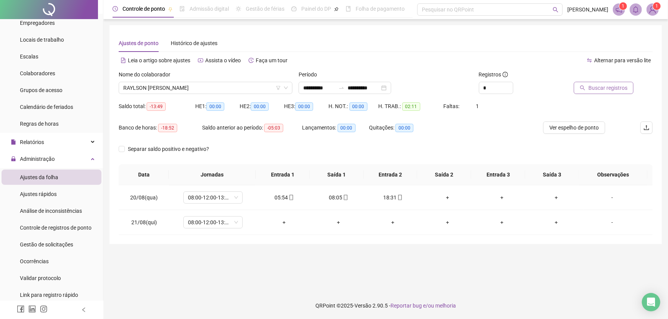
click at [603, 88] on span "Buscar registros" at bounding box center [607, 88] width 39 height 8
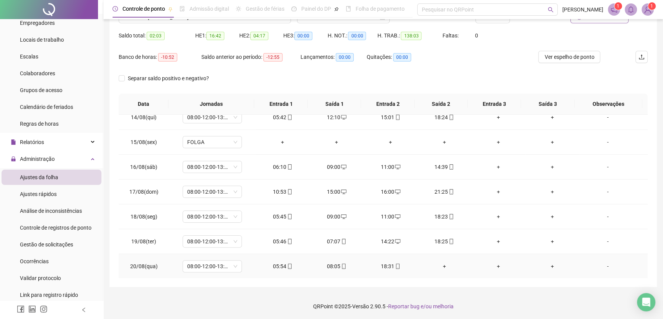
scroll to position [71, 0]
click at [440, 263] on div "+" at bounding box center [444, 266] width 42 height 8
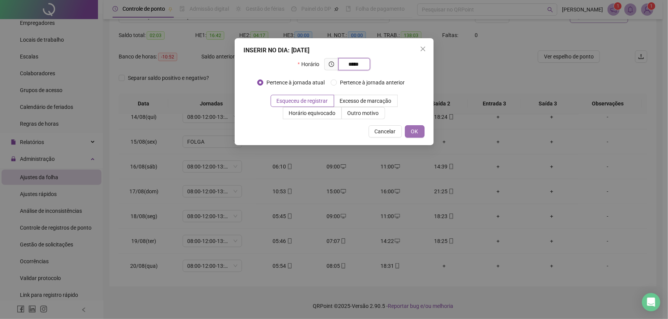
type input "*****"
click at [419, 135] on button "OK" at bounding box center [415, 131] width 20 height 12
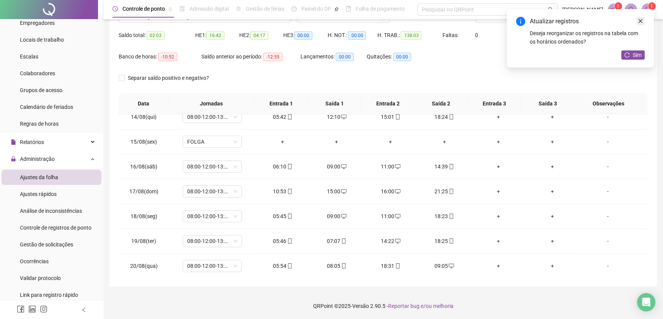
click at [639, 19] on icon "close" at bounding box center [639, 20] width 5 height 5
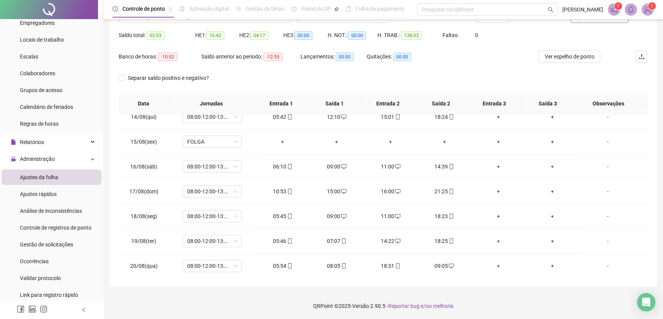
scroll to position [36, 0]
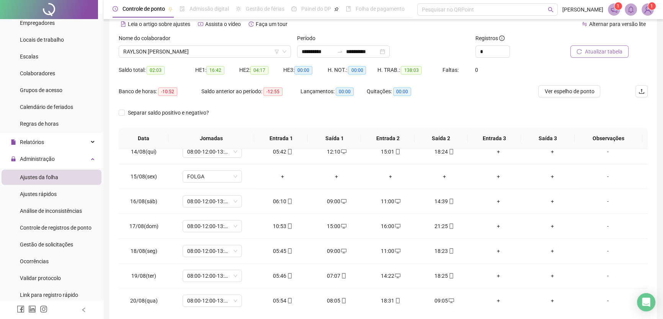
click at [593, 50] on span "Atualizar tabela" at bounding box center [603, 51] width 37 height 8
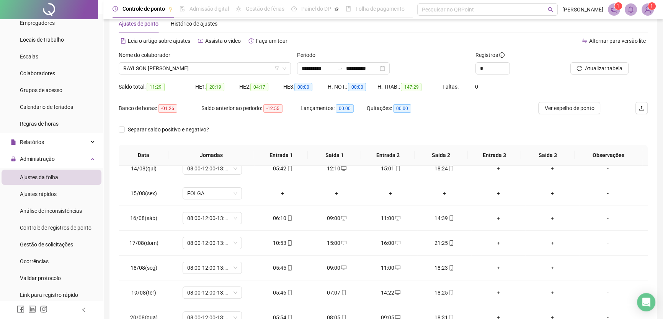
scroll to position [2, 0]
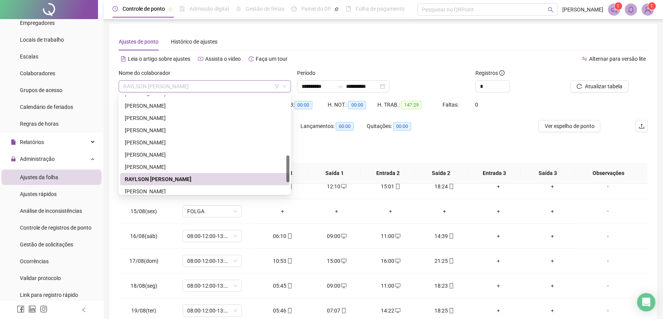
click at [233, 85] on span "RAYLSON [PERSON_NAME]" at bounding box center [204, 86] width 163 height 11
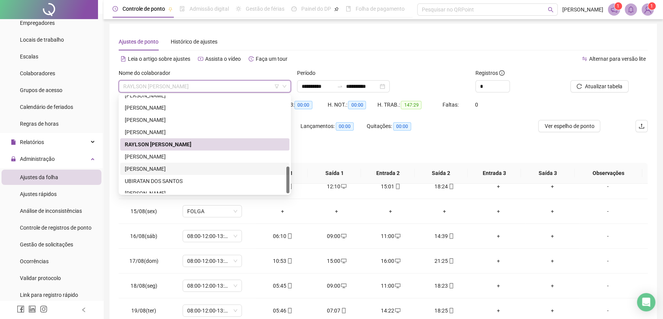
scroll to position [257, 0]
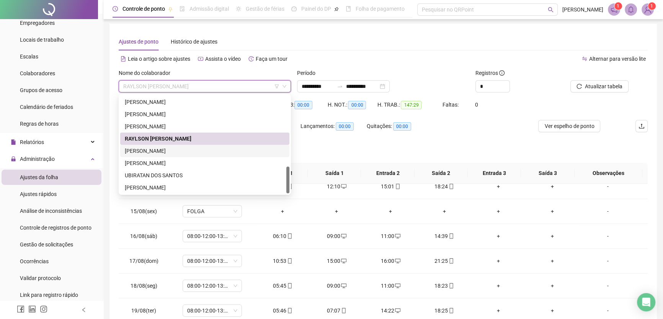
click at [166, 148] on div "[PERSON_NAME]" at bounding box center [205, 151] width 160 height 8
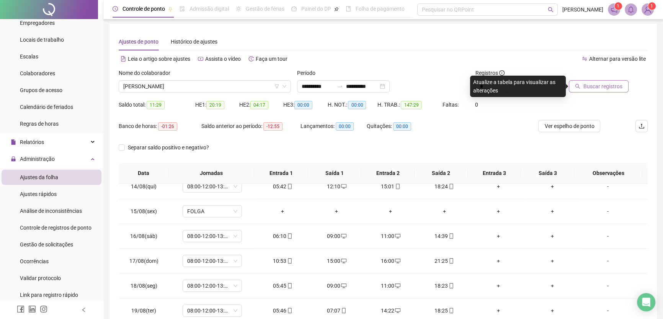
click at [604, 88] on span "Buscar registros" at bounding box center [602, 86] width 39 height 8
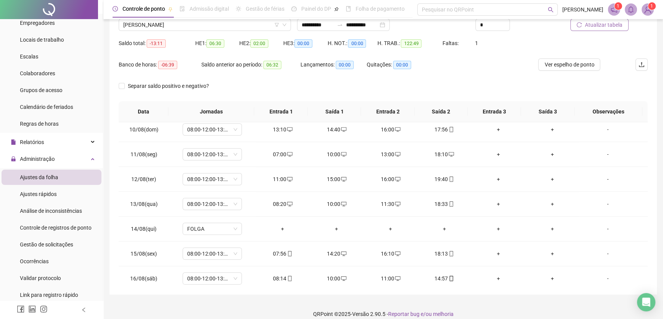
scroll to position [71, 0]
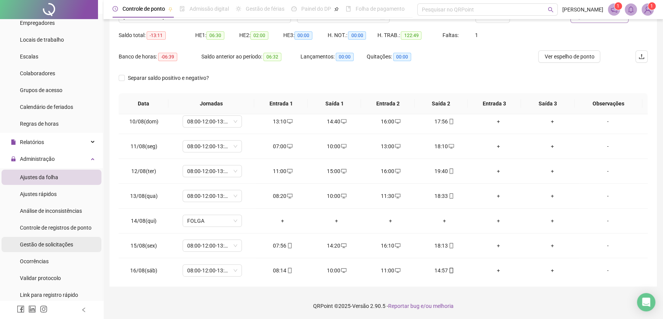
click at [34, 242] on span "Gestão de solicitações" at bounding box center [46, 245] width 53 height 6
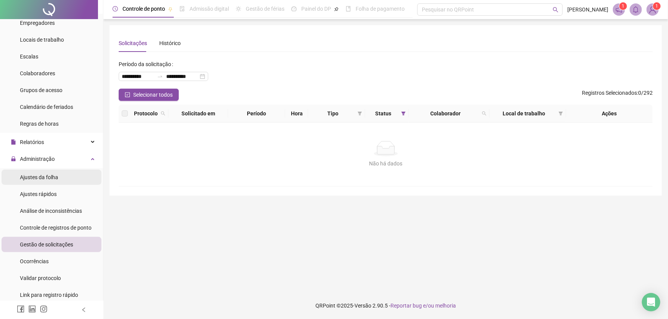
click at [50, 177] on span "Ajustes da folha" at bounding box center [39, 177] width 38 height 6
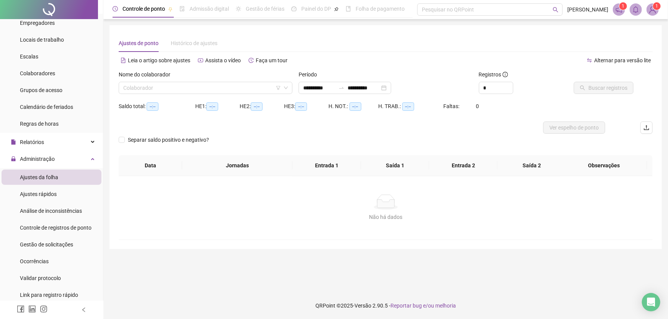
type input "**********"
click at [190, 88] on input "search" at bounding box center [202, 87] width 158 height 11
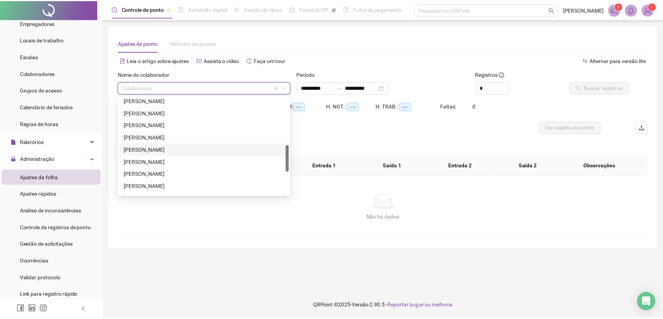
scroll to position [257, 0]
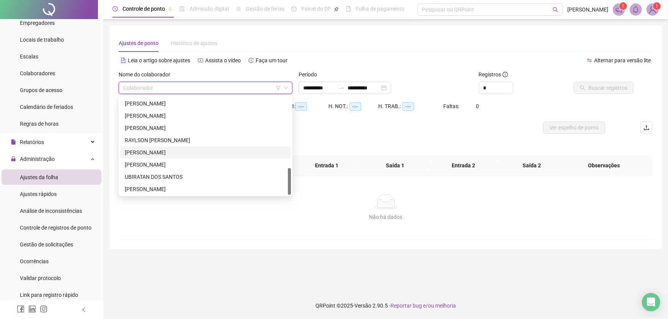
click at [159, 151] on div "[PERSON_NAME]" at bounding box center [205, 152] width 161 height 8
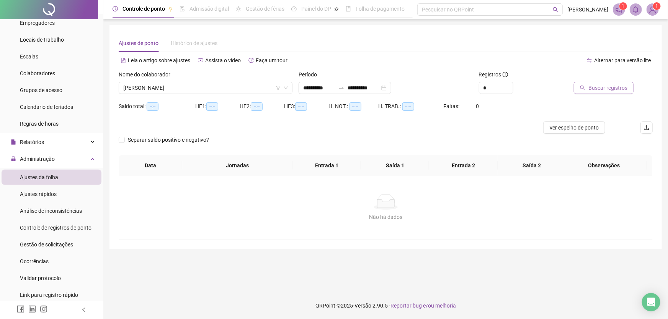
click at [599, 88] on span "Buscar registros" at bounding box center [607, 88] width 39 height 8
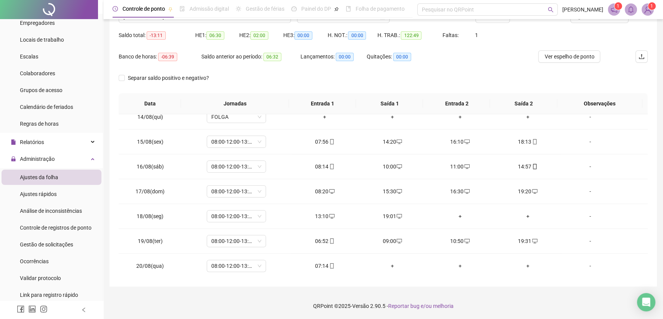
scroll to position [36, 0]
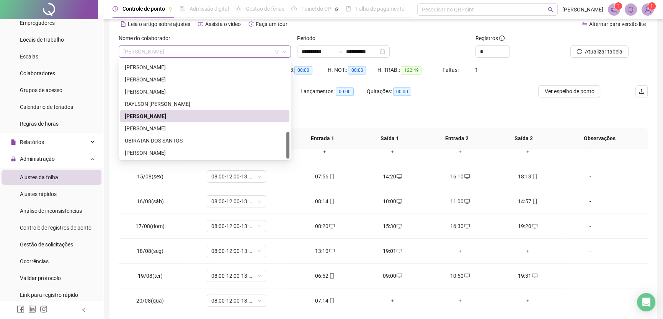
click at [238, 54] on span "[PERSON_NAME]" at bounding box center [204, 51] width 163 height 11
click at [155, 124] on div "[PERSON_NAME]" at bounding box center [205, 128] width 160 height 8
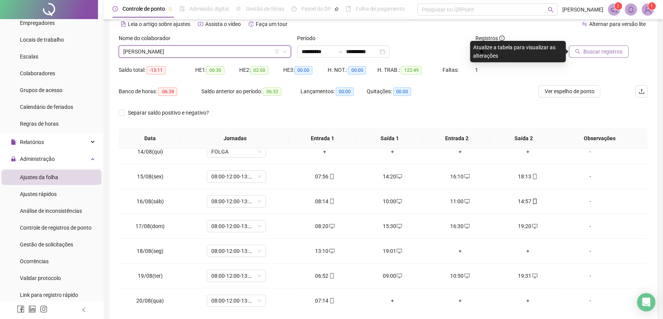
click at [606, 50] on span "Buscar registros" at bounding box center [602, 51] width 39 height 8
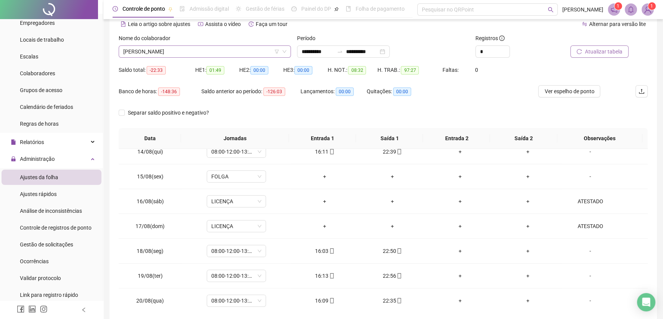
click at [216, 54] on span "[PERSON_NAME]" at bounding box center [204, 51] width 163 height 11
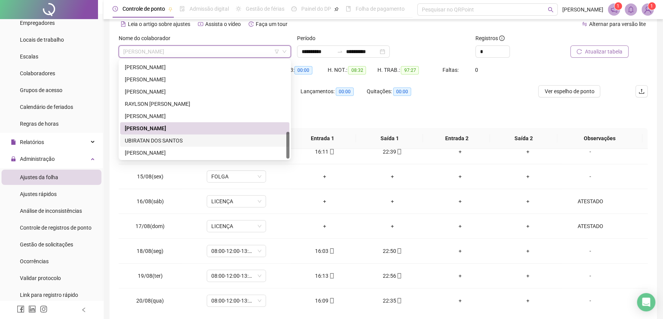
click at [163, 139] on div "UBIRATAN DOS SANTOS" at bounding box center [205, 141] width 160 height 8
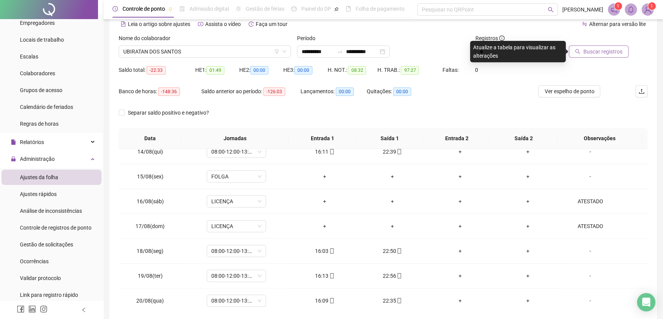
click at [608, 54] on span "Buscar registros" at bounding box center [602, 51] width 39 height 8
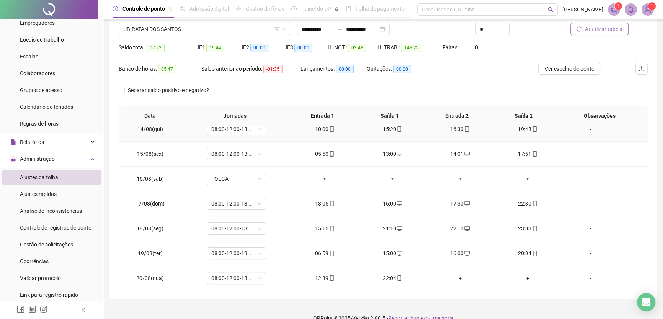
scroll to position [71, 0]
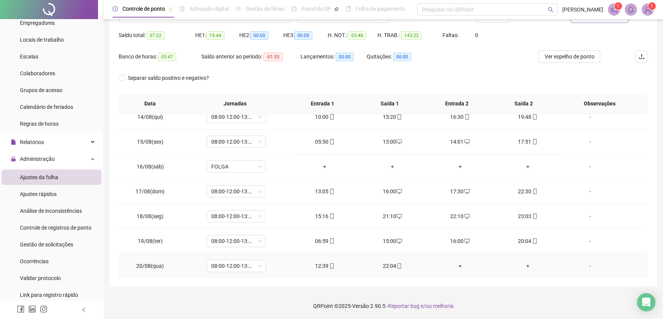
click at [455, 265] on div "+" at bounding box center [459, 266] width 55 height 8
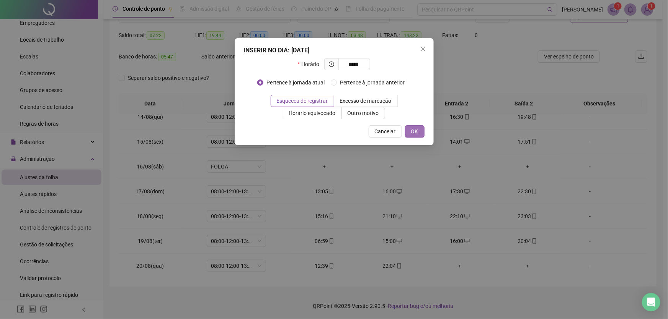
type input "*****"
drag, startPoint x: 417, startPoint y: 130, endPoint x: 455, endPoint y: 228, distance: 105.5
click at [417, 130] on span "OK" at bounding box center [414, 131] width 7 height 8
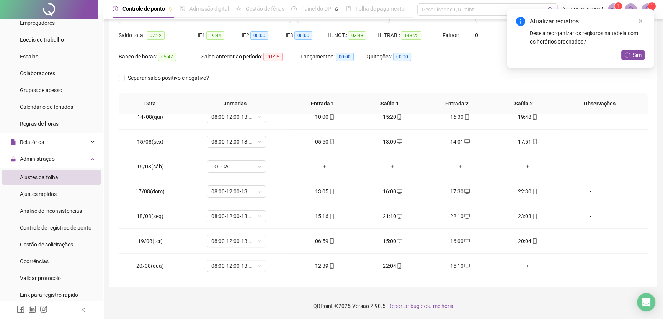
click at [523, 262] on div "+" at bounding box center [527, 266] width 55 height 8
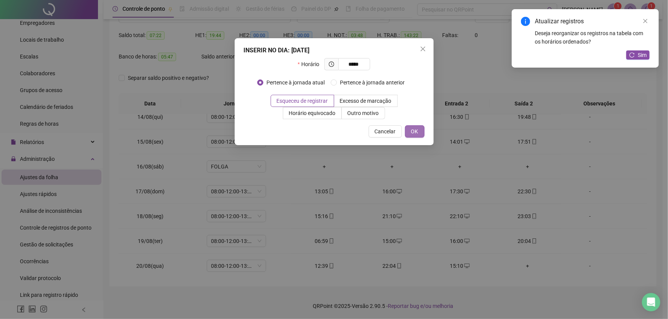
type input "*****"
click at [413, 130] on span "OK" at bounding box center [414, 131] width 7 height 8
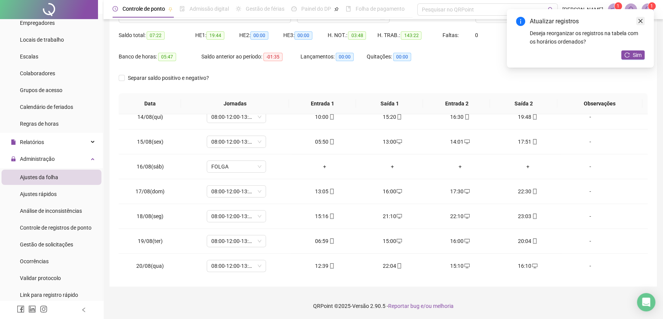
click at [640, 21] on icon "close" at bounding box center [639, 20] width 5 height 5
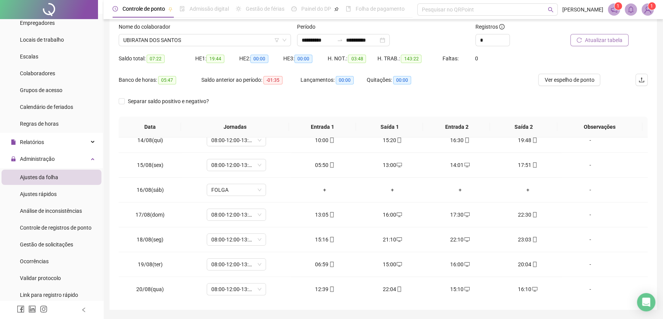
scroll to position [2, 0]
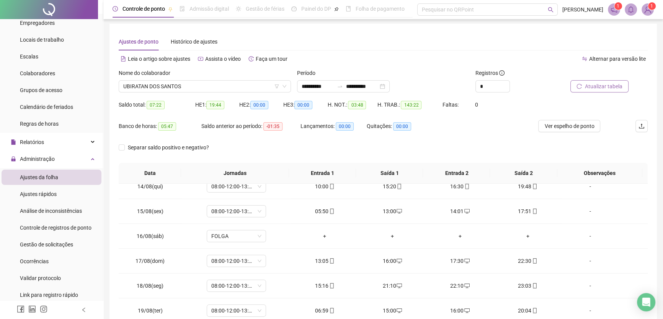
click at [616, 88] on span "Atualizar tabela" at bounding box center [603, 86] width 37 height 8
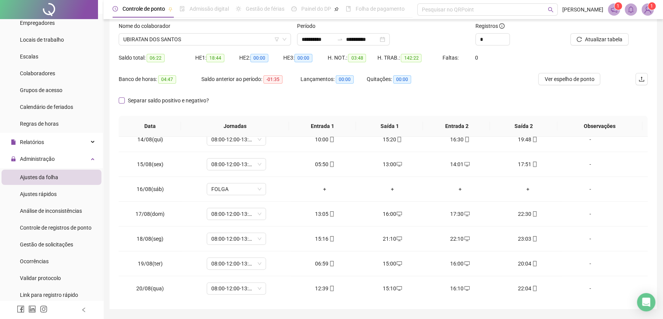
scroll to position [36, 0]
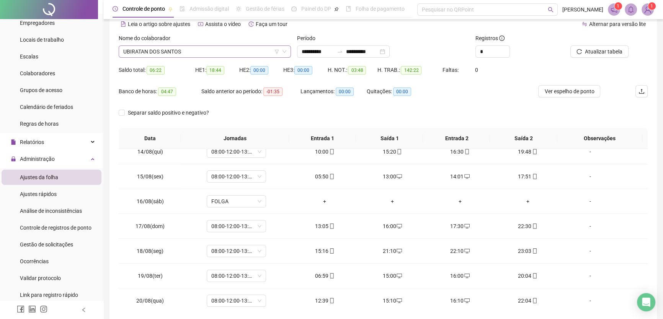
click at [218, 52] on span "UBIRATAN DOS SANTOS" at bounding box center [204, 51] width 163 height 11
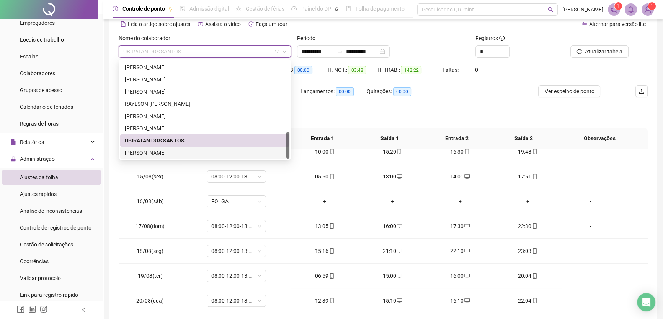
click at [166, 149] on div "[PERSON_NAME]" at bounding box center [205, 153] width 160 height 8
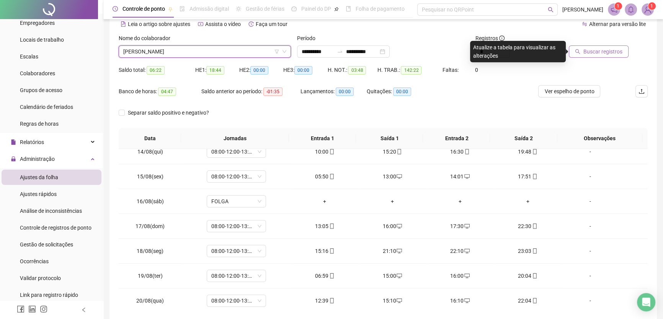
click at [604, 53] on span "Buscar registros" at bounding box center [602, 51] width 39 height 8
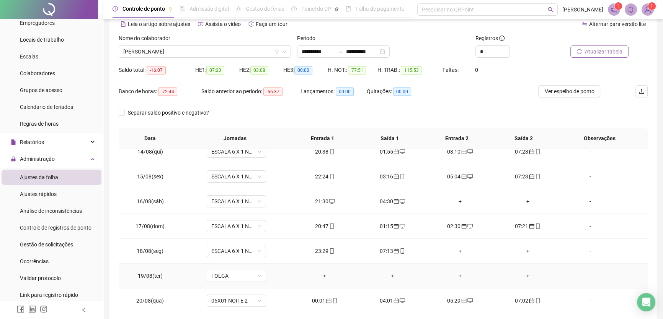
scroll to position [71, 0]
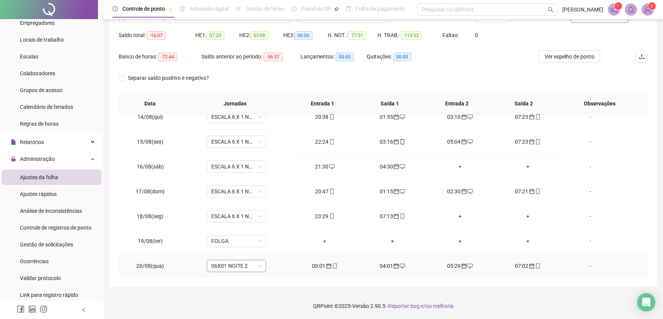
click at [258, 267] on span "06X01 NOITE 2" at bounding box center [236, 266] width 50 height 11
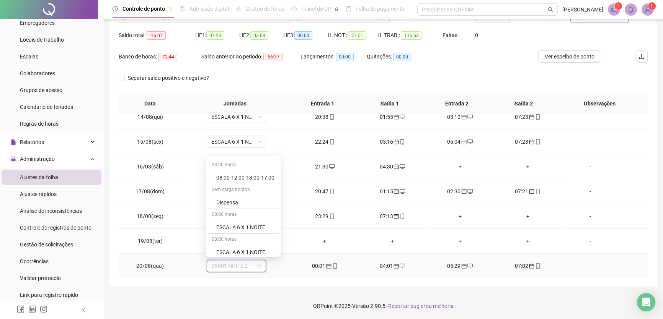
scroll to position [21, 0]
click at [243, 228] on div "ESCALA 6 X 1 NOITE" at bounding box center [245, 229] width 58 height 8
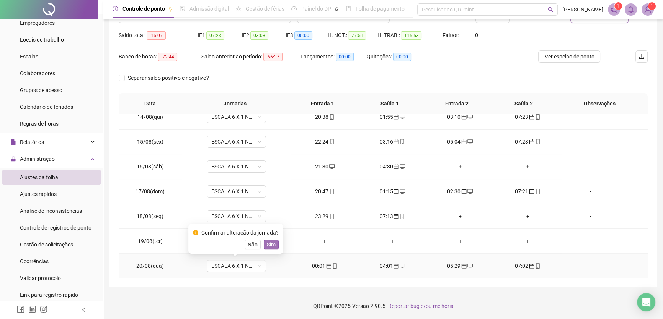
click at [272, 243] on span "Sim" at bounding box center [271, 245] width 9 height 8
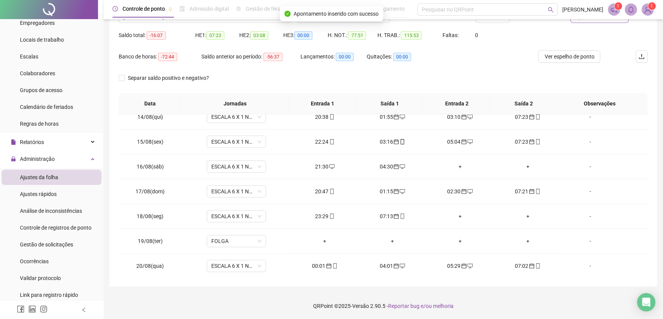
scroll to position [36, 0]
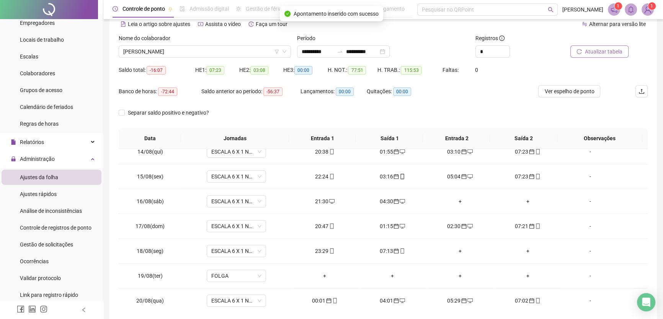
click at [599, 55] on span "Atualizar tabela" at bounding box center [603, 51] width 37 height 8
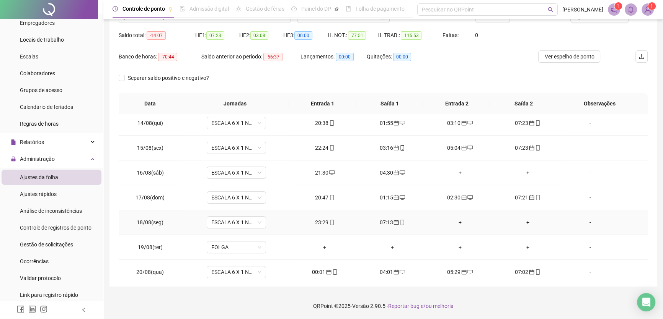
scroll to position [333, 0]
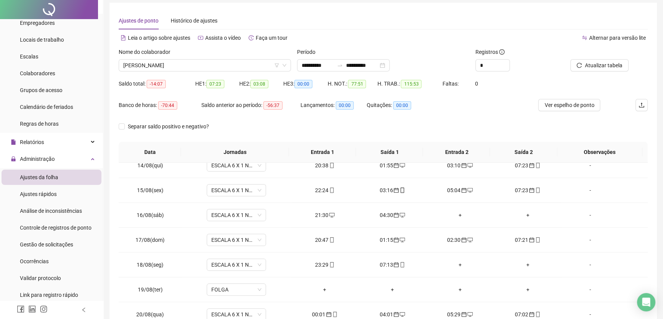
scroll to position [34, 0]
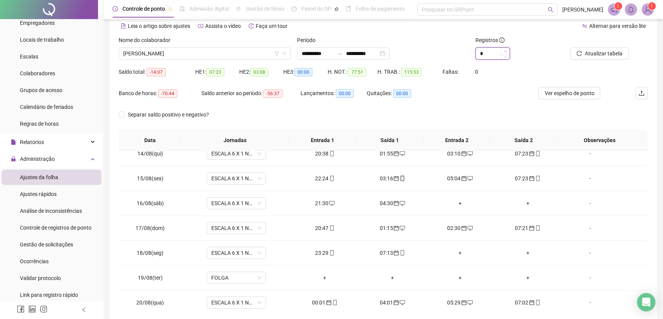
click at [505, 51] on icon "up" at bounding box center [505, 51] width 2 height 2
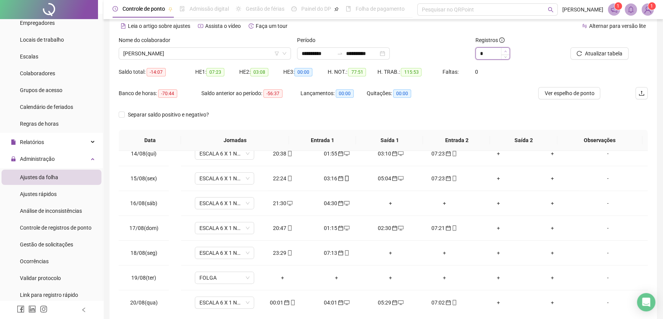
type input "*"
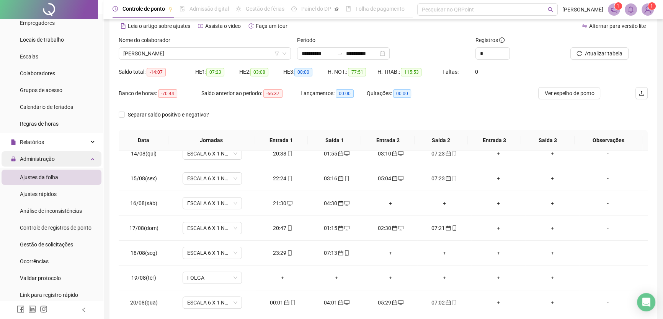
click at [32, 156] on span "Administração" at bounding box center [37, 159] width 35 height 6
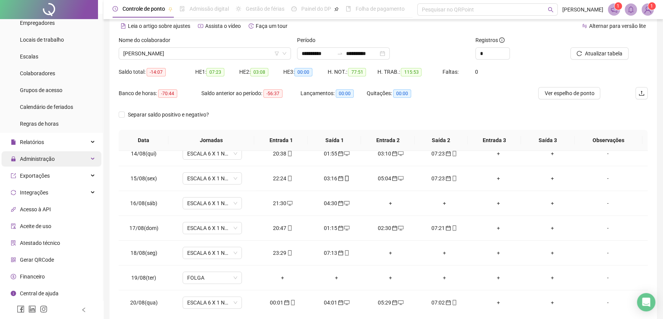
click at [42, 160] on span "Administração" at bounding box center [37, 159] width 35 height 6
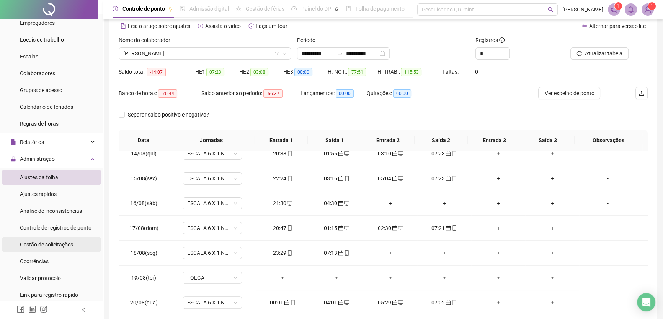
click at [47, 242] on span "Gestão de solicitações" at bounding box center [46, 245] width 53 height 6
